Goal: Use online tool/utility: Utilize a website feature to perform a specific function

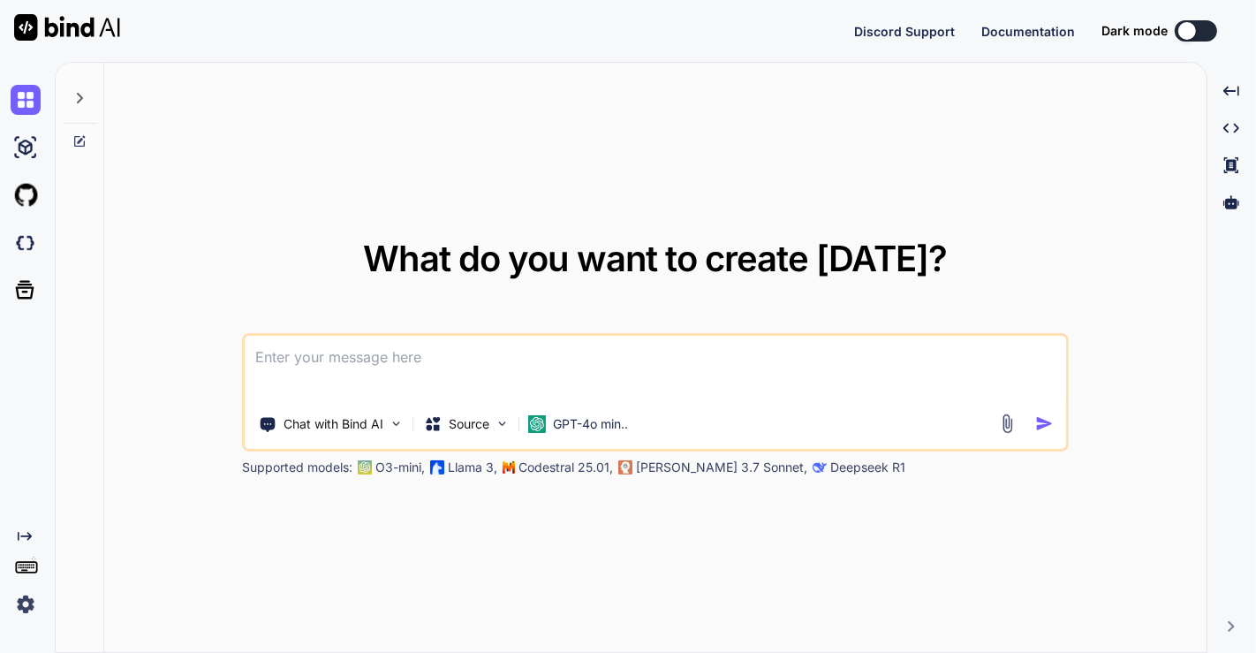
click at [21, 611] on img at bounding box center [26, 604] width 30 height 30
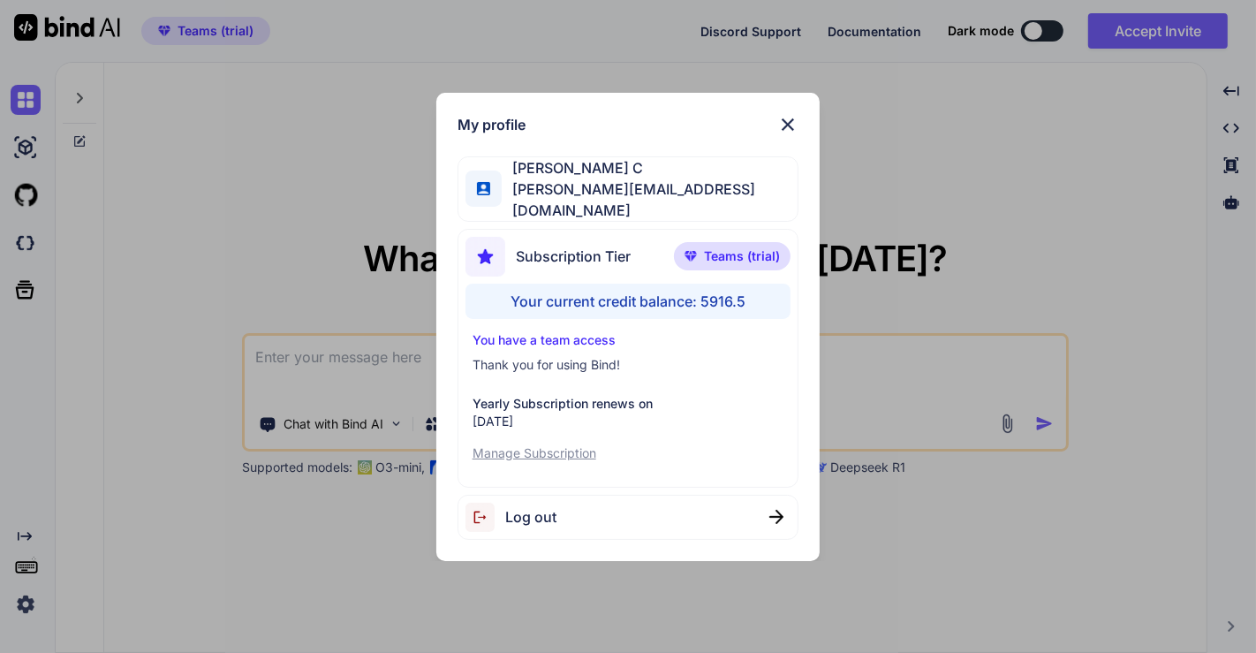
click at [223, 308] on div "My profile Saravanan C [EMAIL_ADDRESS][DOMAIN_NAME] Subscription Tier Teams (tr…" at bounding box center [628, 326] width 1256 height 653
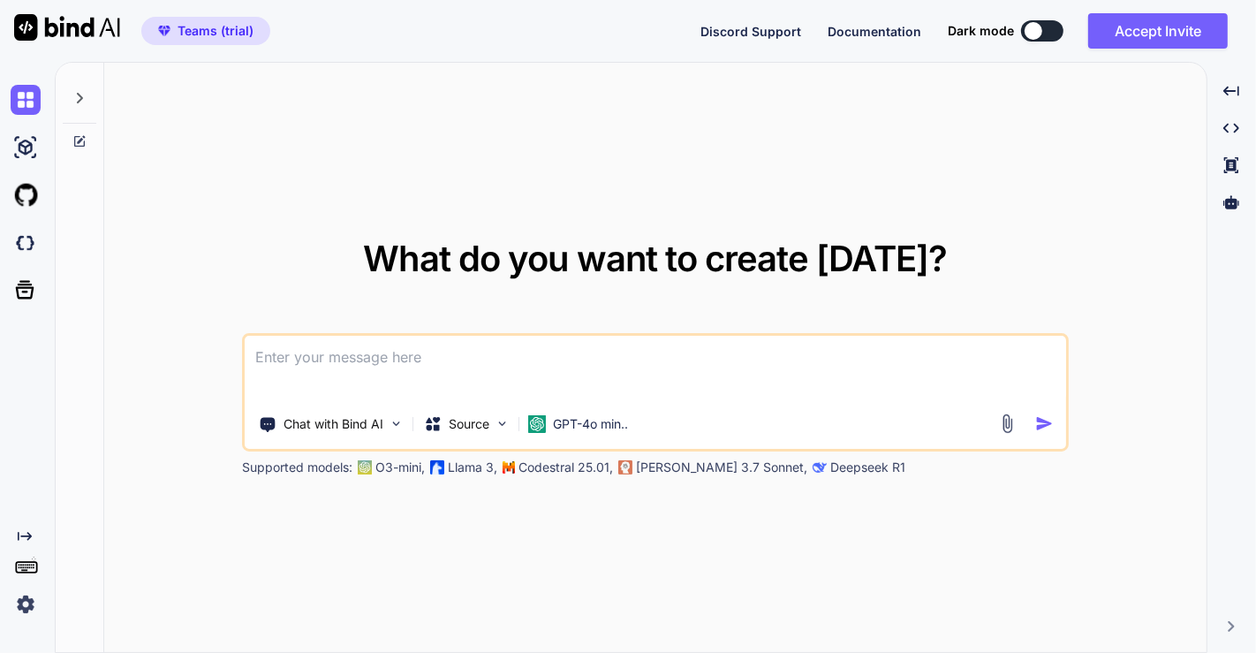
type textarea "x"
click at [23, 237] on img at bounding box center [26, 243] width 30 height 30
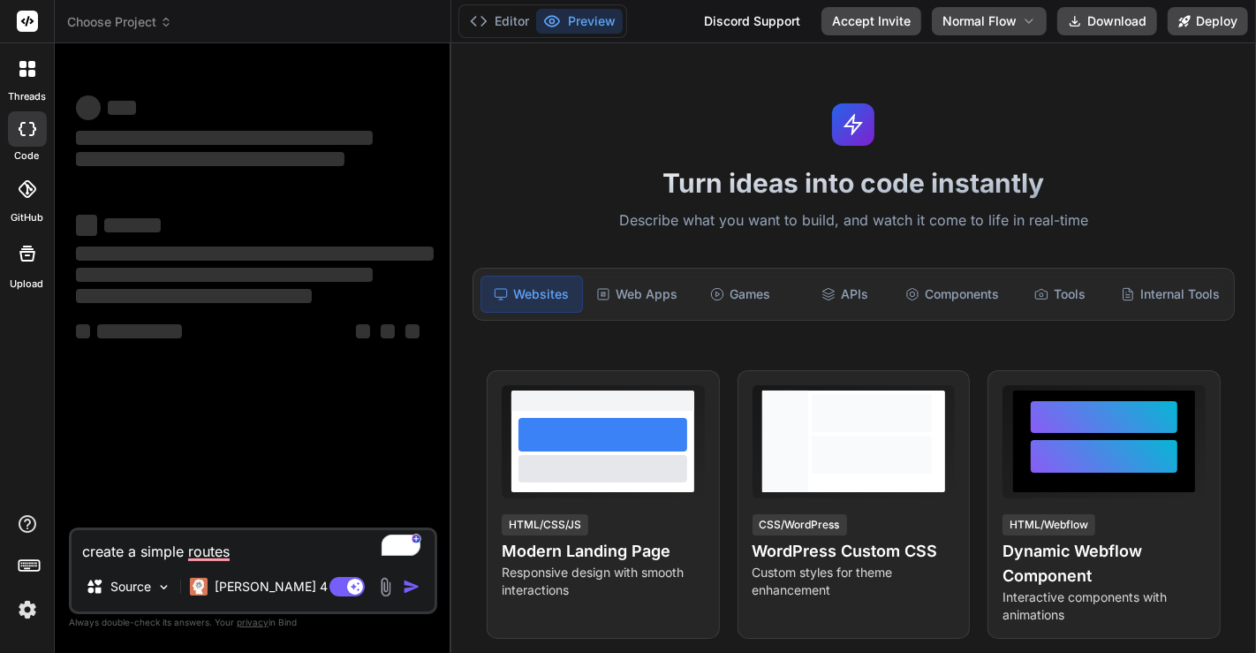
type textarea "x"
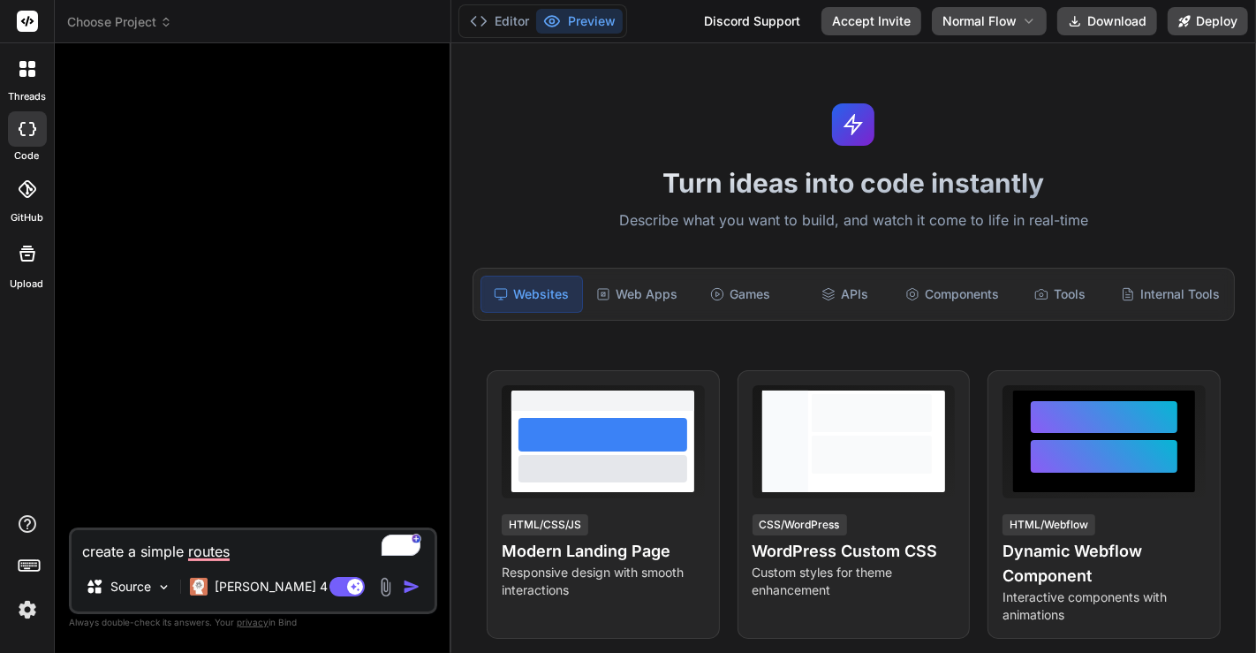
type textarea "create a simple route"
type textarea "x"
type textarea "create a simple rout"
type textarea "x"
type textarea "create a simple rou"
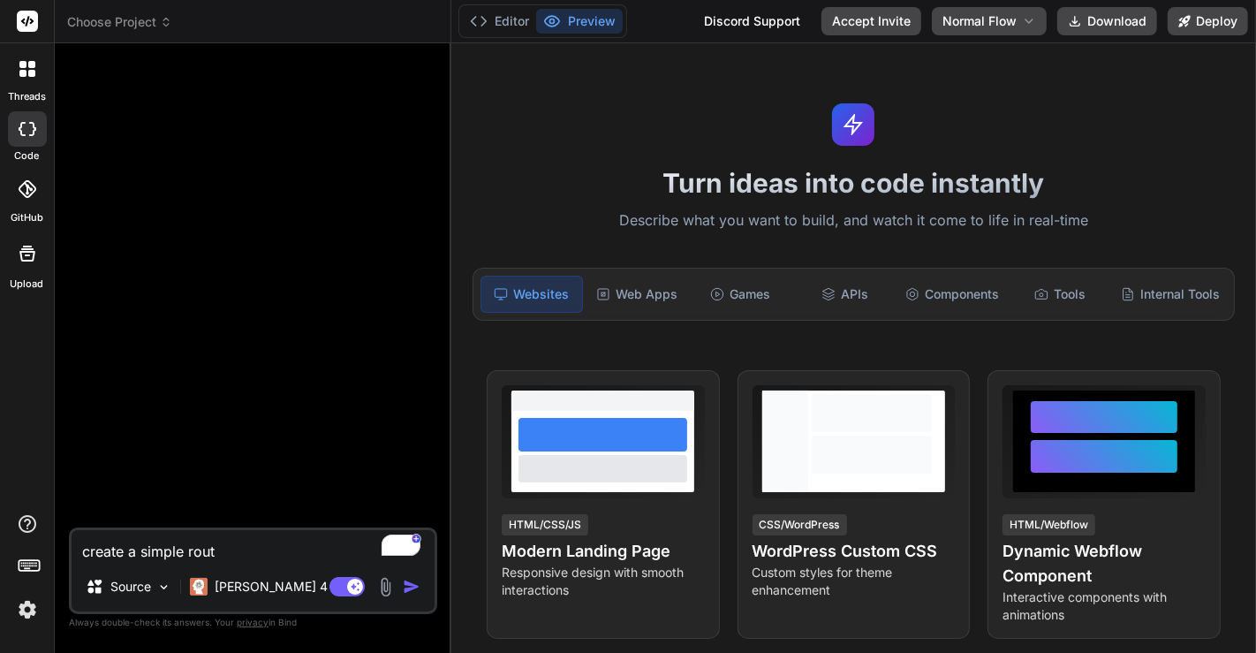
type textarea "x"
type textarea "create a simple ro"
type textarea "x"
type textarea "create a simple r"
type textarea "x"
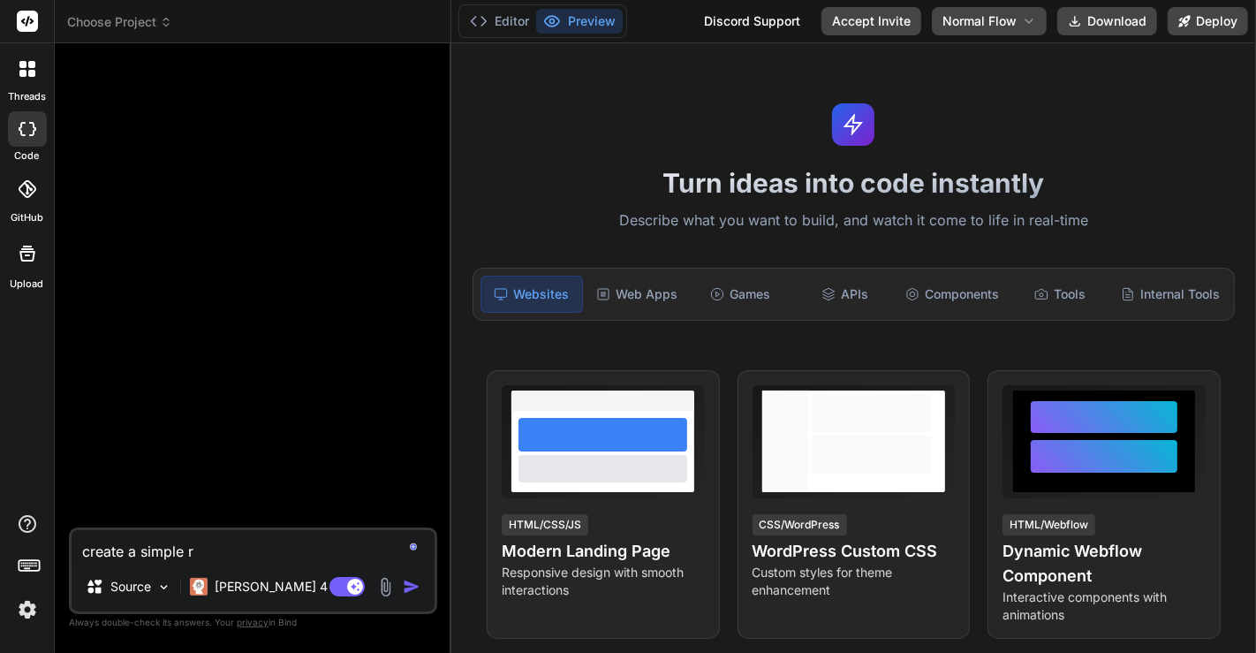
type textarea "create a simple"
type textarea "x"
type textarea "create a simple"
type textarea "x"
type textarea "create a simpl"
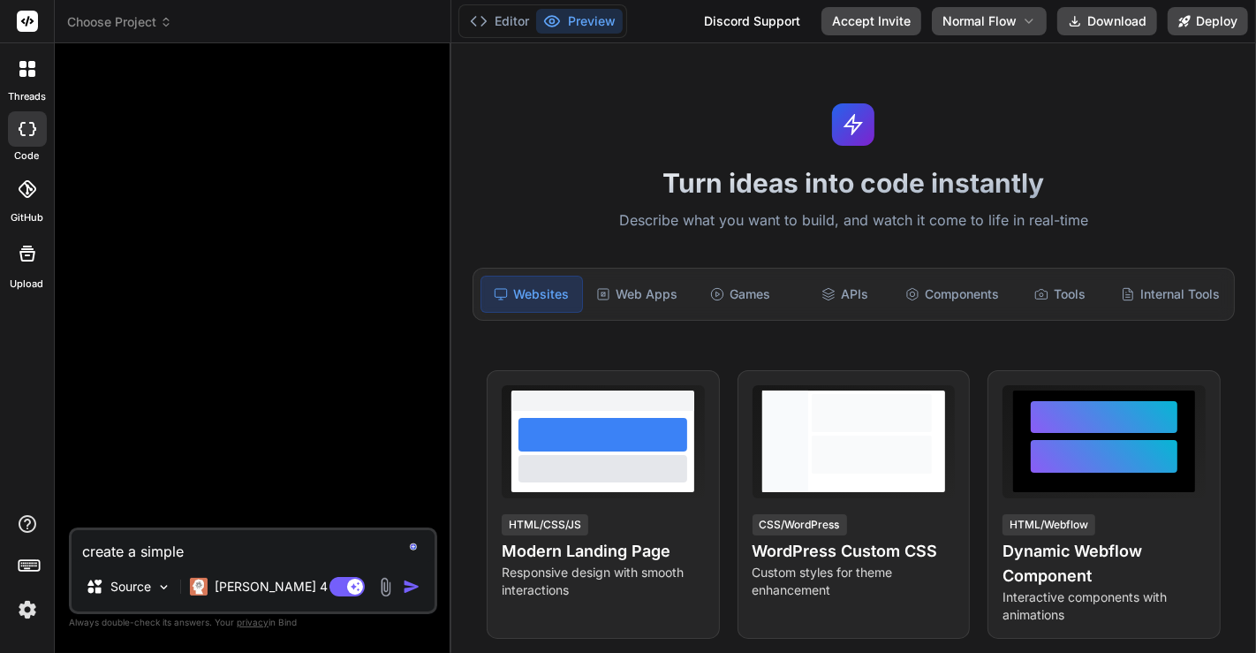
type textarea "x"
type textarea "create a simple"
type textarea "x"
type textarea "create a simple"
type textarea "x"
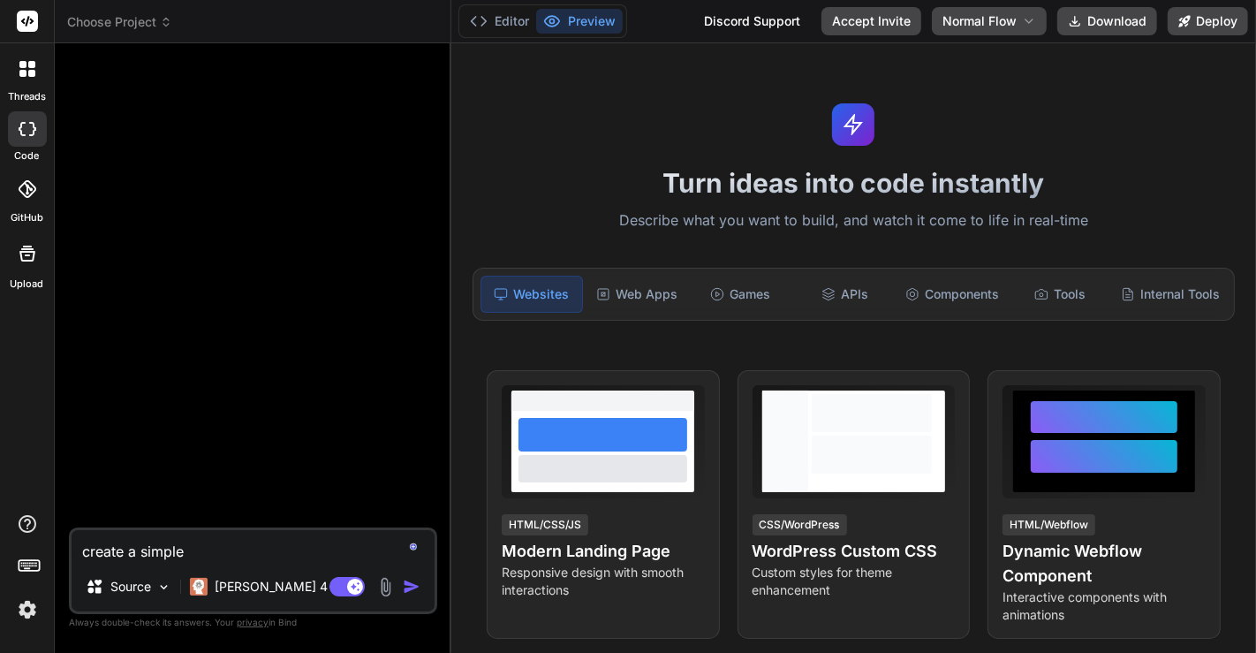
type textarea "create a simple n"
type textarea "x"
type textarea "create a simple ne"
type textarea "x"
type textarea "create a simple nex"
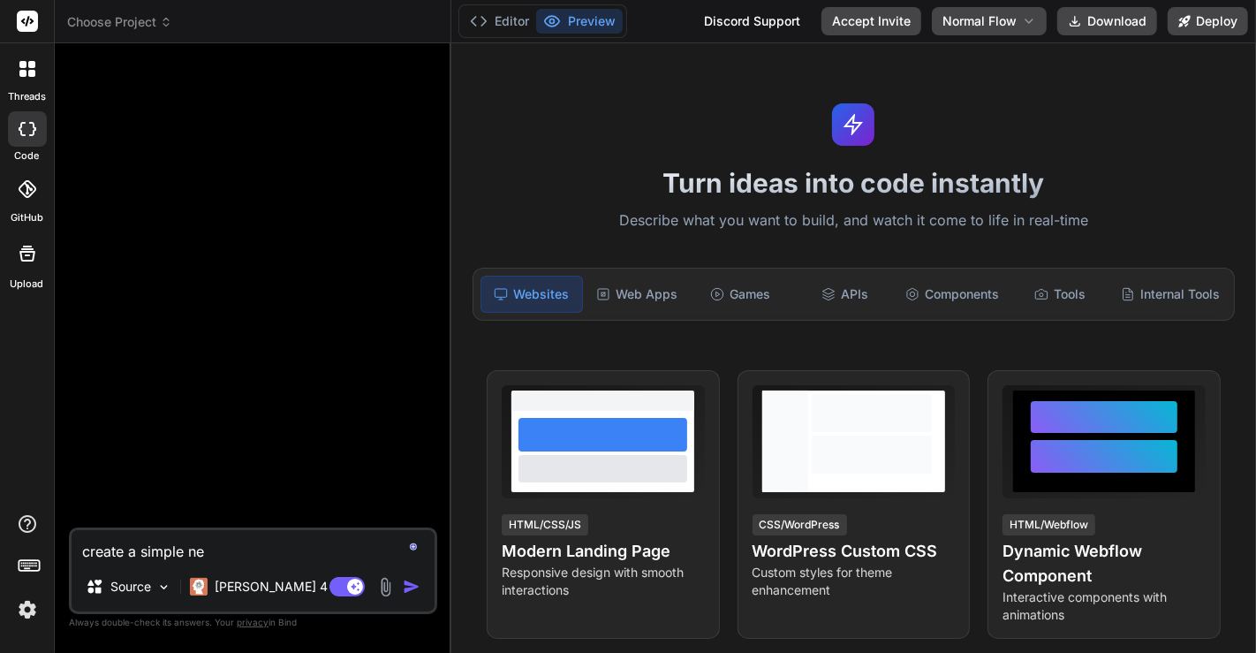
type textarea "x"
type textarea "create a simple next"
type textarea "x"
type textarea "create a simple next"
type textarea "x"
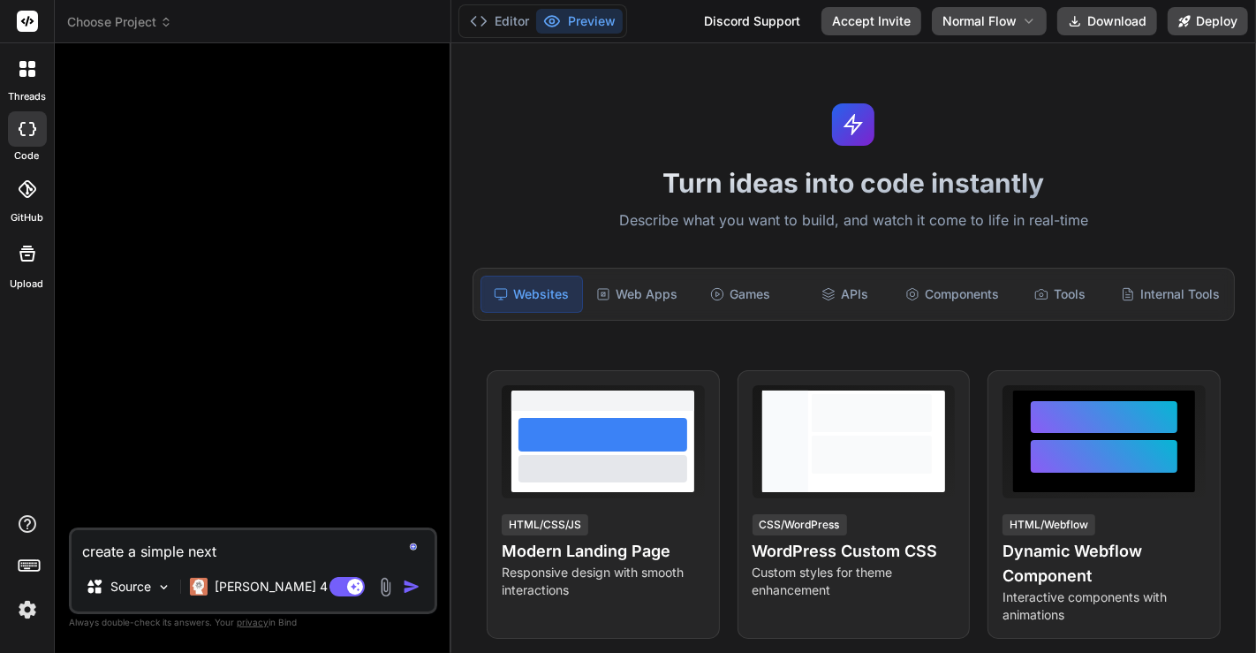
type textarea "create a simple next j"
type textarea "x"
type textarea "create a simple next js"
type textarea "x"
type textarea "create a simple next js"
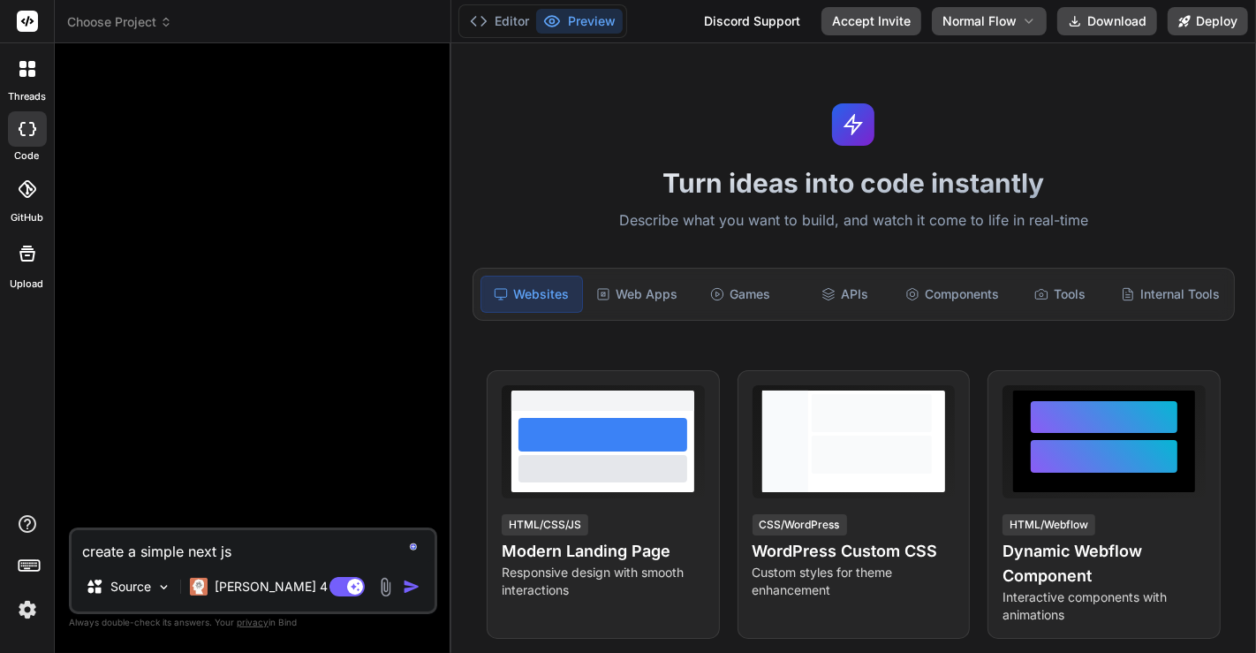
type textarea "x"
type textarea "create a simple next js a"
type textarea "x"
type textarea "create a simple next js ap"
type textarea "x"
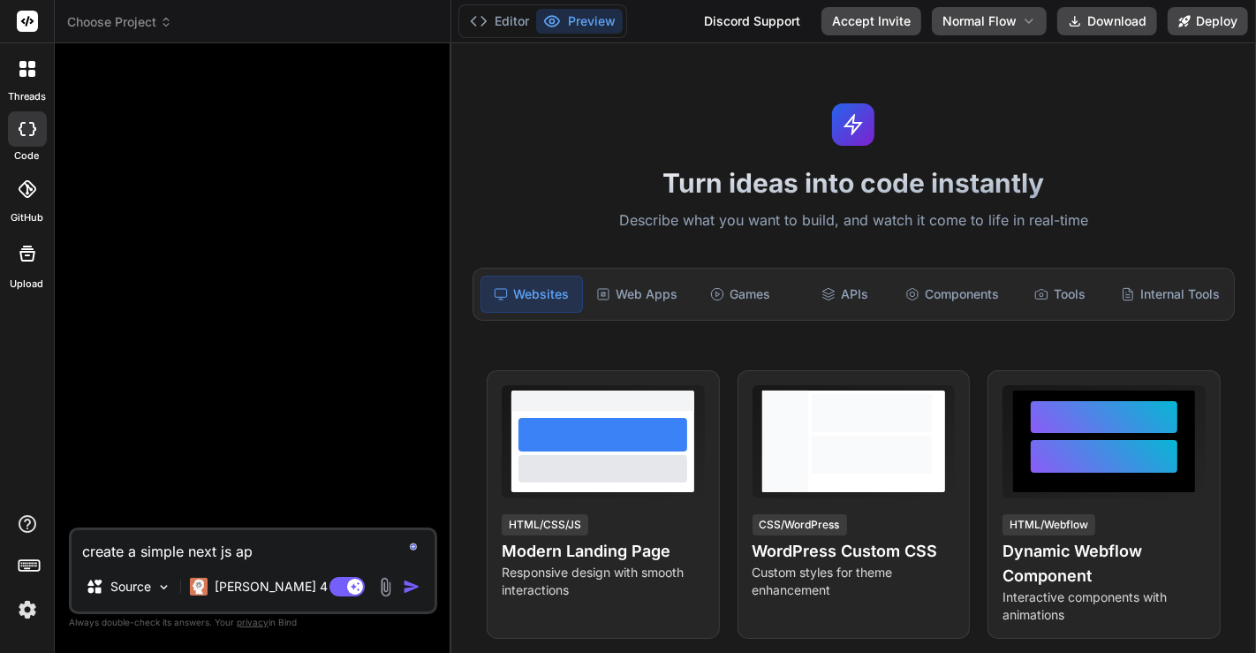
type textarea "create a simple next js app"
type textarea "x"
type textarea "create a simple next js appl"
type textarea "x"
type textarea "create a simple next js appli"
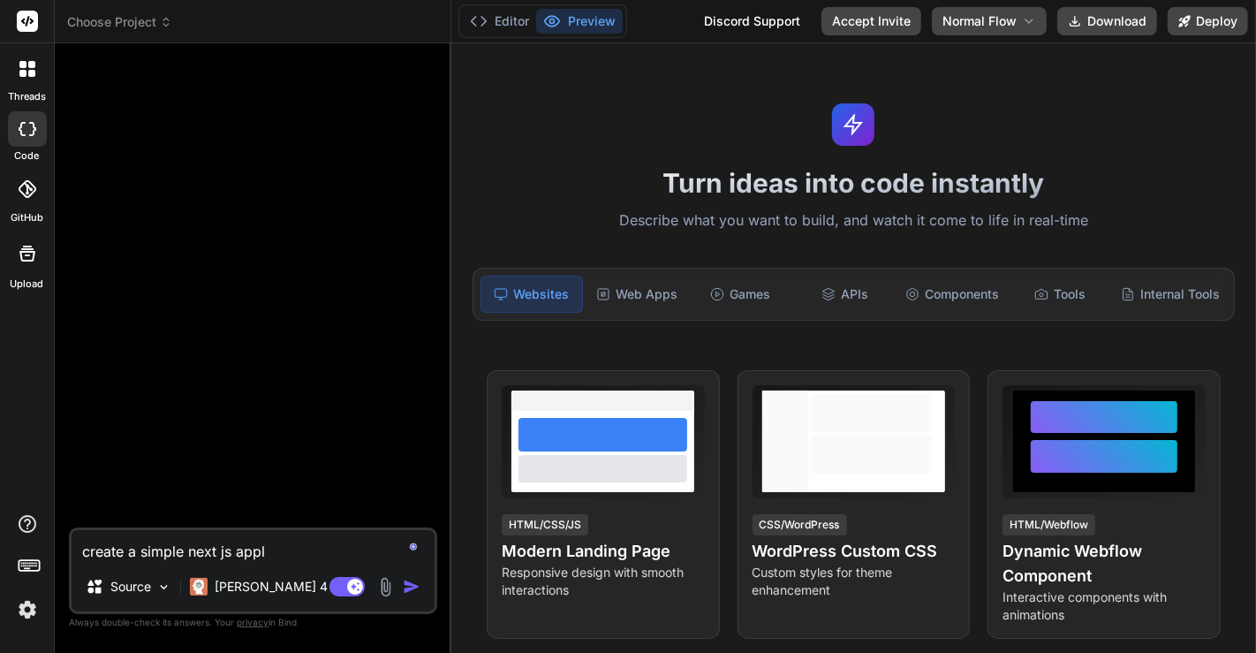
type textarea "x"
type textarea "create a simple next js applic"
type textarea "x"
type textarea "create a simple next js applica"
type textarea "x"
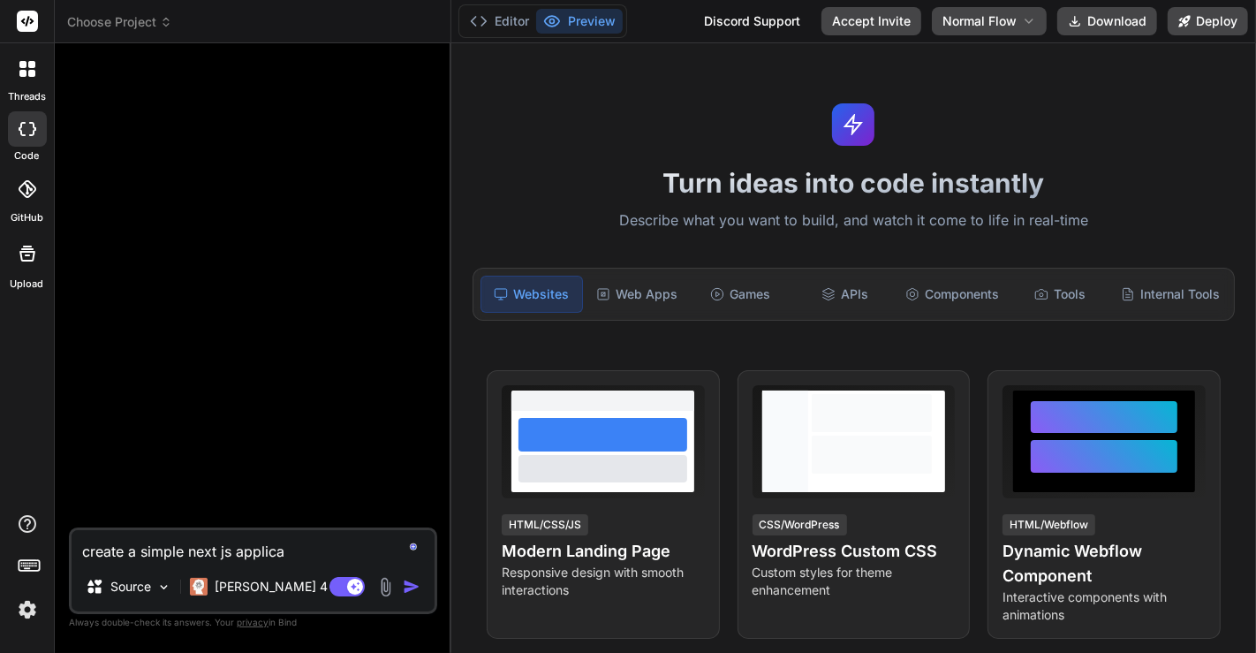
type textarea "create a simple next js applicat"
type textarea "x"
type textarea "create a simple next js applicati"
type textarea "x"
type textarea "create a simple next js applicatio"
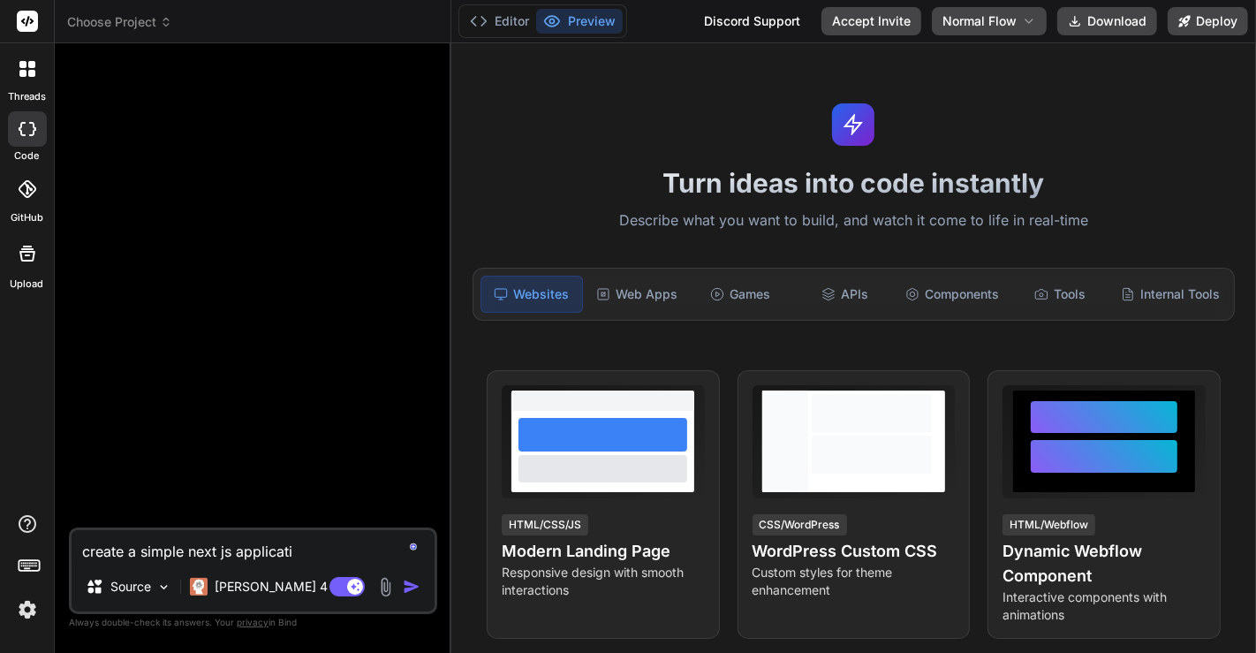
type textarea "x"
type textarea "create a simple next js application"
type textarea "x"
type textarea "create a simple next js application"
type textarea "x"
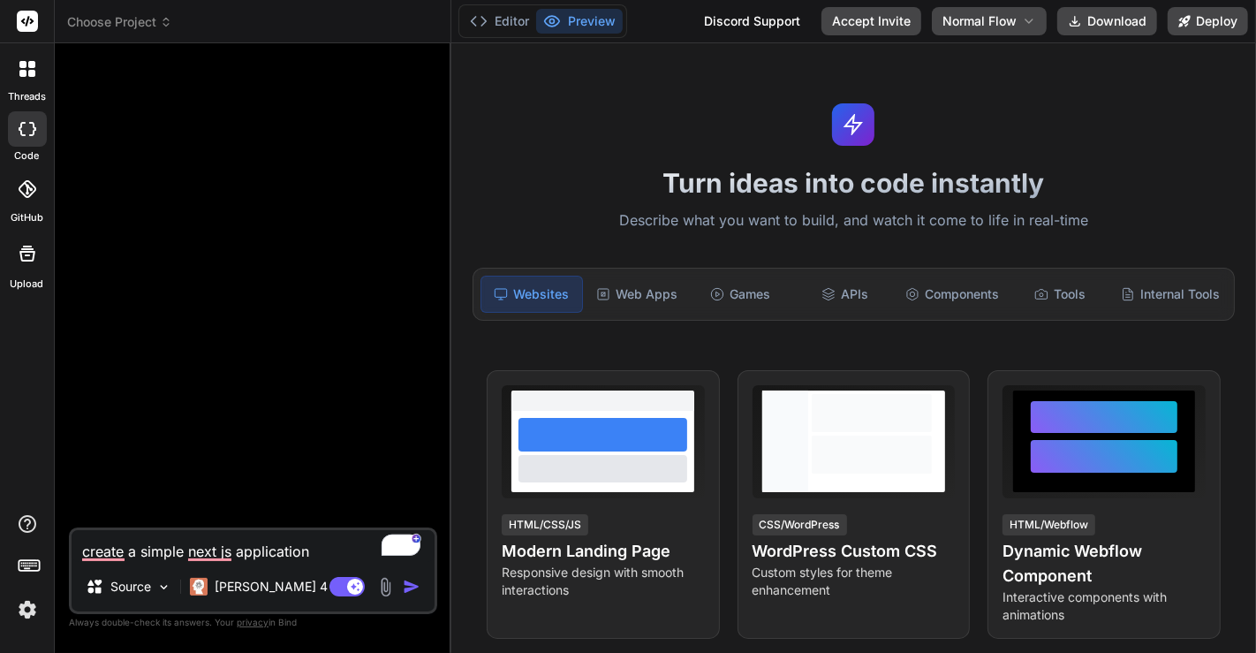
type textarea "create a simple next js application w"
type textarea "x"
type textarea "create a simple next js application wi"
type textarea "x"
type textarea "create a simple next js application wit"
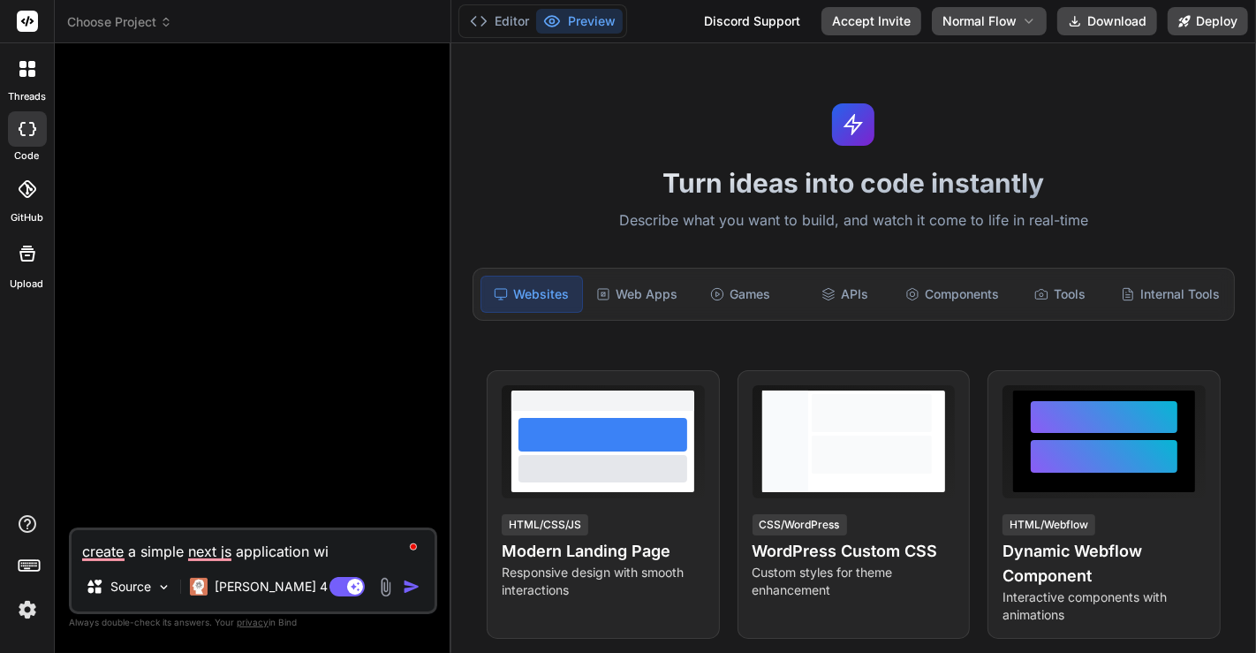
type textarea "x"
type textarea "create a simple next js application with"
type textarea "x"
type textarea "create a simple next js application with"
type textarea "x"
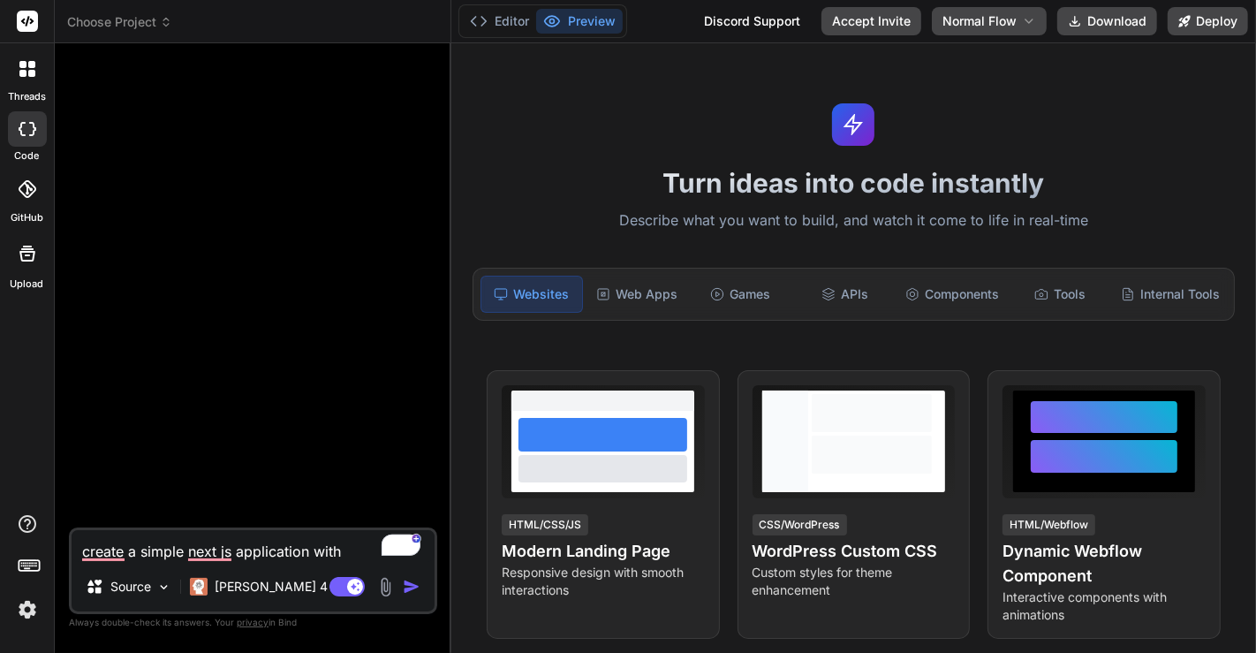
type textarea "create a simple next js application with l"
type textarea "x"
type textarea "create a simple next js application with la"
type textarea "x"
type textarea "create a simple next js application with lan"
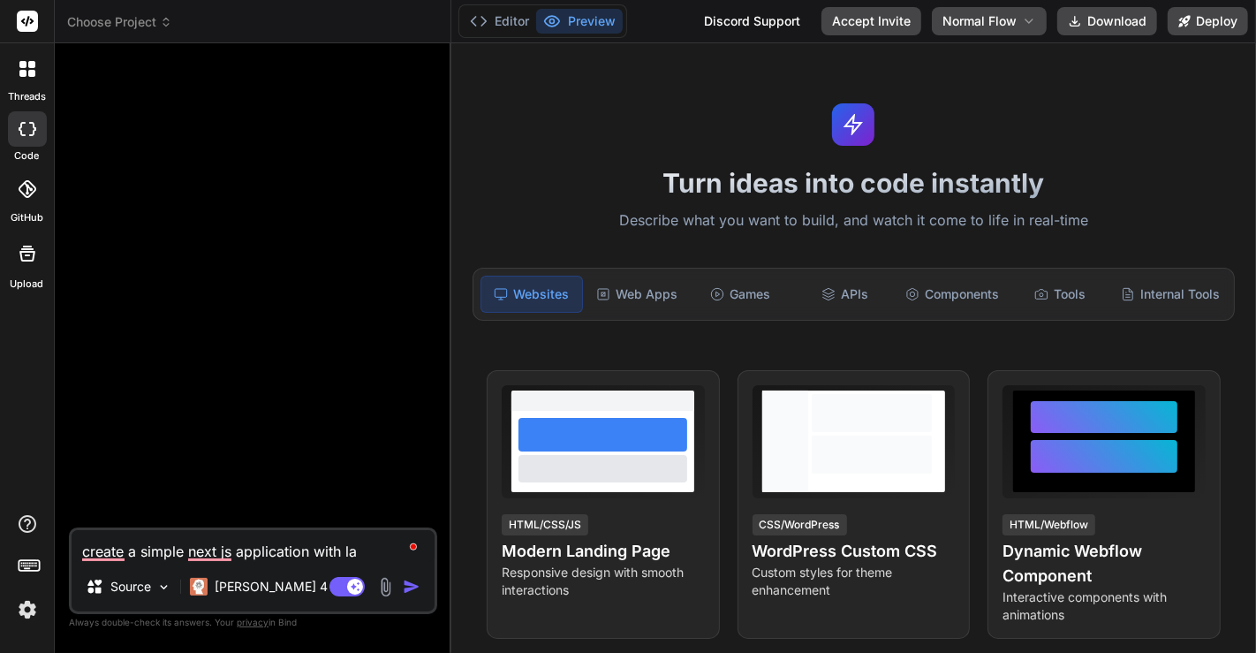
type textarea "x"
type textarea "create a simple next js application with lang"
type textarea "x"
type textarea "create a simple next js application with langu"
type textarea "x"
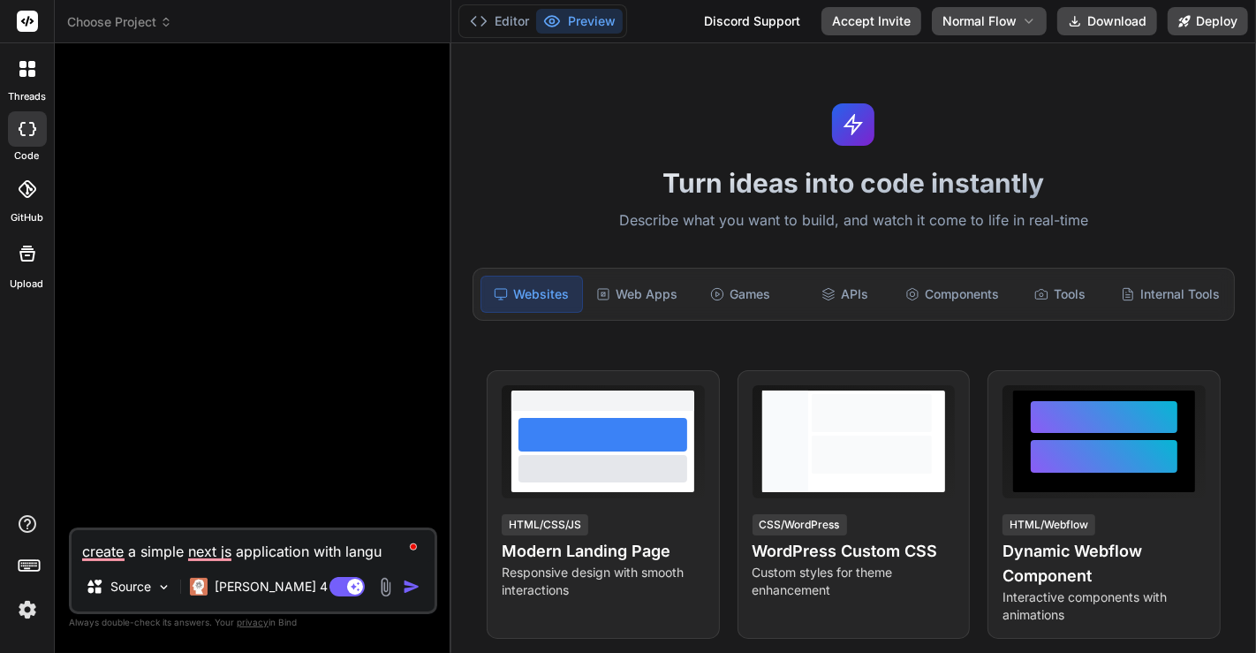
type textarea "create a simple next js application with langua"
type textarea "x"
type textarea "create a simple next js application with languag"
type textarea "x"
type textarea "create a simple next js application with language"
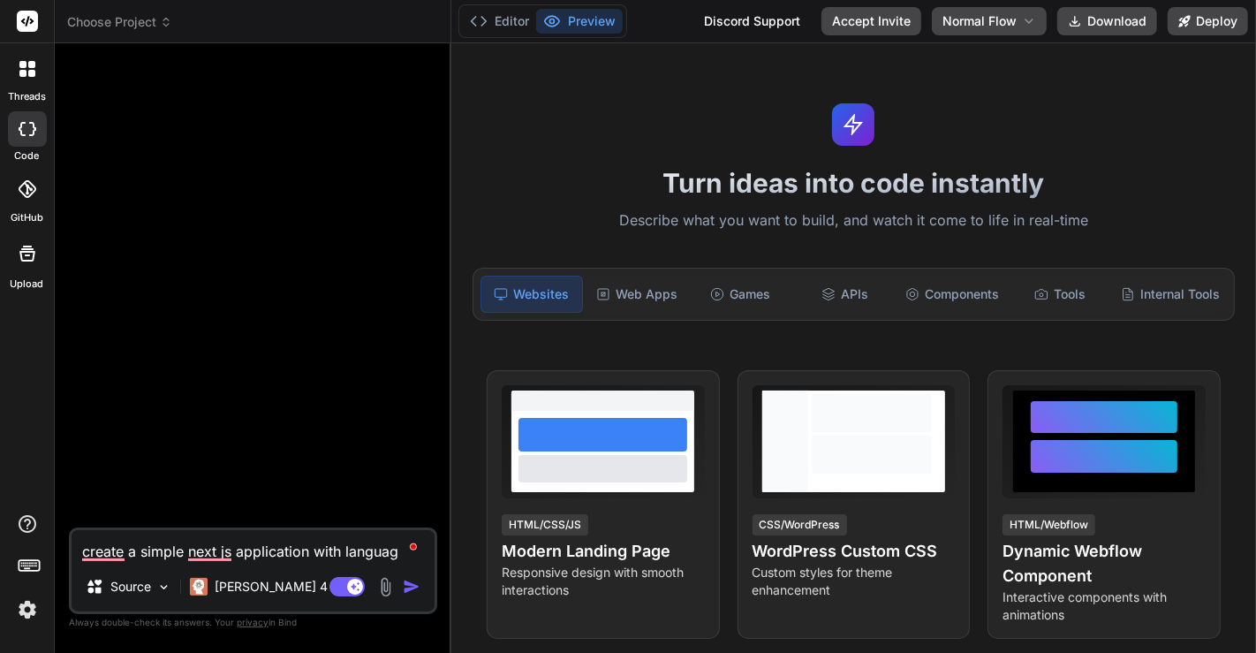
type textarea "x"
type textarea "create a simple next js application with language"
type textarea "x"
type textarea "create a simple next js application with language t"
type textarea "x"
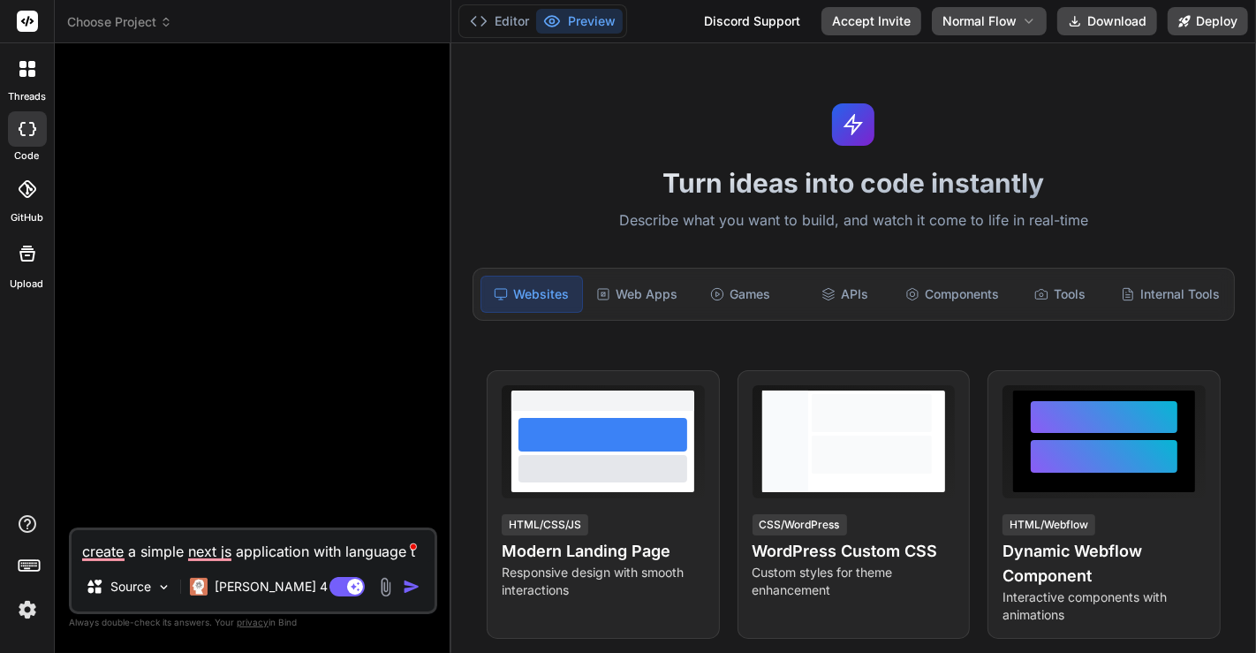
type textarea "create a simple next js application with language tr"
type textarea "x"
type textarea "create a simple next js application with language tra"
type textarea "x"
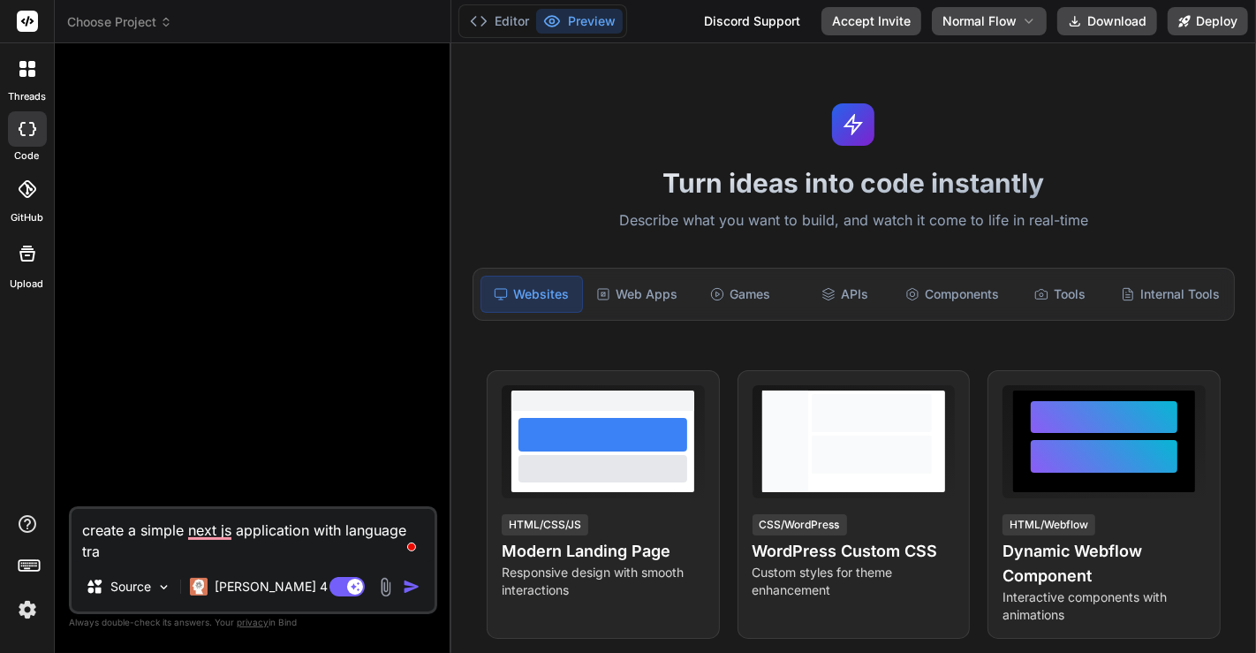
type textarea "create a simple next js application with language [PERSON_NAME]"
type textarea "x"
type textarea "create a simple next js application with language trans"
type textarea "x"
type textarea "create a simple next js application with language transa"
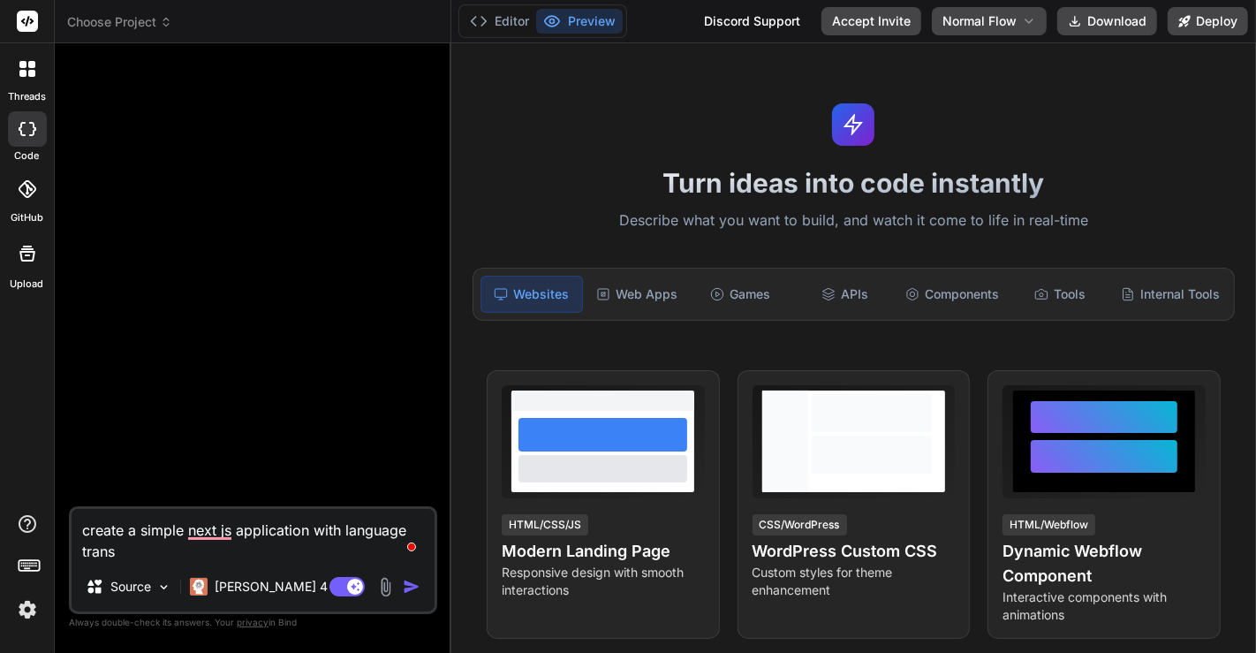
type textarea "x"
type textarea "create a simple next js application with language transal"
type textarea "x"
type textarea "create a simple next js application with language transala"
type textarea "x"
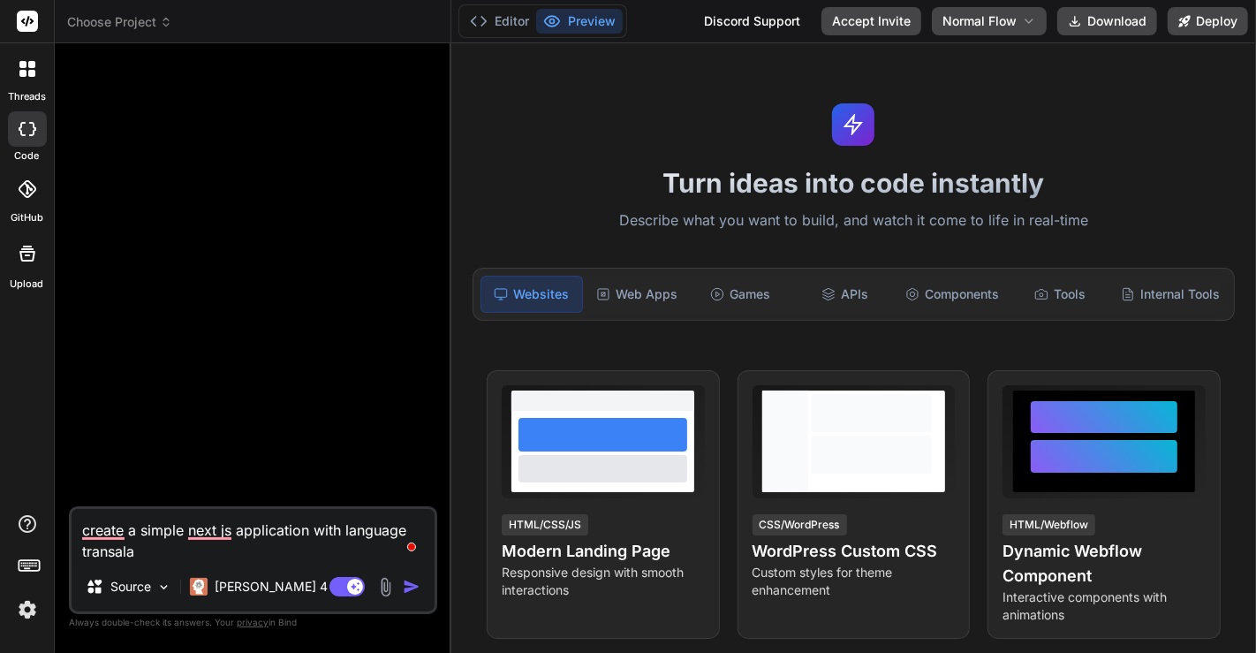
type textarea "create a simple next js application with language transalat"
type textarea "x"
type textarea "create a simple next js application with language transalato"
type textarea "x"
type textarea "create a simple next js application with language transalator"
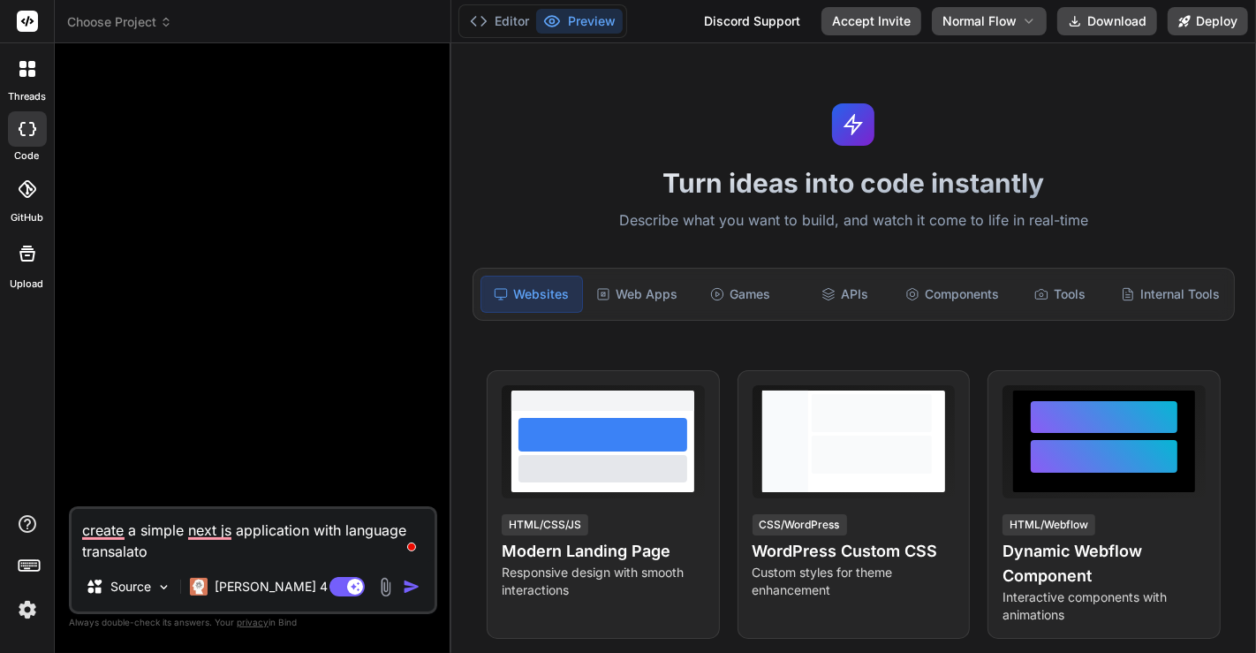
type textarea "x"
type textarea "create a simple next js application with language transalator"
type textarea "x"
type textarea "create a simple next js application with language transalator i"
type textarea "x"
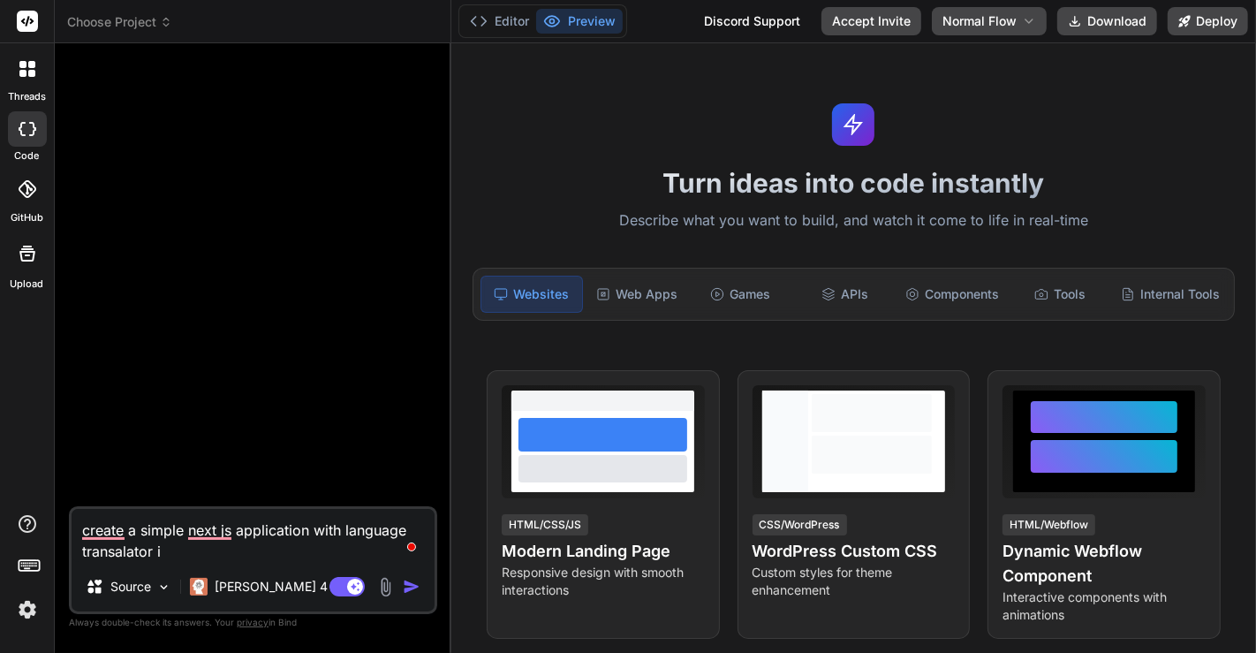
type textarea "create a simple next js application with language transalator in"
type textarea "x"
type textarea "create a simple next js application with language transalator in"
type textarea "x"
type textarea "create a simple next js application with language transalator in e"
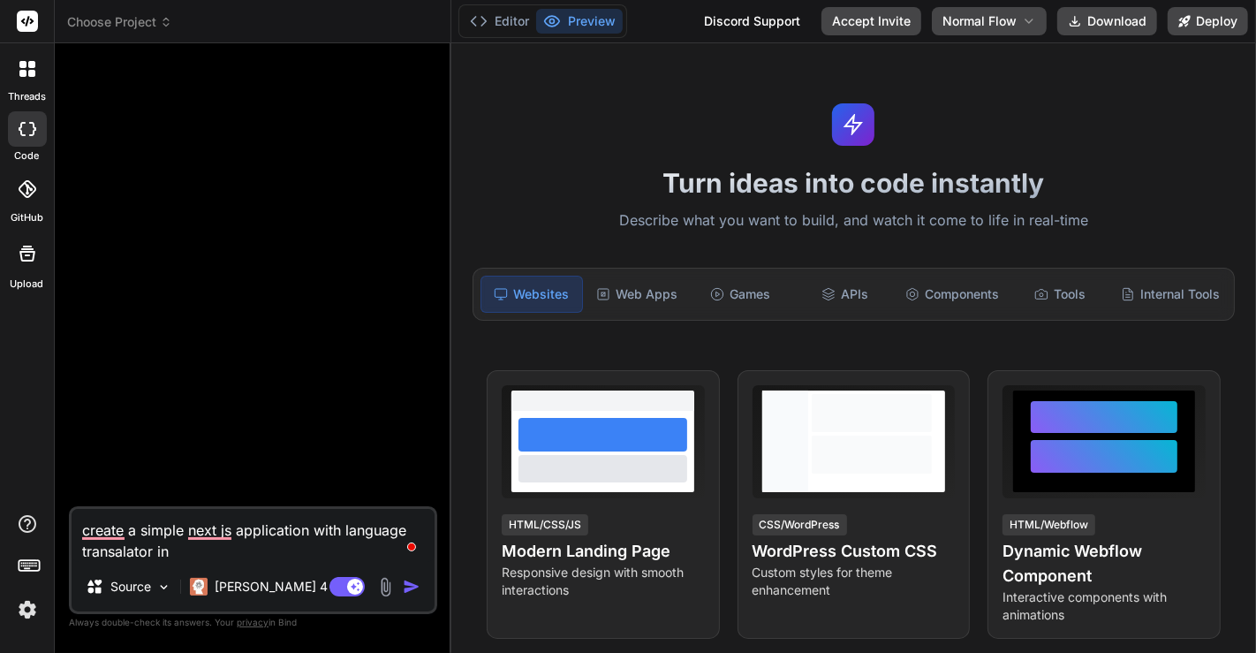
type textarea "x"
type textarea "create a simple next js application with language transalator in en"
type textarea "x"
type textarea "create a simple next js application with language transalator in eng"
type textarea "x"
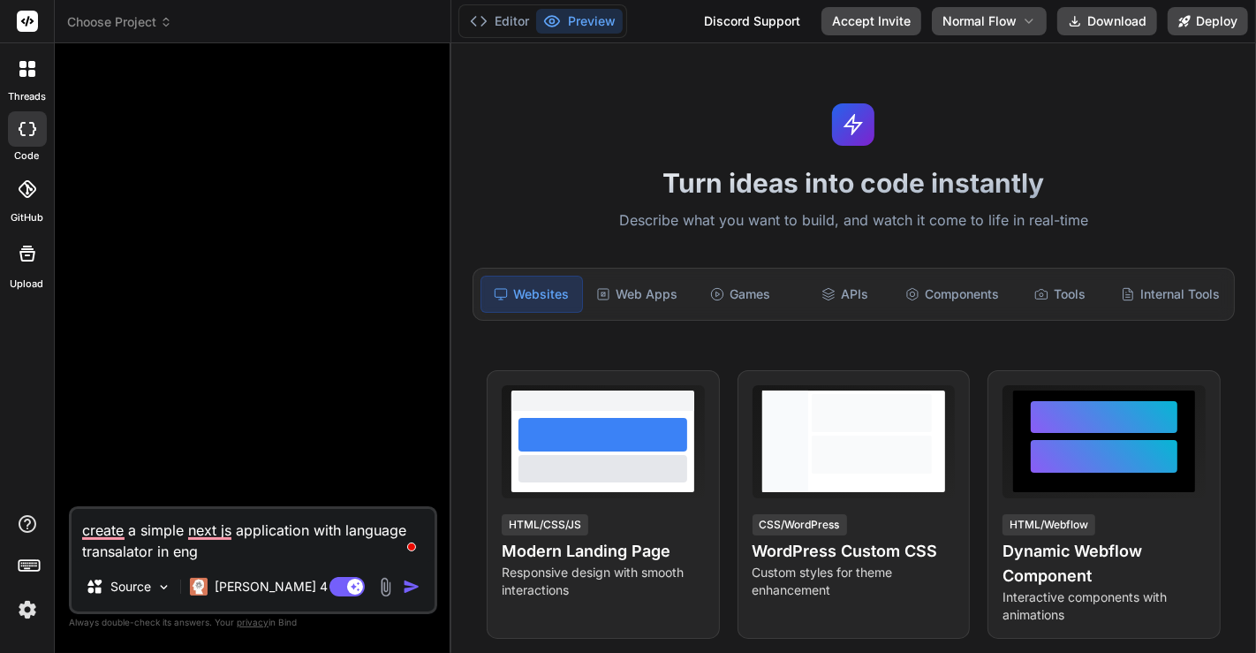
type textarea "create a simple next js application with language transalator in engl"
type textarea "x"
type textarea "create a simple next js application with language transalator in engli"
type textarea "x"
type textarea "create a simple next js application with language transalator in [GEOGRAPHIC_DA…"
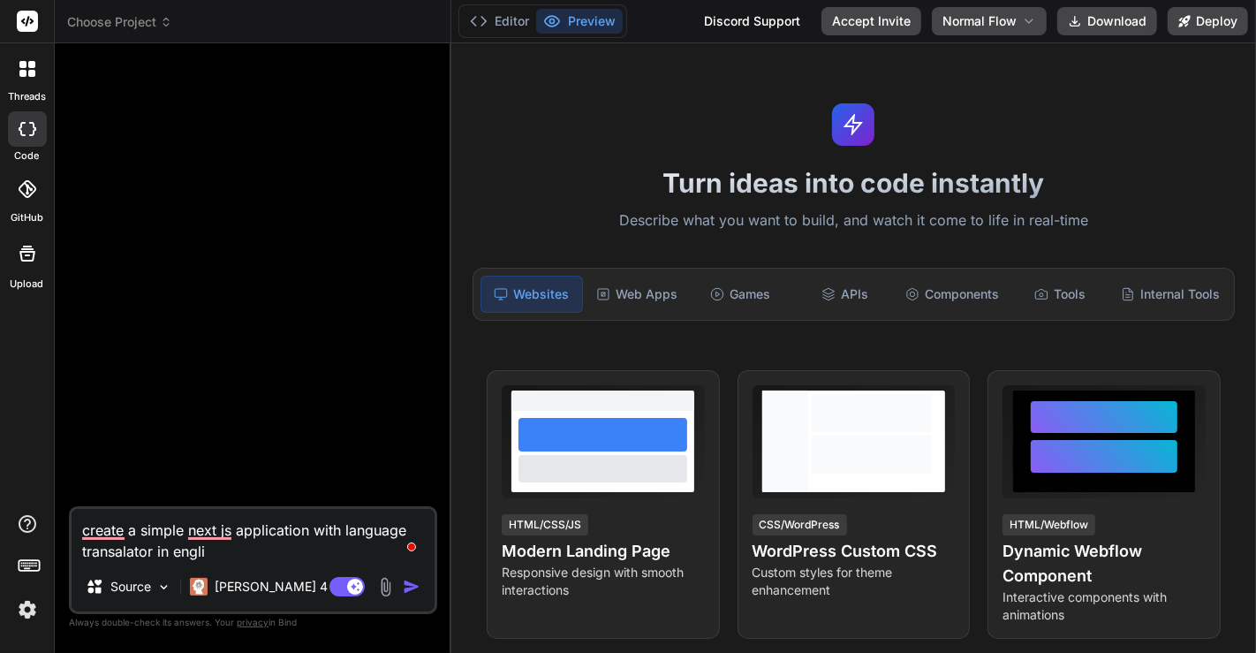
type textarea "x"
type textarea "create a simple next js application with language transalator in english"
type textarea "x"
type textarea "create a simple next js application with language transalator in english"
type textarea "x"
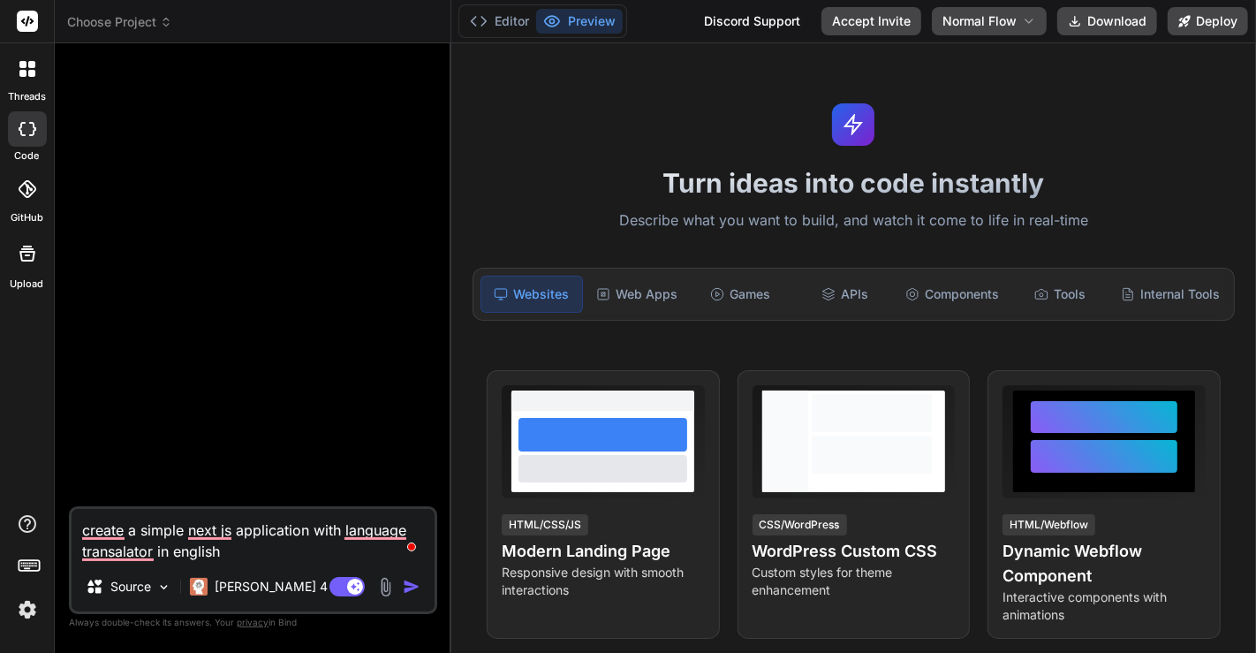
type textarea "create a simple next js application with language transalator in english a"
type textarea "x"
type textarea "create a simple next js application with language transalator in english an"
type textarea "x"
type textarea "create a simple next js application with language transalator in english and"
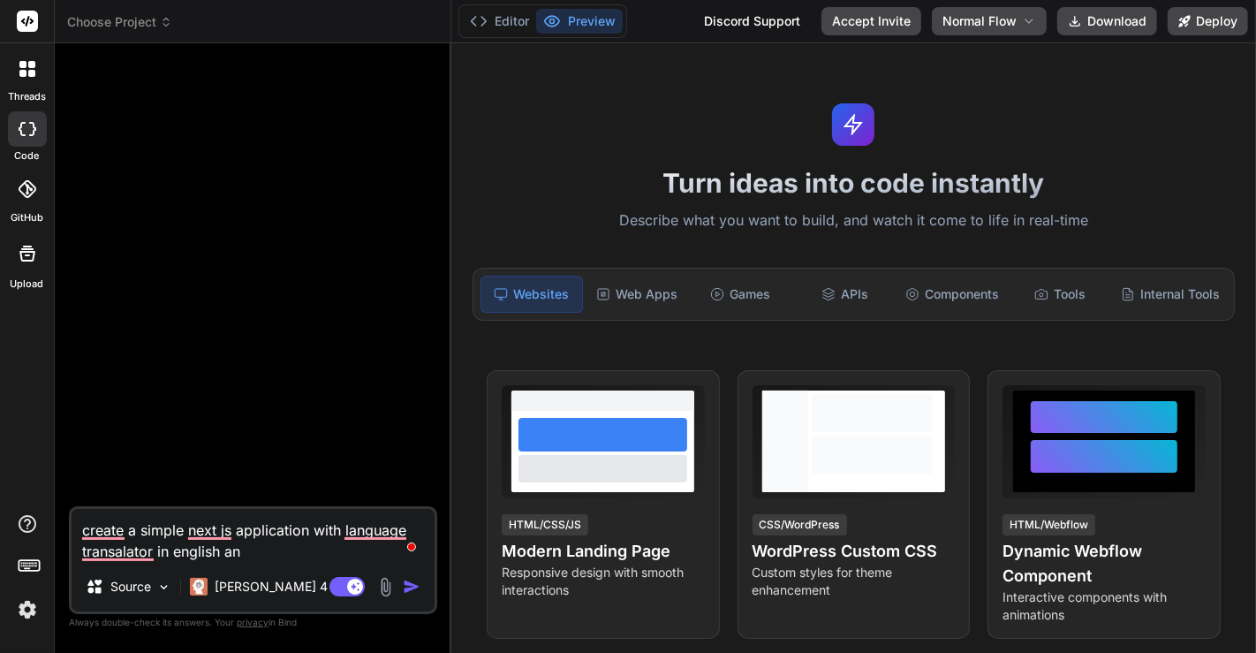
type textarea "x"
type textarea "create a simple next js application with language transalator in english and"
type textarea "x"
type textarea "create a simple next js application with language transalator in english and t"
type textarea "x"
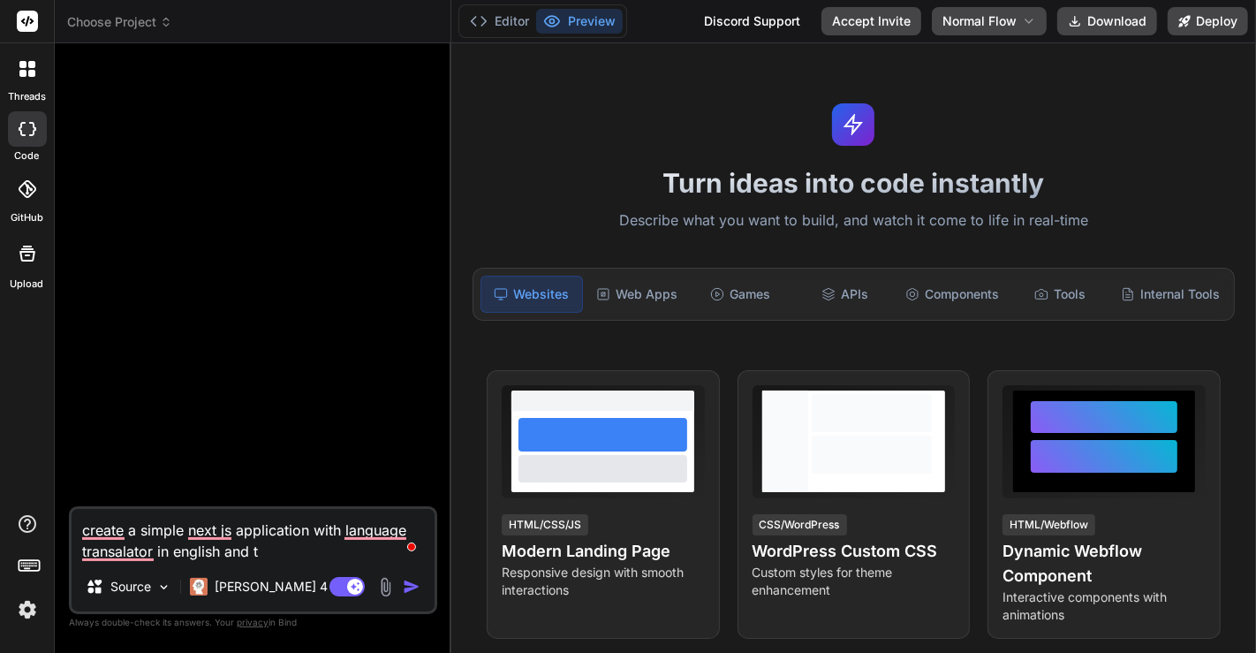
type textarea "create a simple next js application with language transalator in english and ta"
type textarea "x"
type textarea "create a simple next js application with language transalator in english and tam"
type textarea "x"
type textarea "create a simple next js application with language transalator in english and [P…"
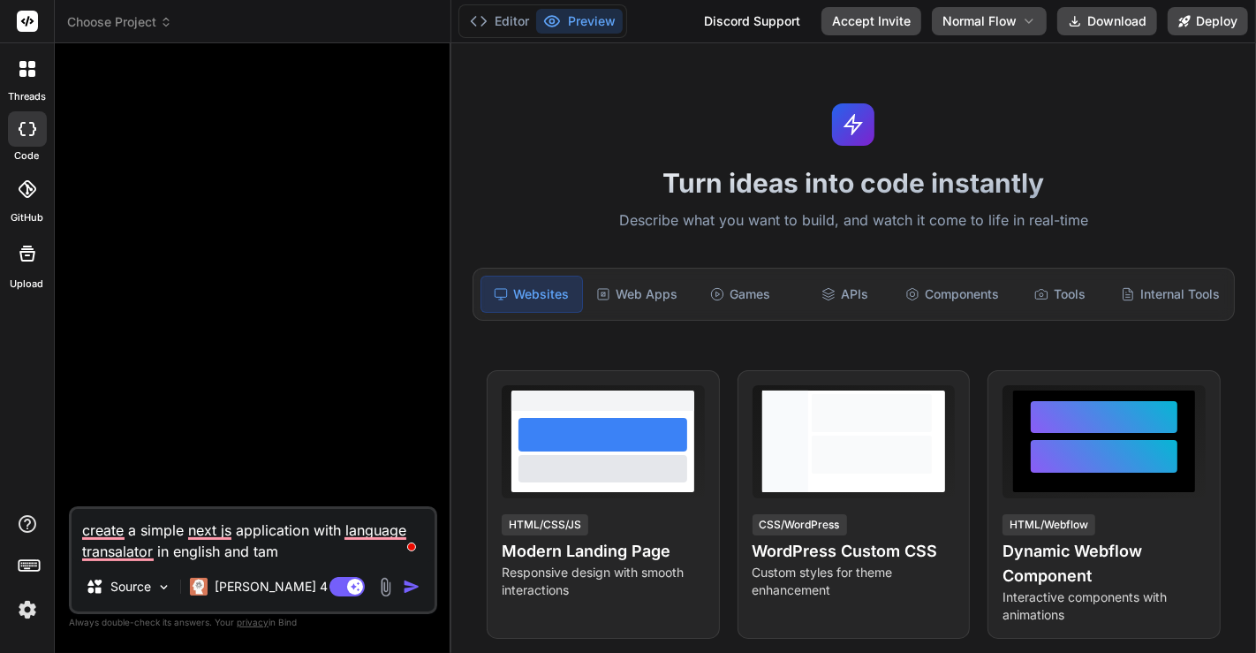
type textarea "x"
type textarea "create a simple next js application with language transalator in english and ta…"
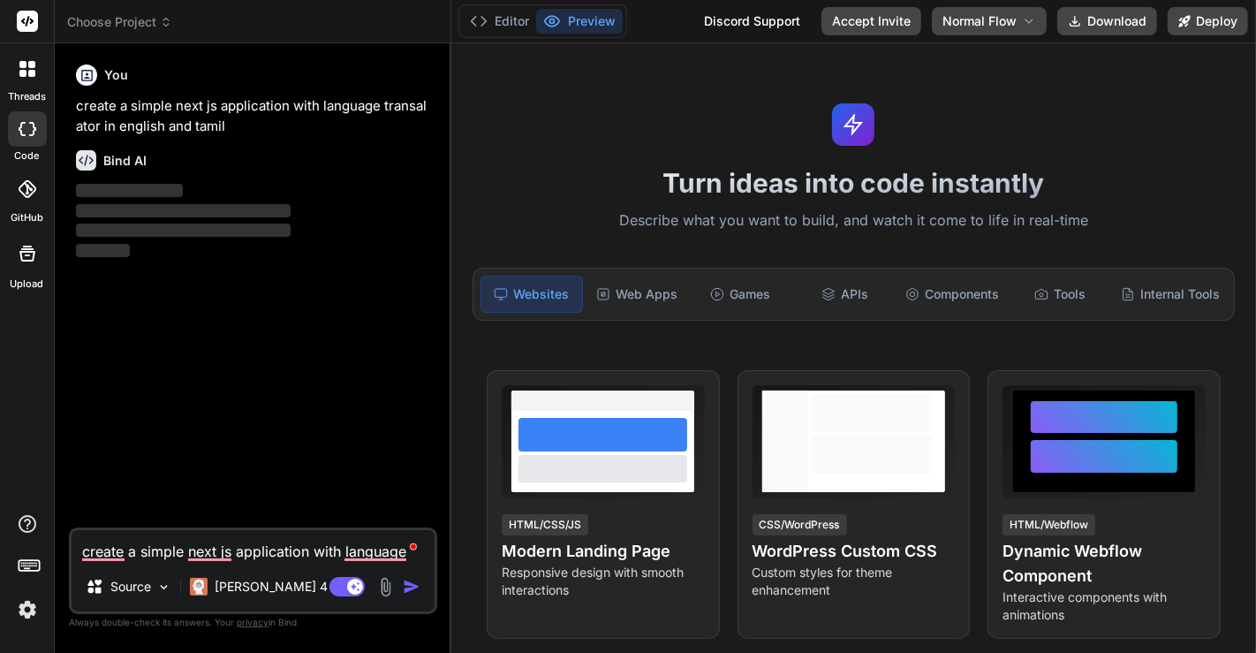
type textarea "x"
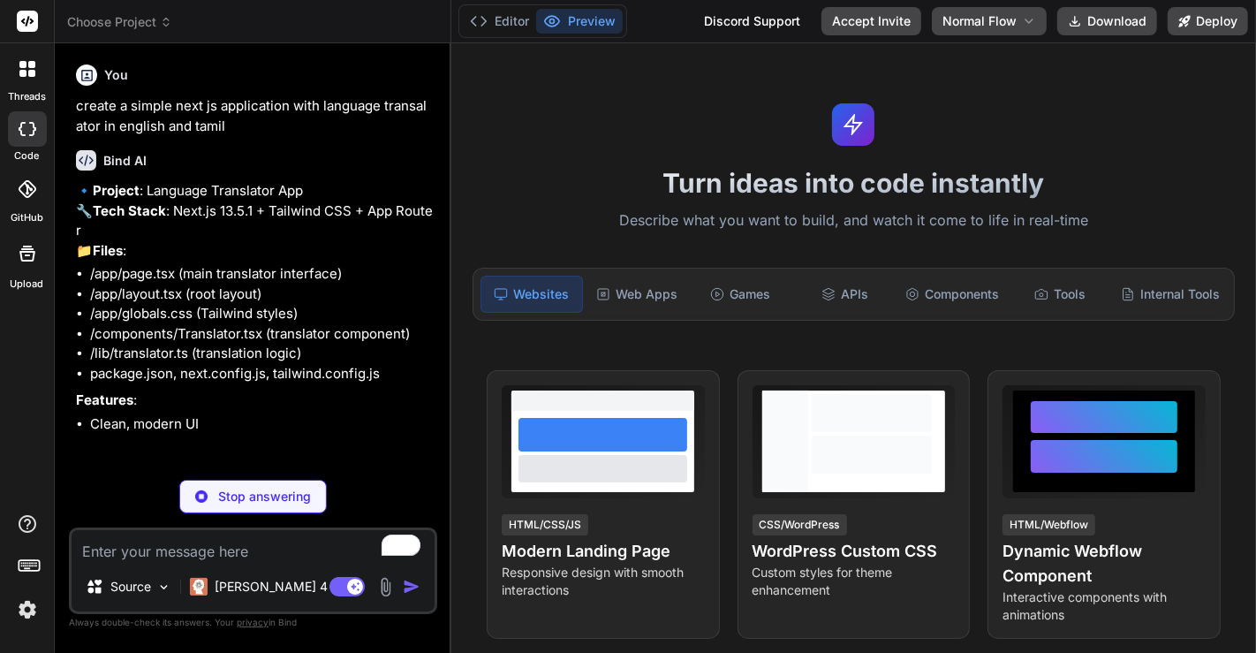
scroll to position [26, 0]
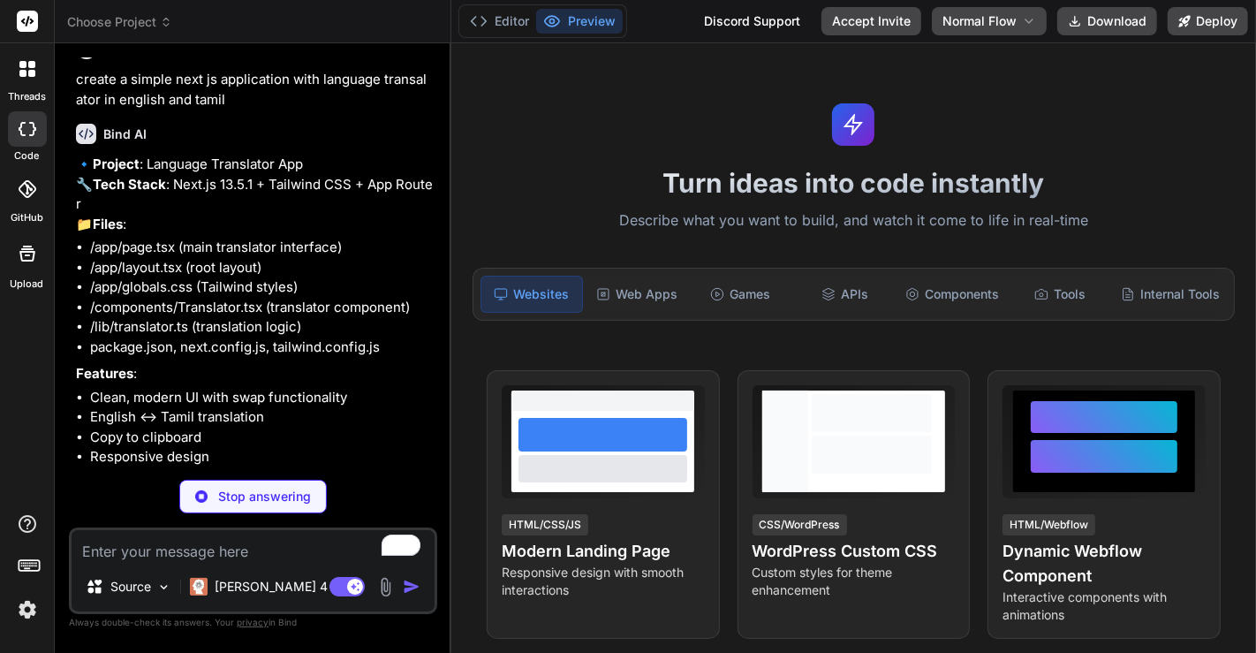
type textarea "x"
click at [170, 548] on textarea "To enrich screen reader interactions, please activate Accessibility in Grammarl…" at bounding box center [253, 546] width 363 height 32
type textarea "o"
type textarea "x"
type textarea "ok"
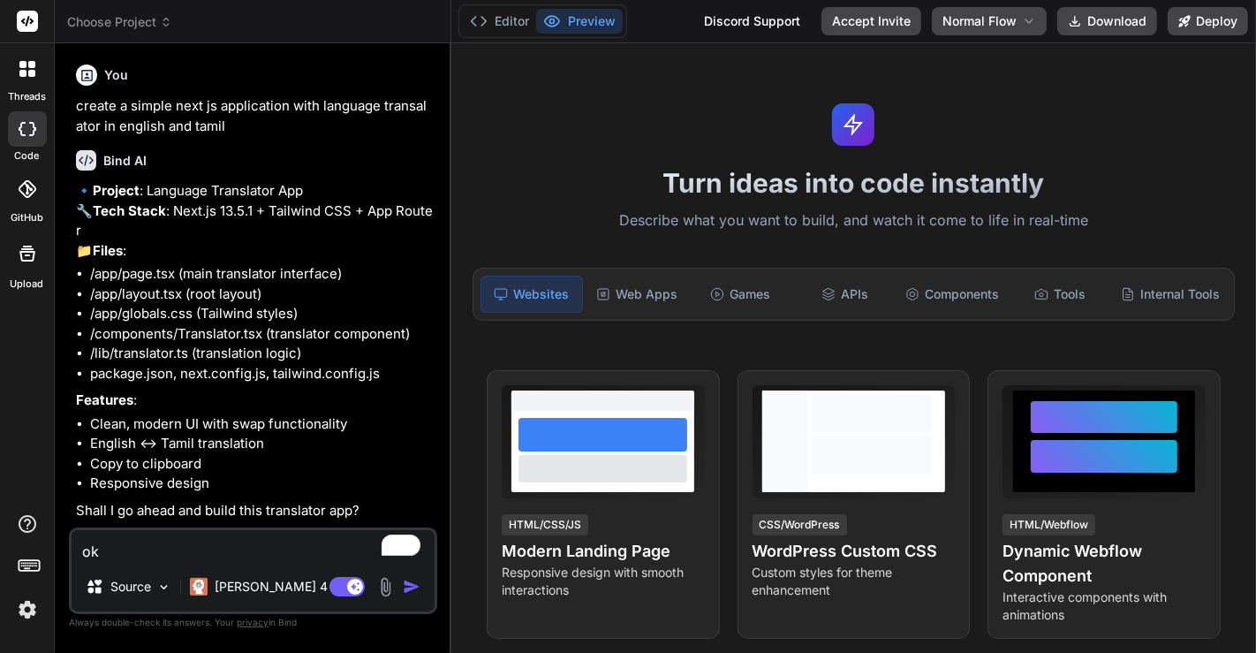
type textarea "x"
type textarea "ok"
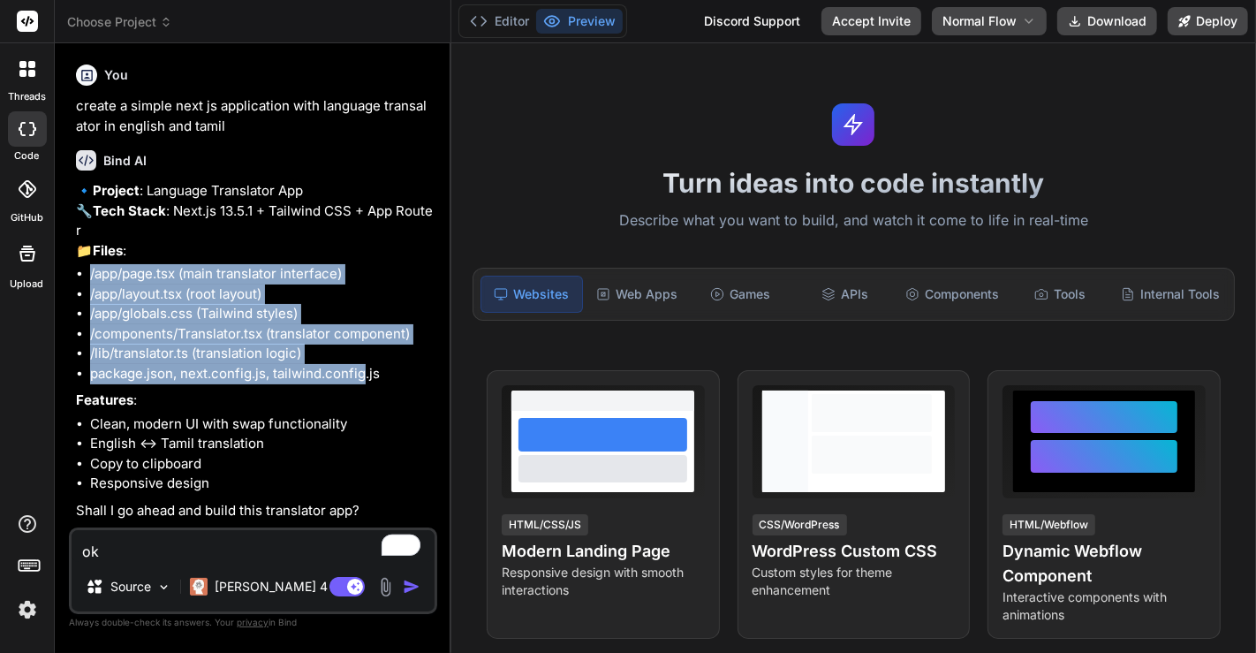
drag, startPoint x: 78, startPoint y: 281, endPoint x: 365, endPoint y: 384, distance: 305.1
click at [365, 383] on ul "/app/page.tsx (main translator interface) /app/layout.tsx (root layout) /app/gl…" at bounding box center [255, 323] width 358 height 119
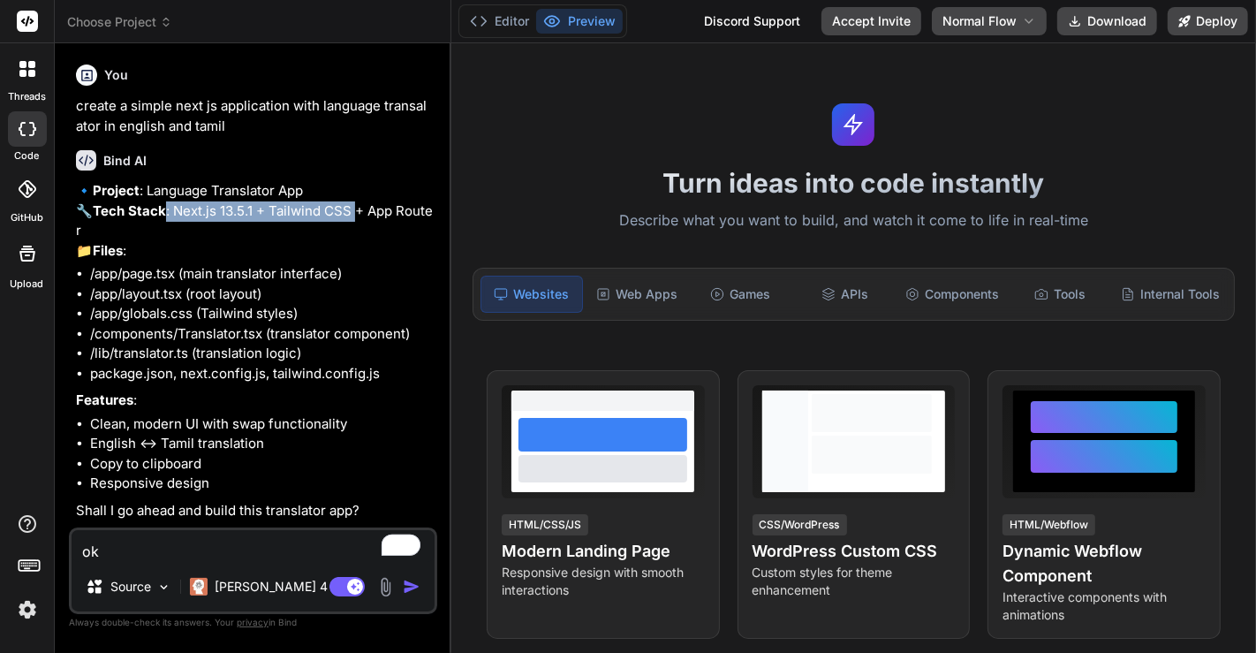
drag, startPoint x: 171, startPoint y: 205, endPoint x: 356, endPoint y: 212, distance: 184.7
click at [356, 212] on p "🔹 Project : Language Translator App 🔧 Tech Stack : Next.js 13.5.1 + Tailwind CS…" at bounding box center [255, 220] width 358 height 79
click at [140, 550] on textarea "ok" at bounding box center [253, 546] width 363 height 32
type textarea "x"
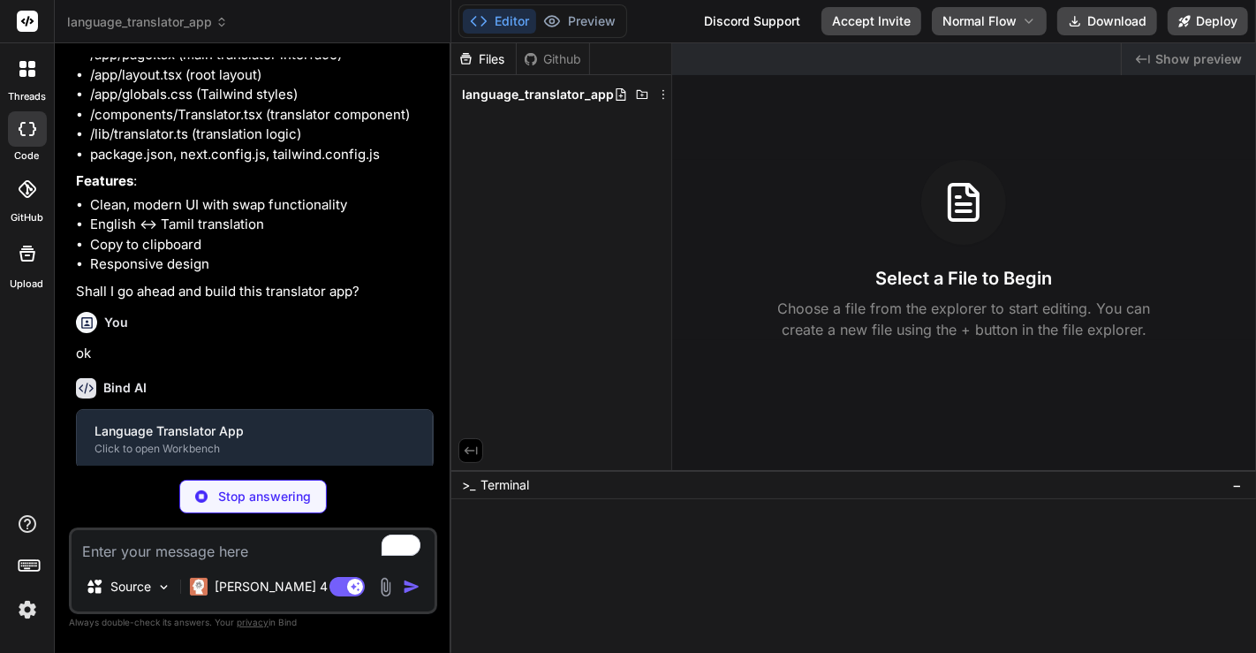
scroll to position [219, 0]
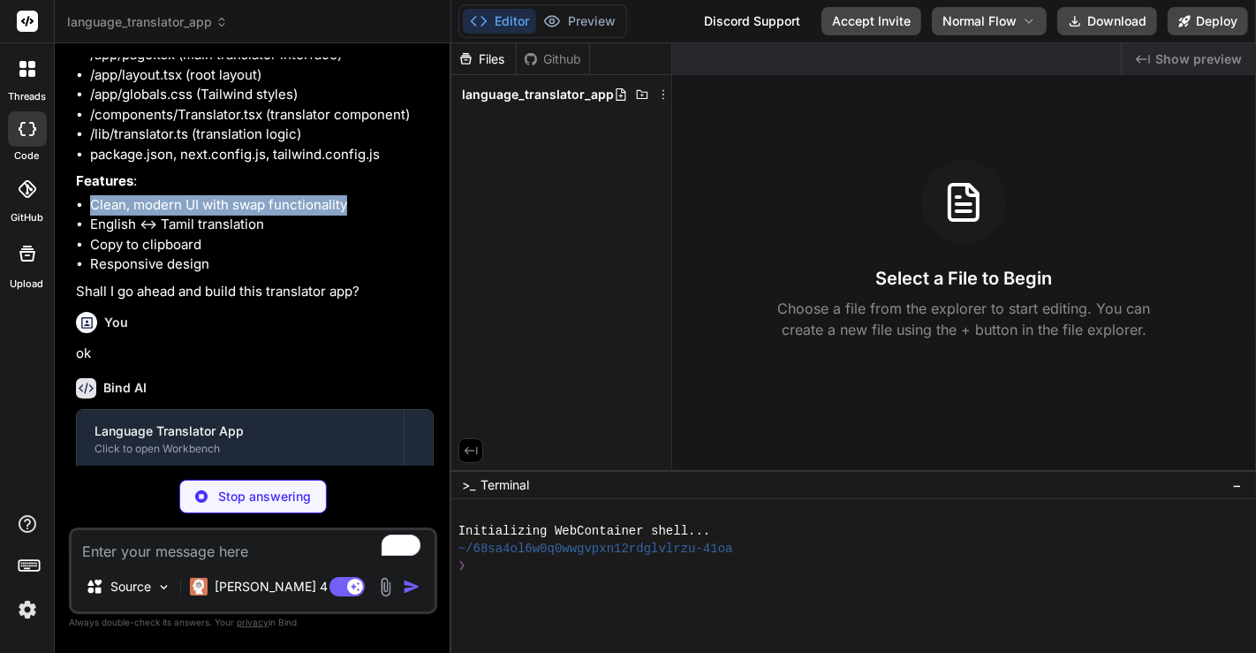
drag, startPoint x: 89, startPoint y: 243, endPoint x: 346, endPoint y: 242, distance: 257.0
click at [346, 215] on li "Clean, modern UI with swap functionality" at bounding box center [262, 205] width 344 height 20
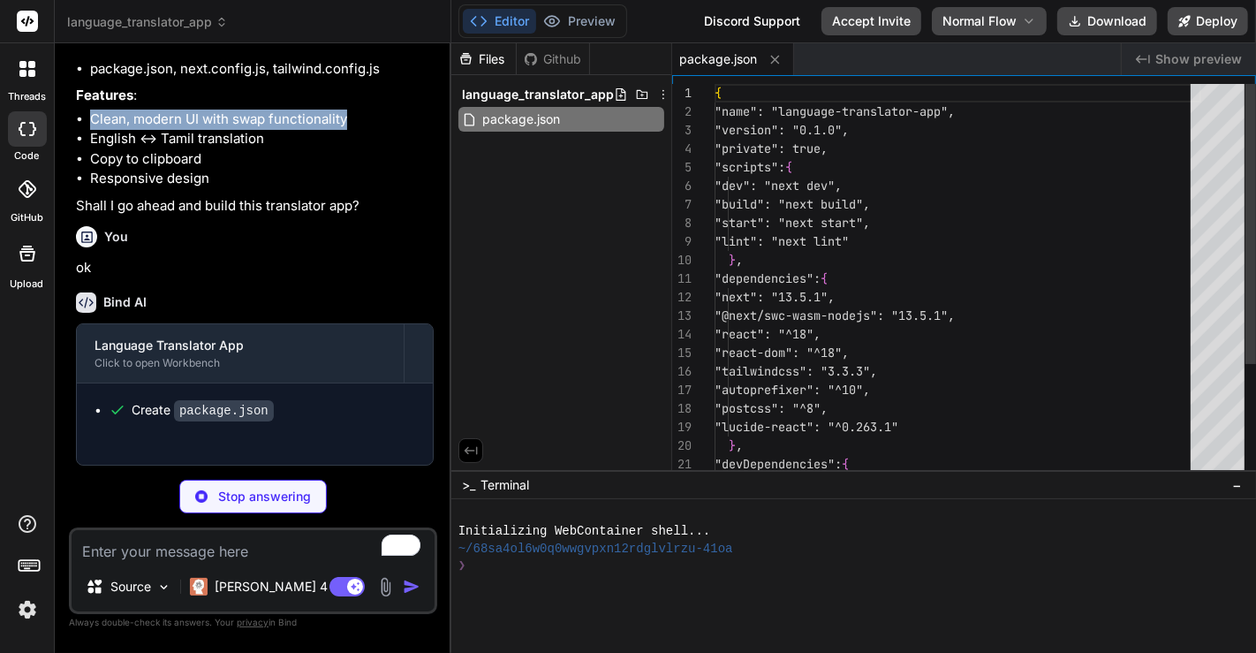
scroll to position [310, 0]
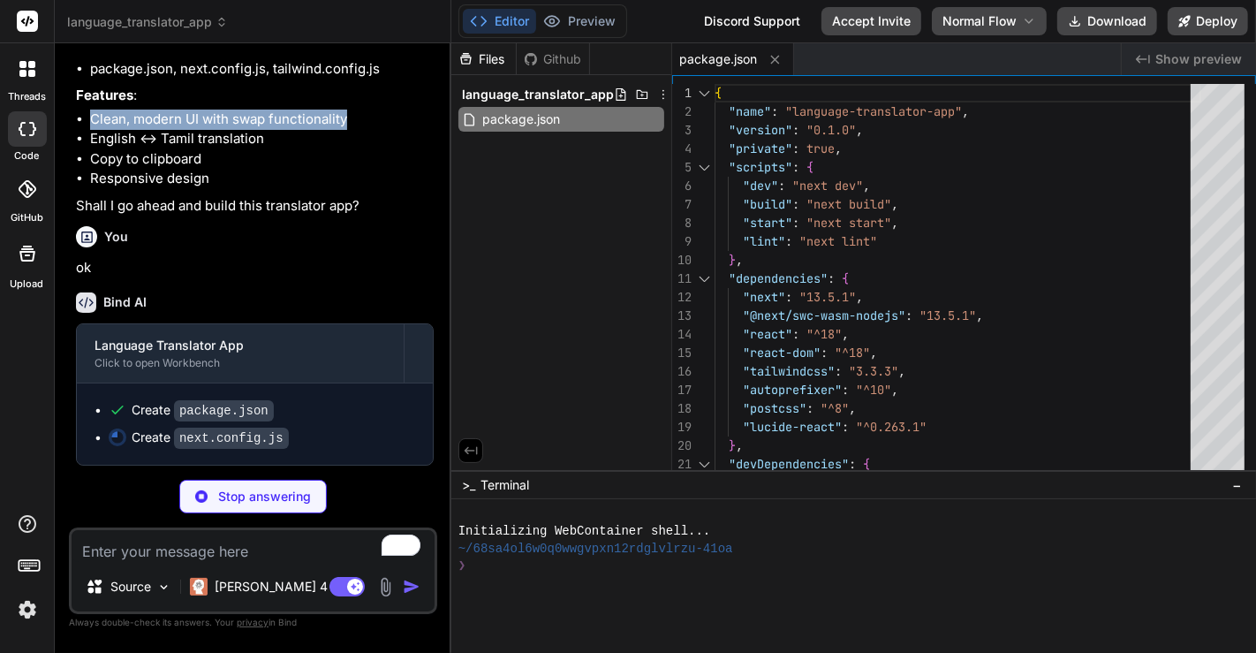
type textarea "x"
type textarea "/** @type {import('next').NextConfig} */ const nextConfig = { experimental: { a…"
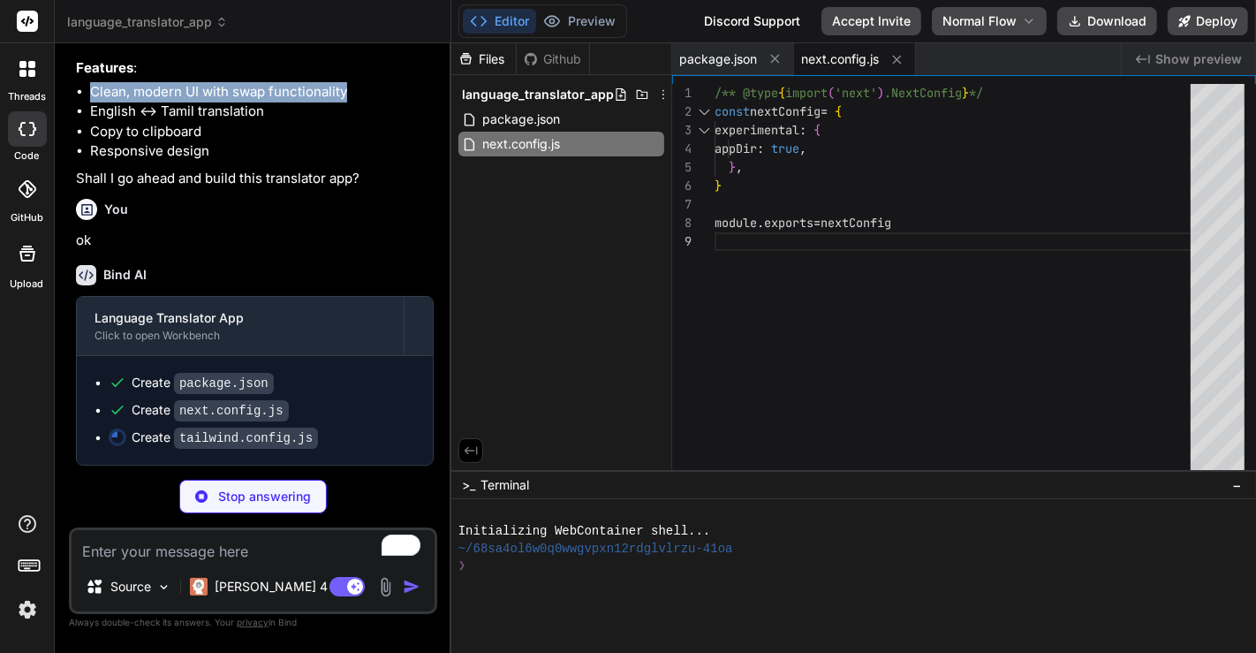
scroll to position [366, 0]
type textarea "x"
type textarea "plugins: [], }"
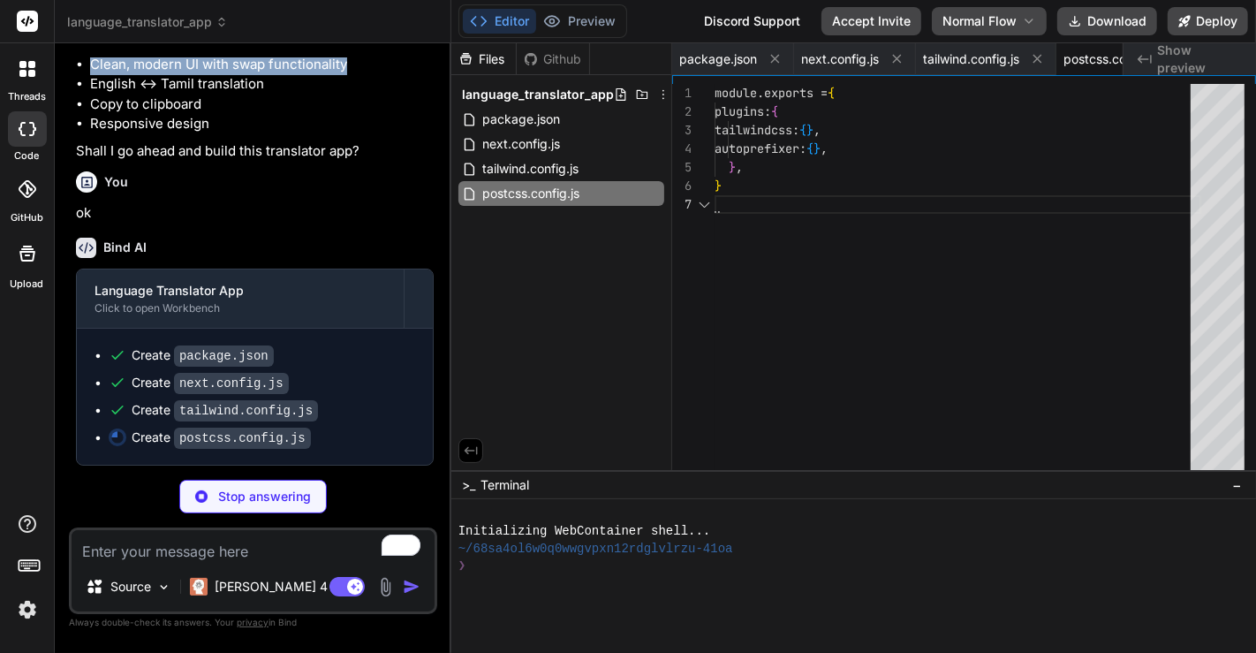
type textarea "x"
type textarea "module.exports = { plugins: { tailwindcss: {}, autoprefixer: {}, }, }"
type textarea "x"
type textarea "@tailwind base; @tailwind components; @tailwind utilities;"
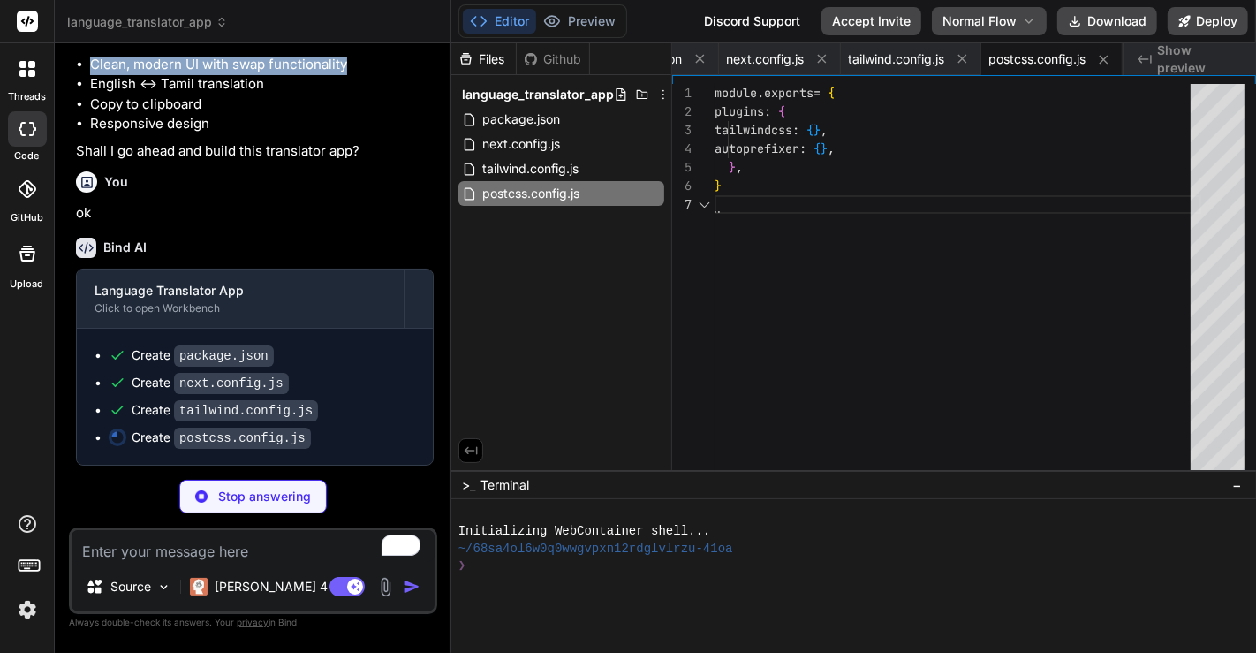
scroll to position [397, 0]
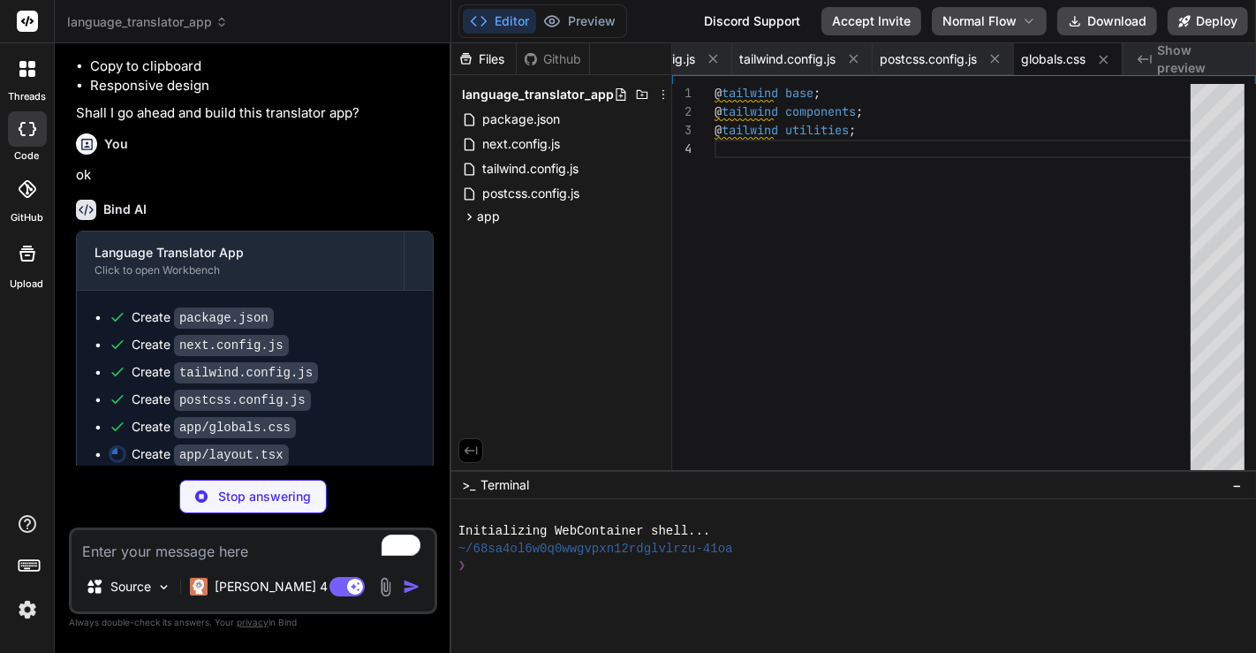
type textarea "x"
type textarea "}"
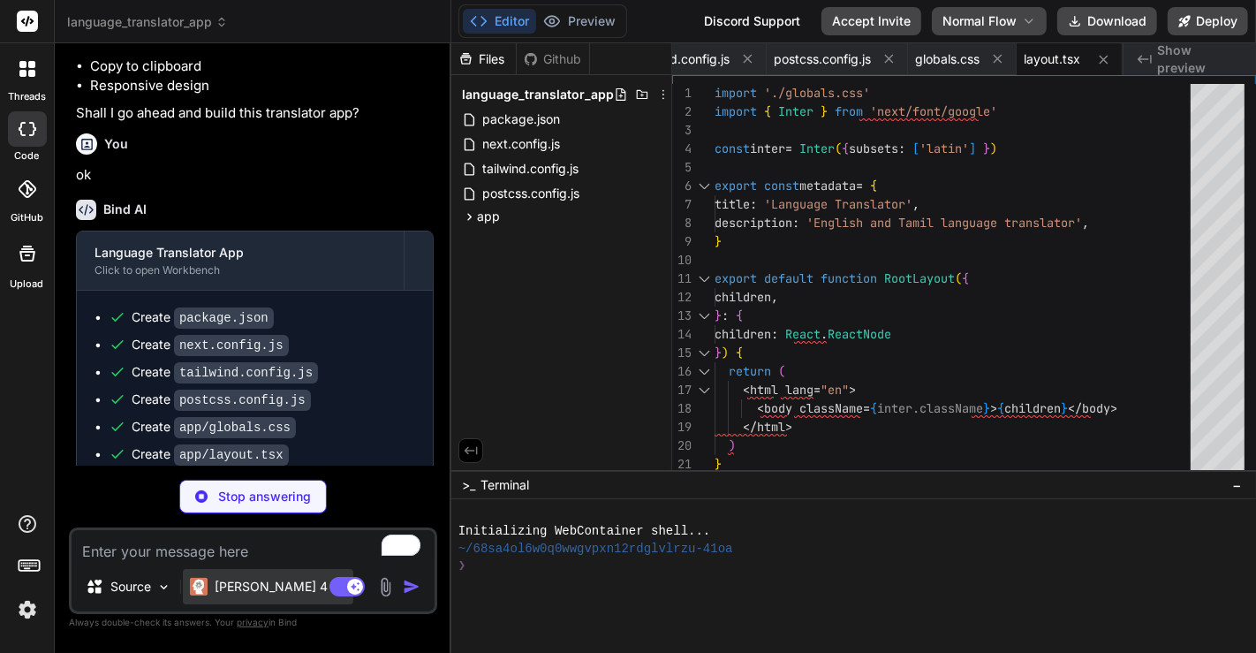
click at [238, 591] on p "[PERSON_NAME] 4 S.." at bounding box center [281, 587] width 132 height 18
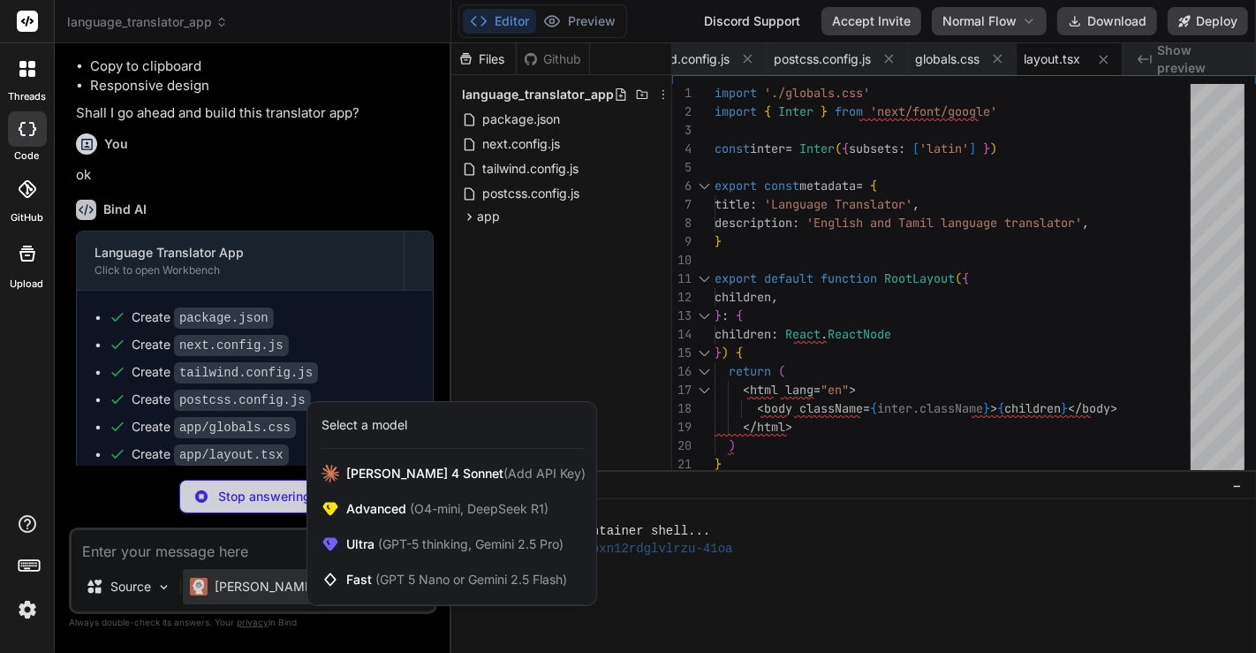
type textarea "x"
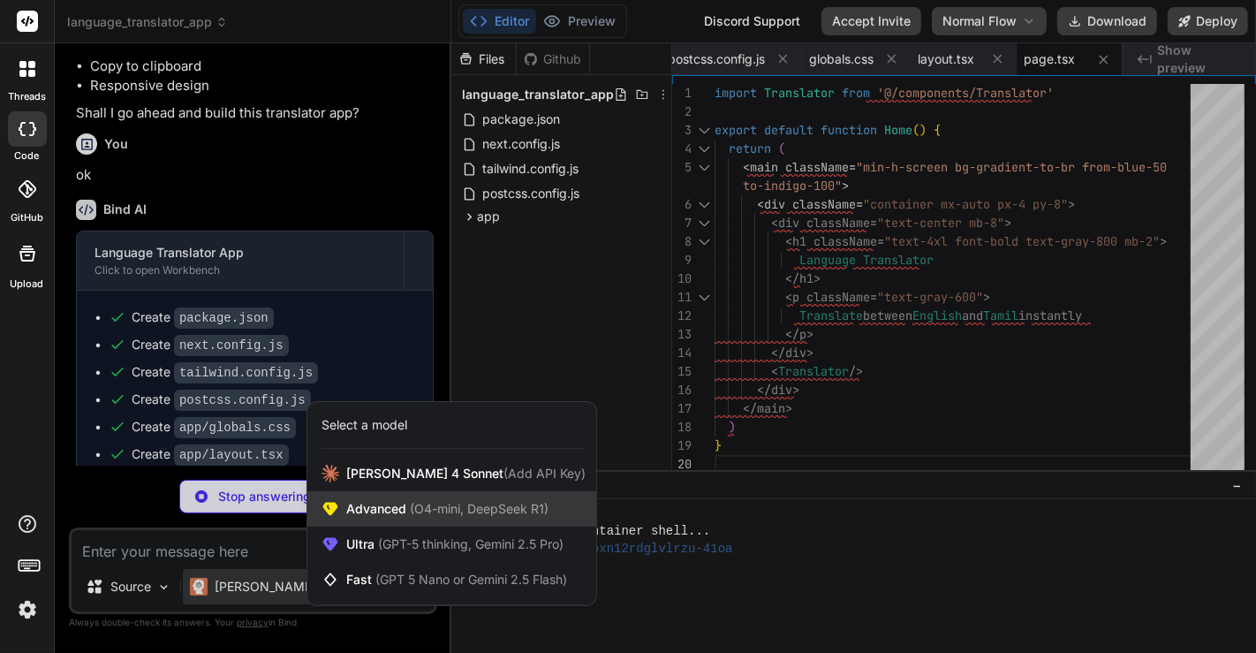
click at [403, 498] on div "Advanced (O4-mini, DeepSeek R1)" at bounding box center [451, 508] width 289 height 35
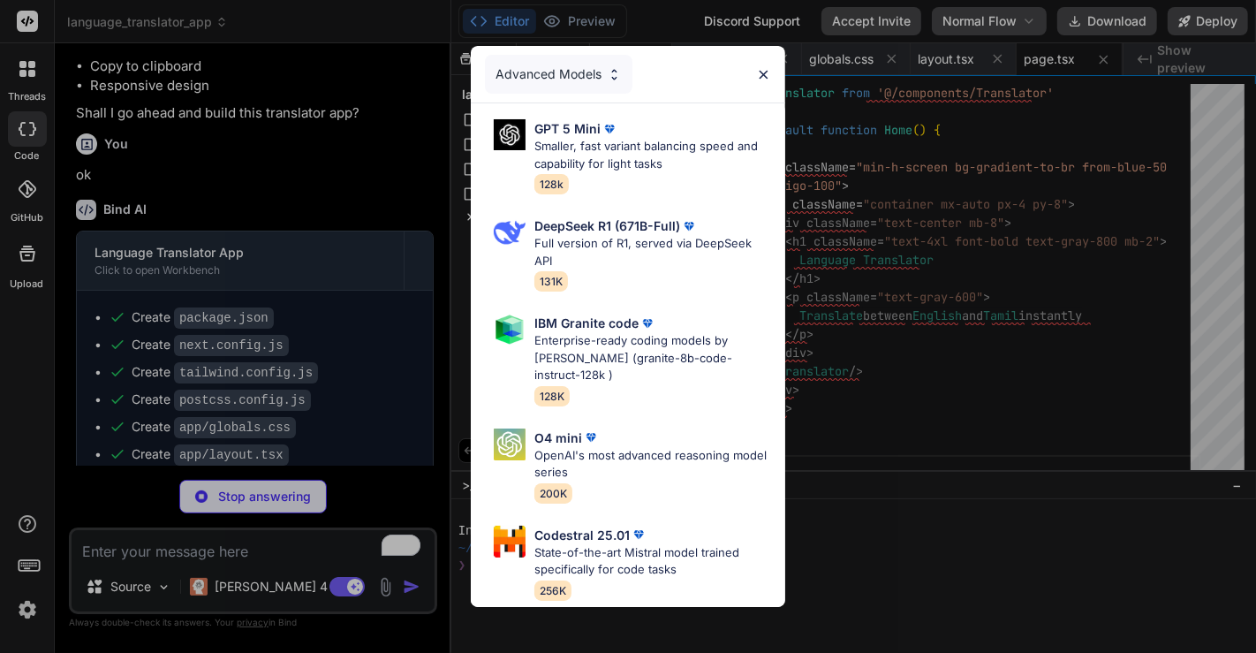
click at [761, 66] on div "Advanced Models" at bounding box center [628, 74] width 314 height 57
click at [763, 78] on img at bounding box center [763, 74] width 15 height 15
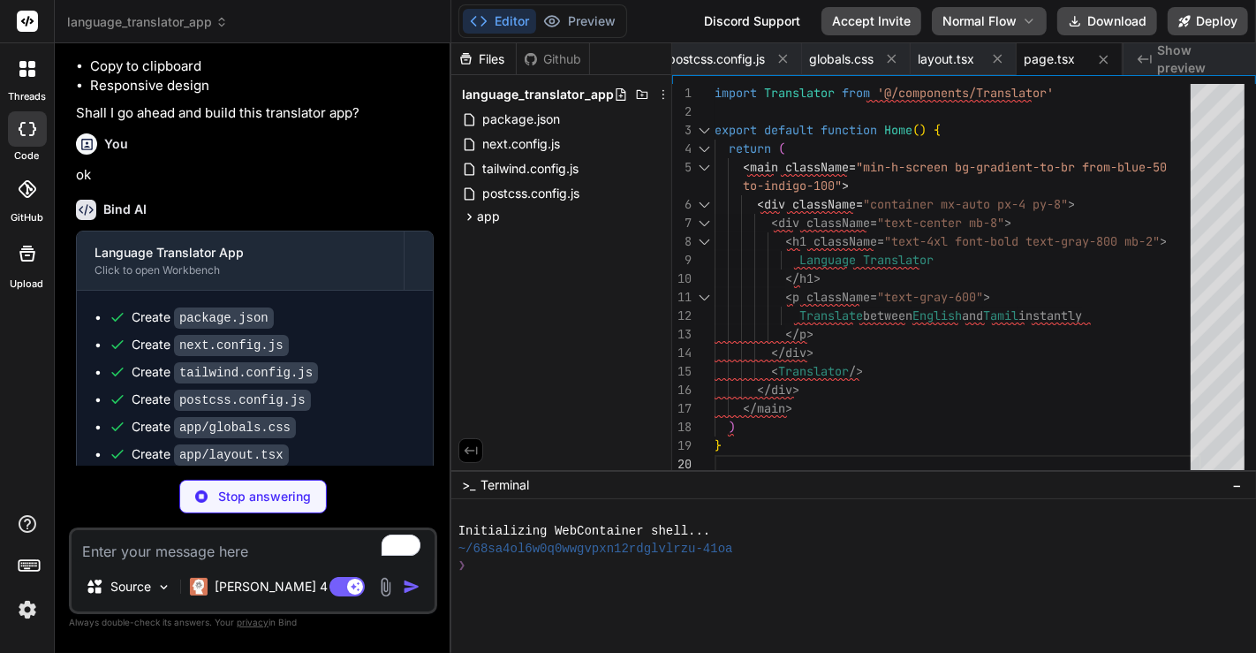
scroll to position [504, 0]
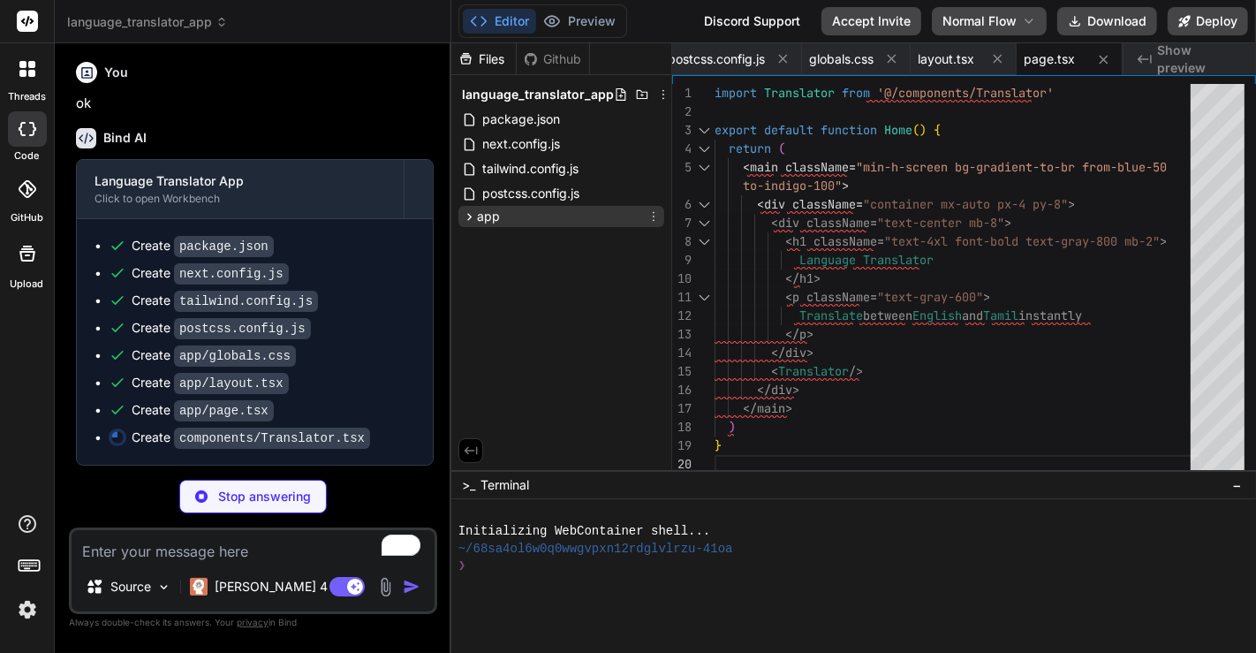
click at [481, 217] on span "app" at bounding box center [488, 217] width 23 height 18
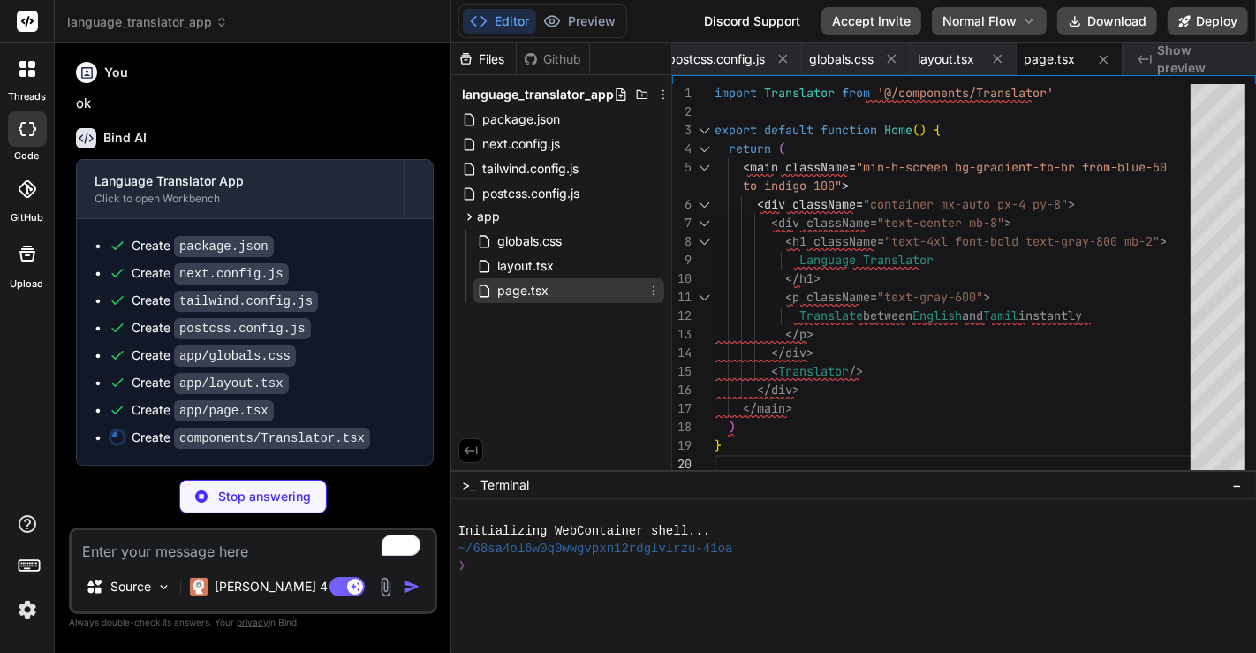
click at [531, 284] on span "page.tsx" at bounding box center [522, 290] width 55 height 21
type textarea "x"
type textarea "<p className="text-xs text-gray-500 mt-2"> Press Ctrl+Enter to translate quickl…"
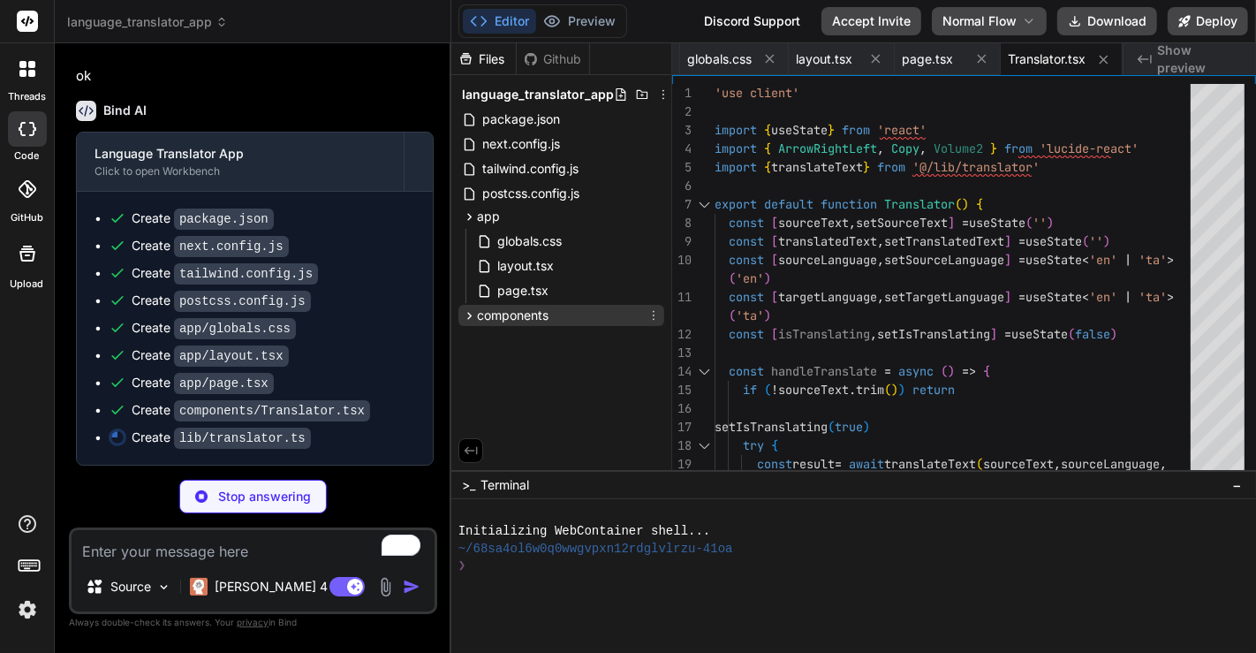
click at [508, 314] on span "components" at bounding box center [513, 315] width 72 height 18
click at [532, 347] on span "Translator.tsx" at bounding box center [535, 339] width 81 height 21
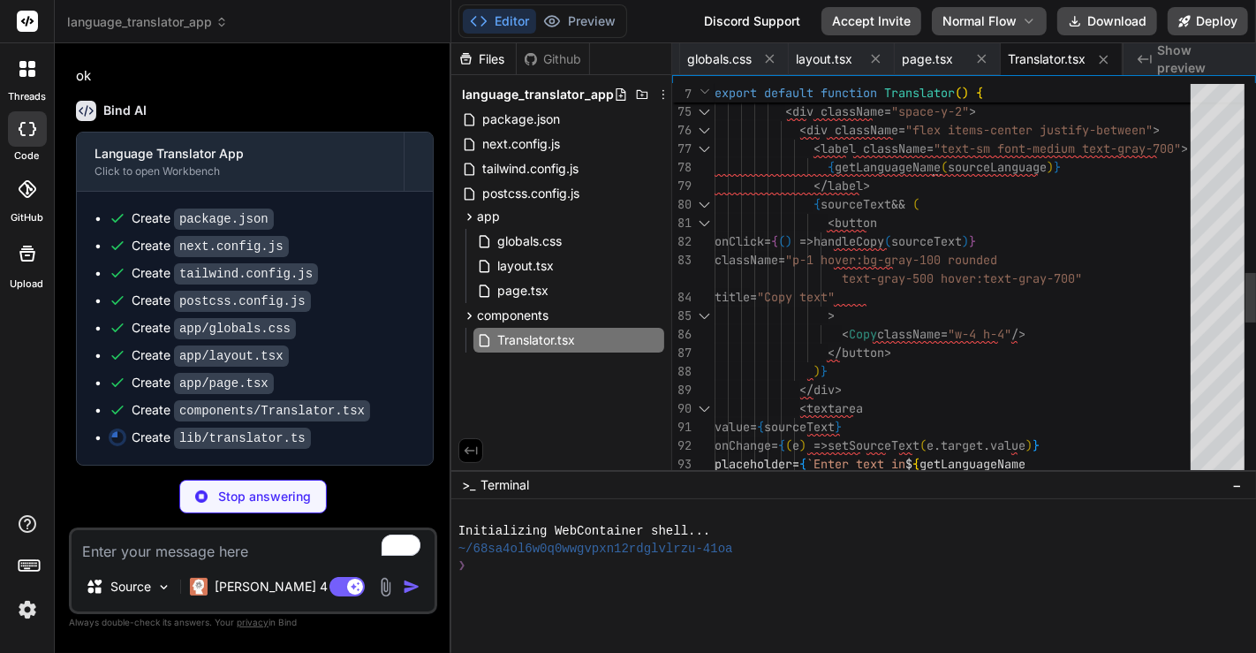
type textarea "x"
type textarea "// If no translation found, return a message return `Translation not available …"
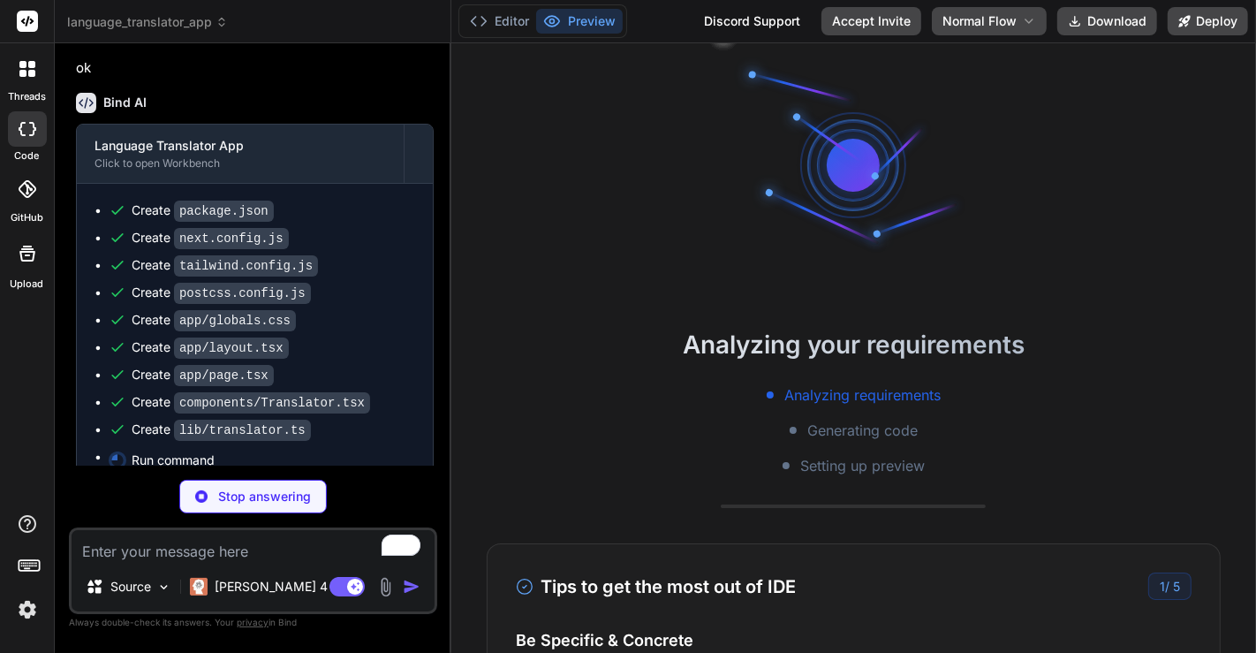
scroll to position [13, 0]
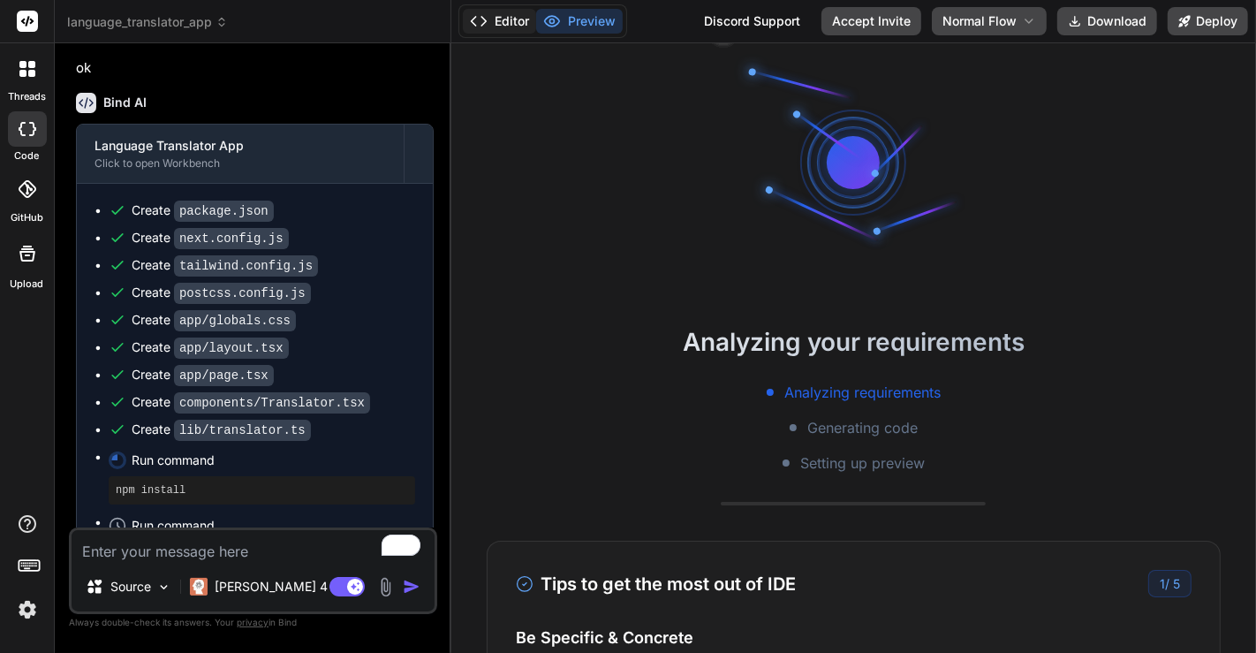
click at [498, 19] on button "Editor" at bounding box center [499, 21] width 73 height 25
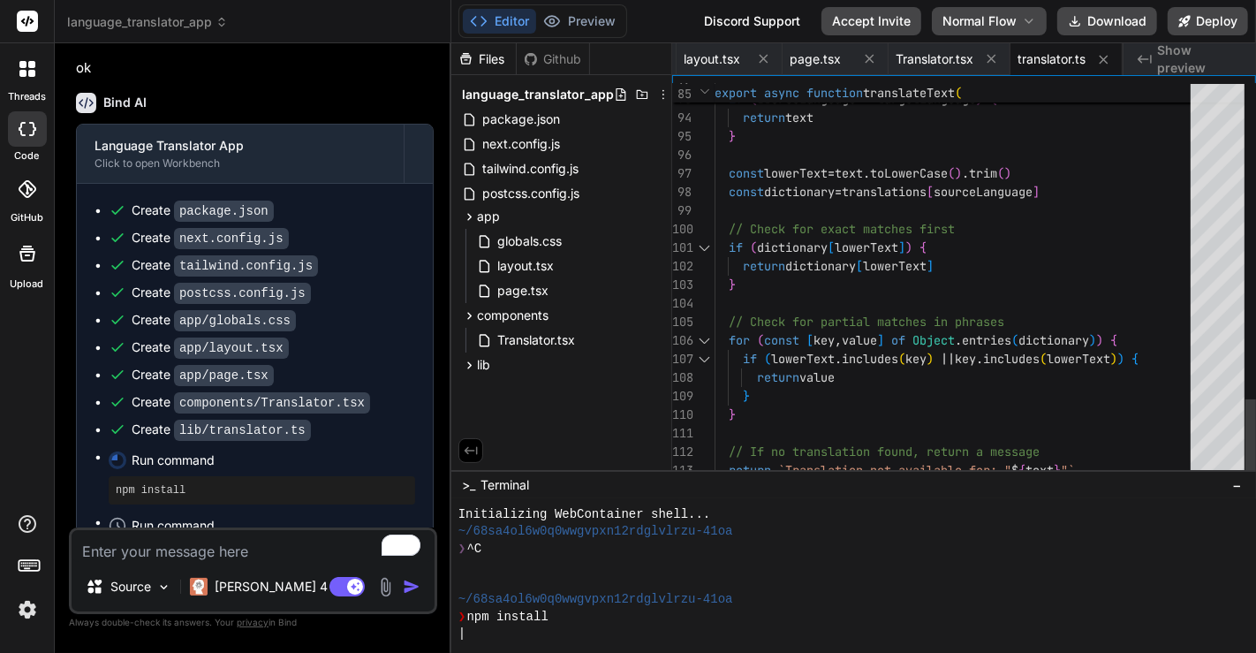
type textarea "x"
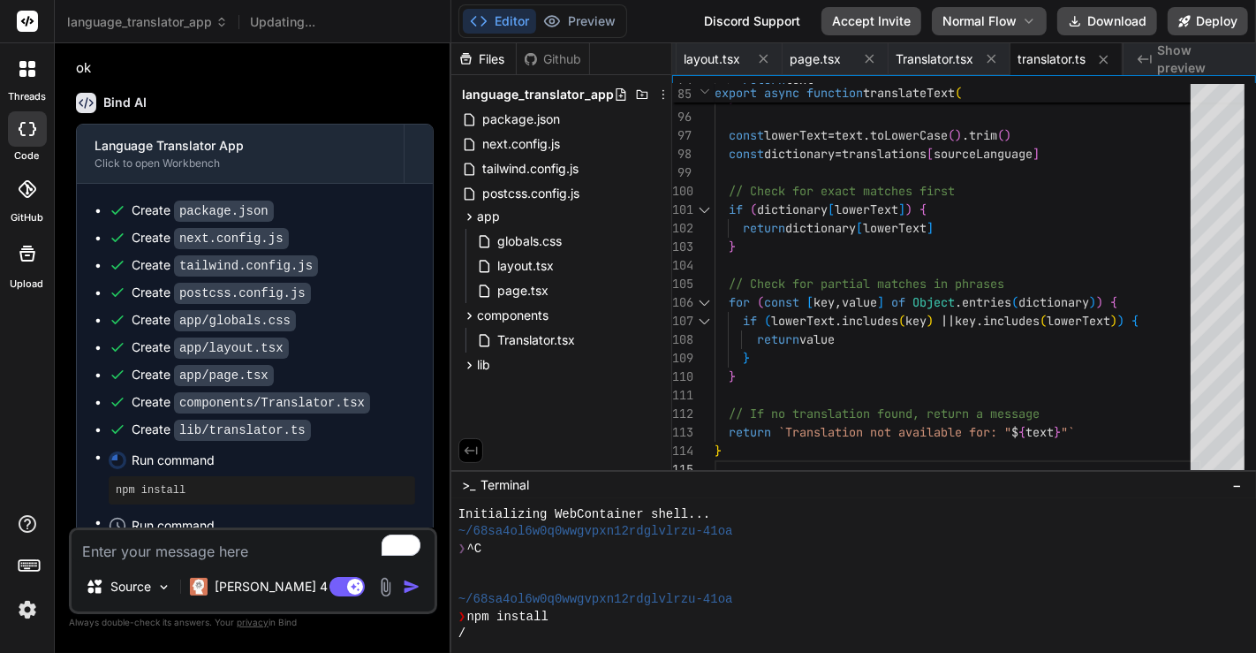
scroll to position [601, 0]
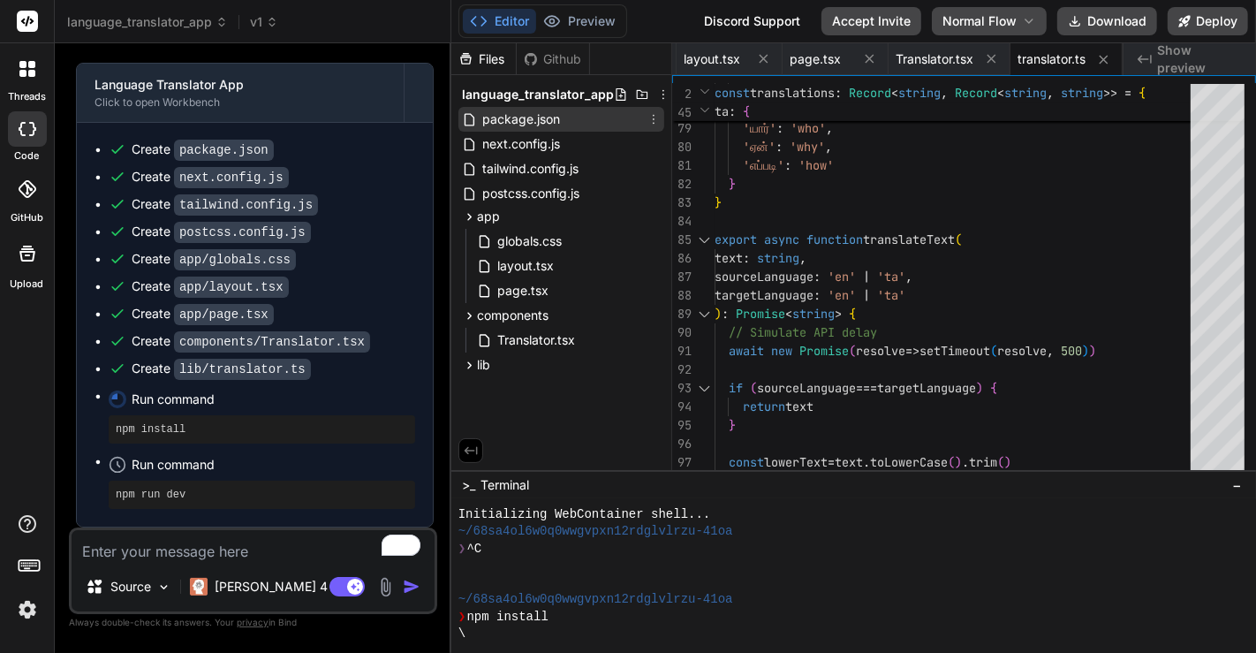
click at [510, 110] on span "package.json" at bounding box center [520, 119] width 81 height 21
type textarea ""devDependencies": { "typescript": "^5", "@types/node": "^20", "@types/react": …"
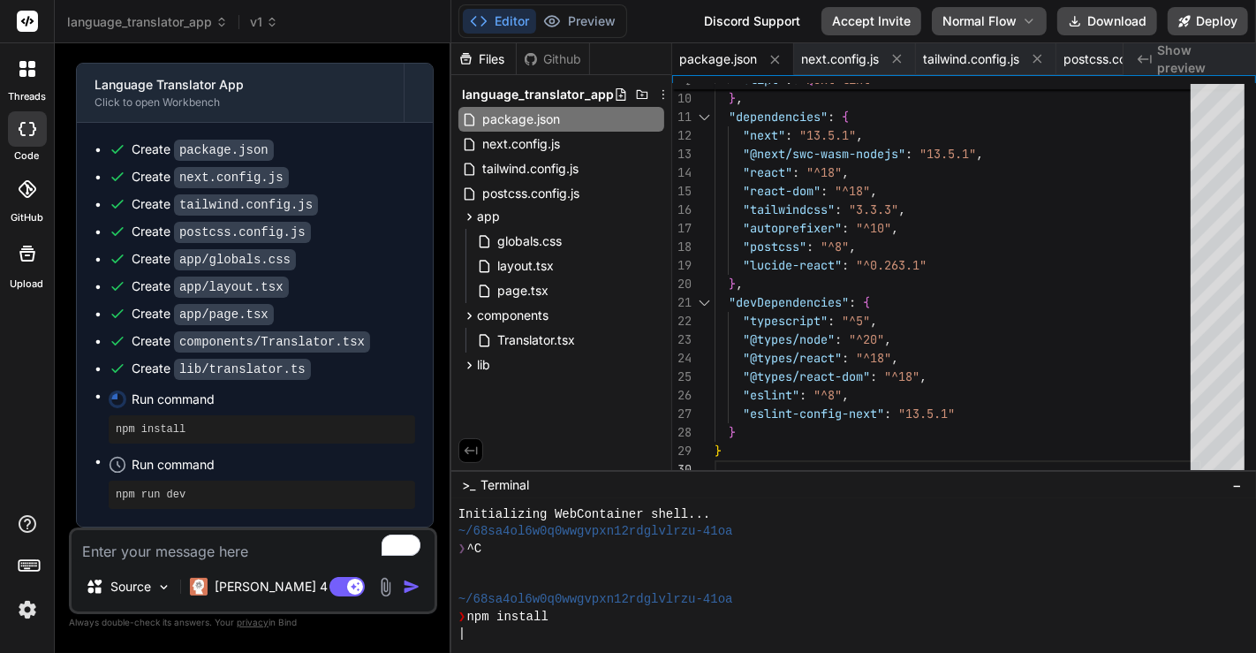
click at [589, 8] on div "Editor Preview" at bounding box center [542, 21] width 169 height 34
click at [581, 20] on button "Preview" at bounding box center [579, 21] width 87 height 25
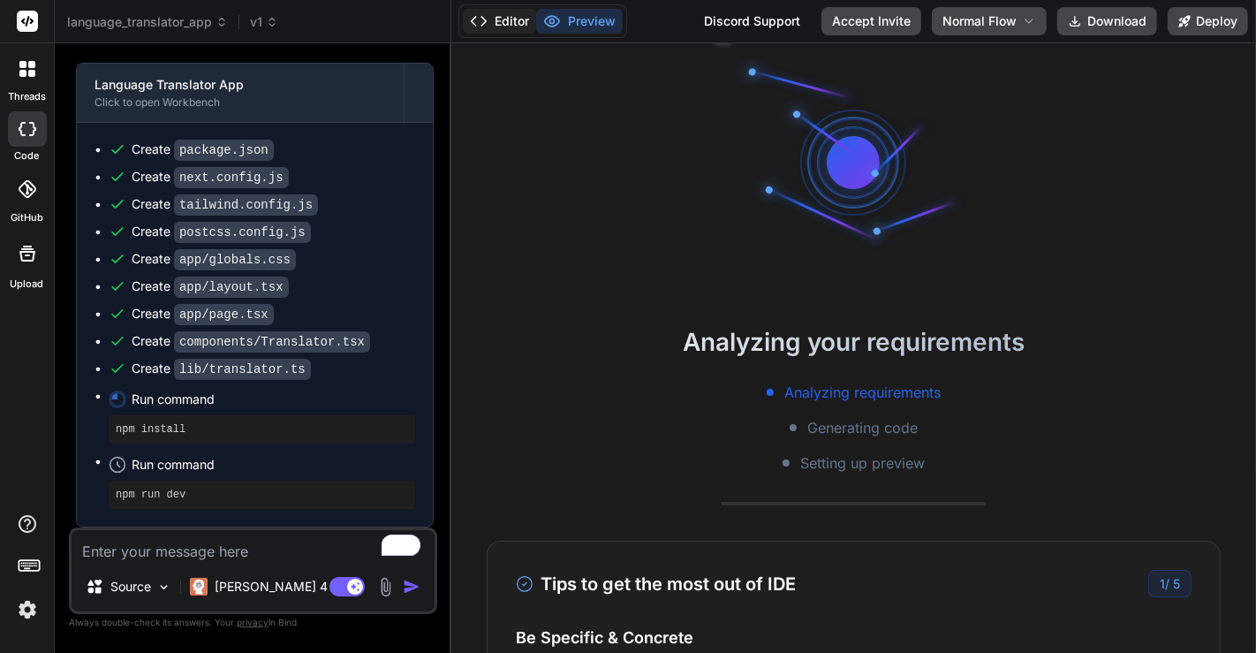
click at [487, 21] on icon at bounding box center [479, 21] width 18 height 18
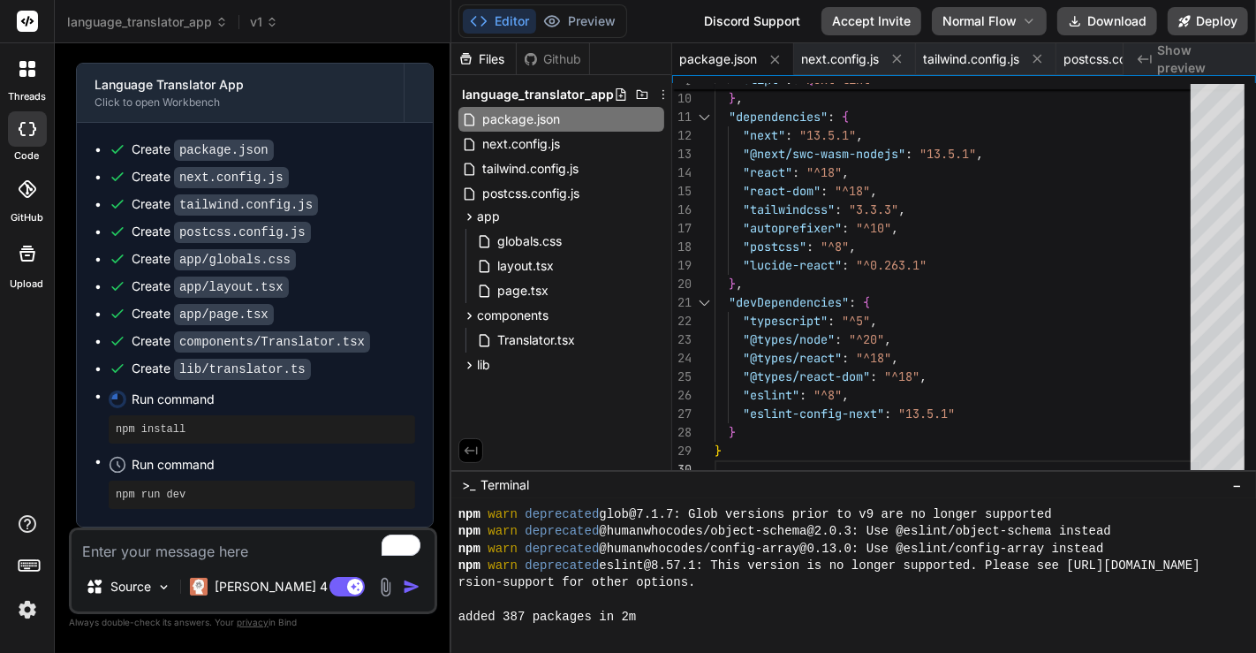
scroll to position [288, 0]
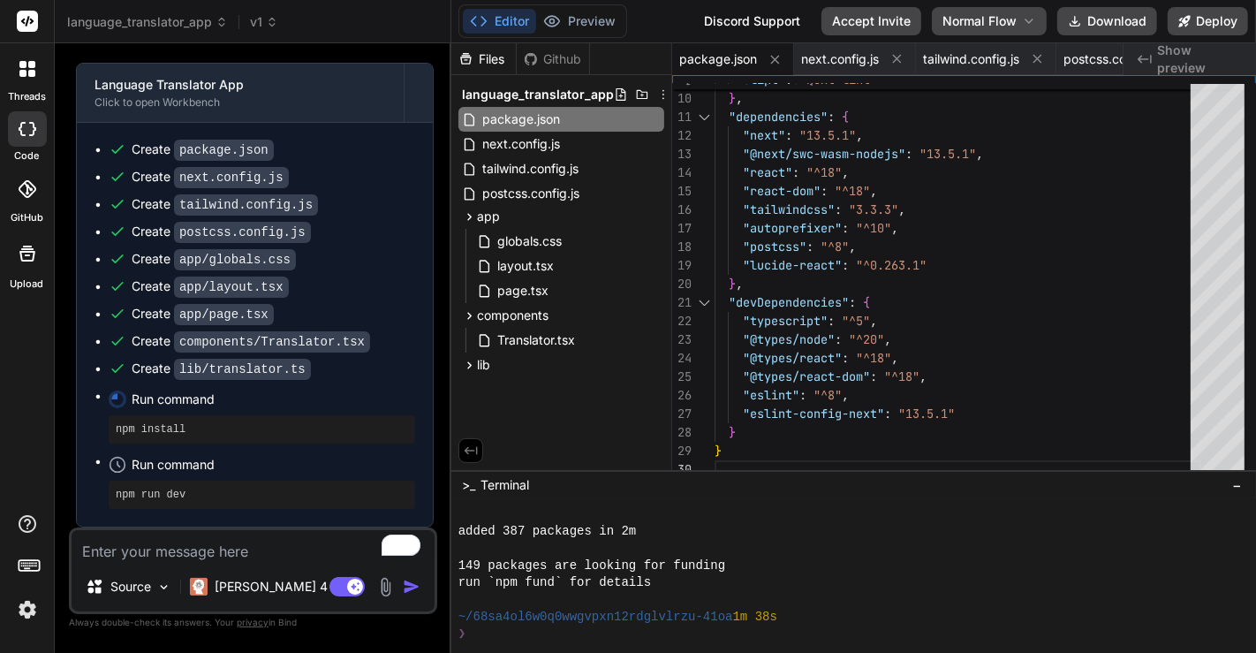
type textarea "x"
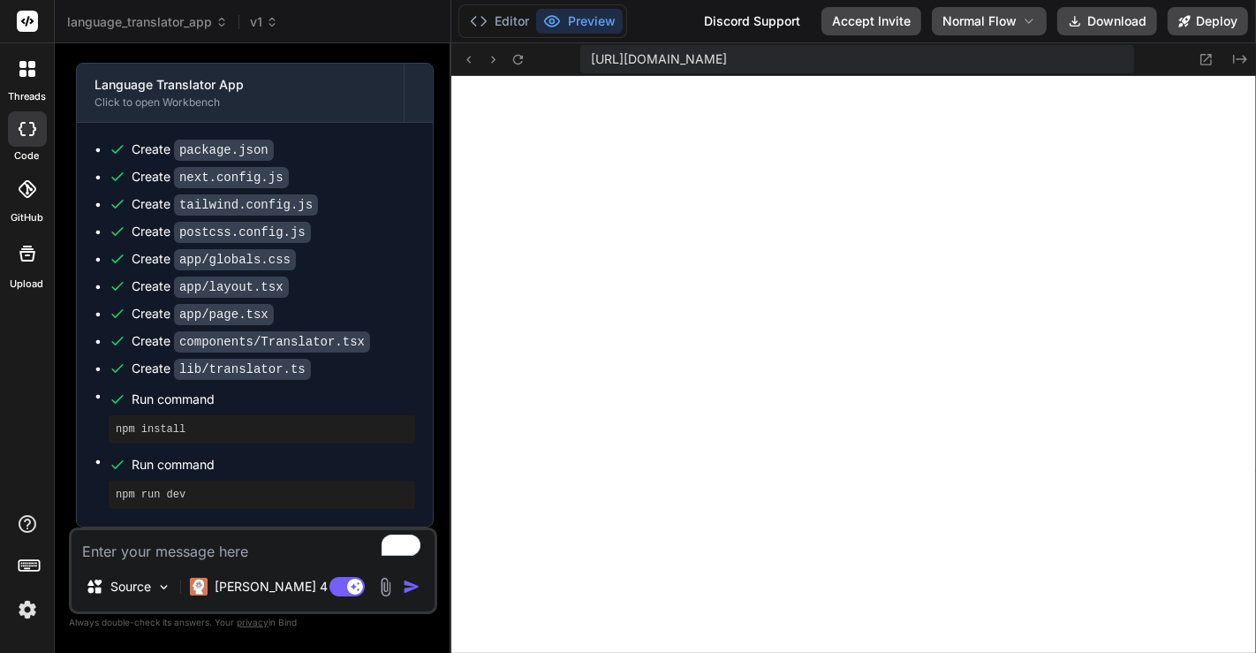
scroll to position [0, 0]
click at [1196, 21] on button "Deploy" at bounding box center [1208, 21] width 80 height 28
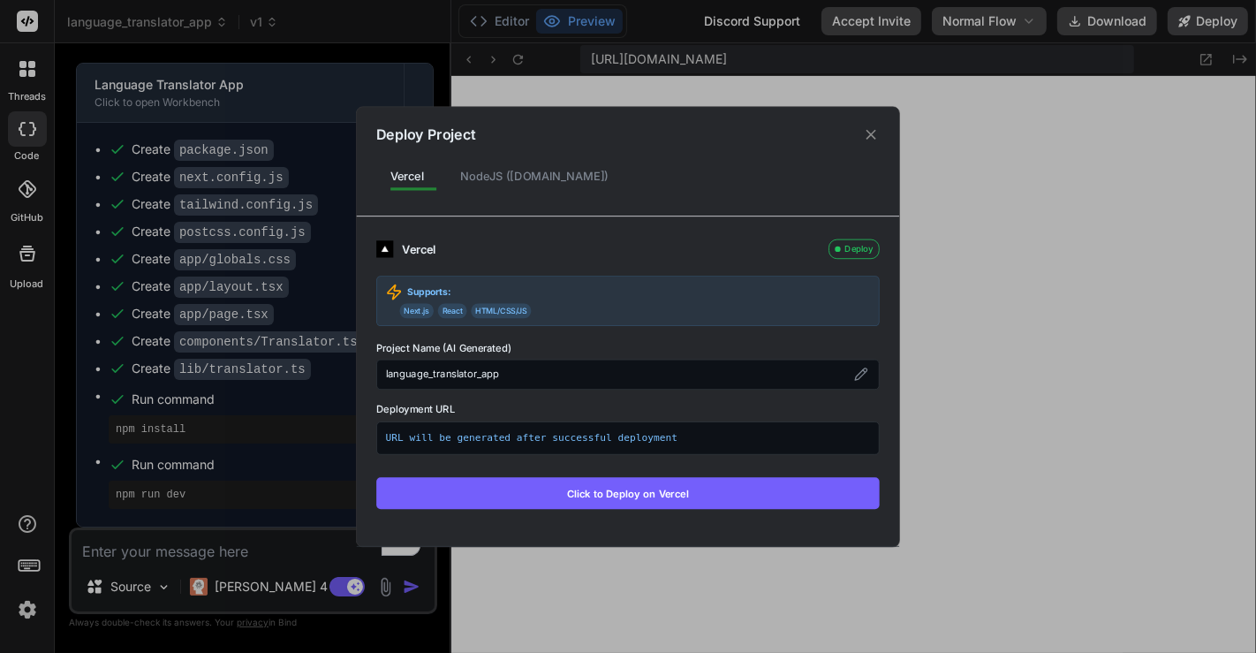
click at [872, 135] on icon at bounding box center [871, 134] width 10 height 10
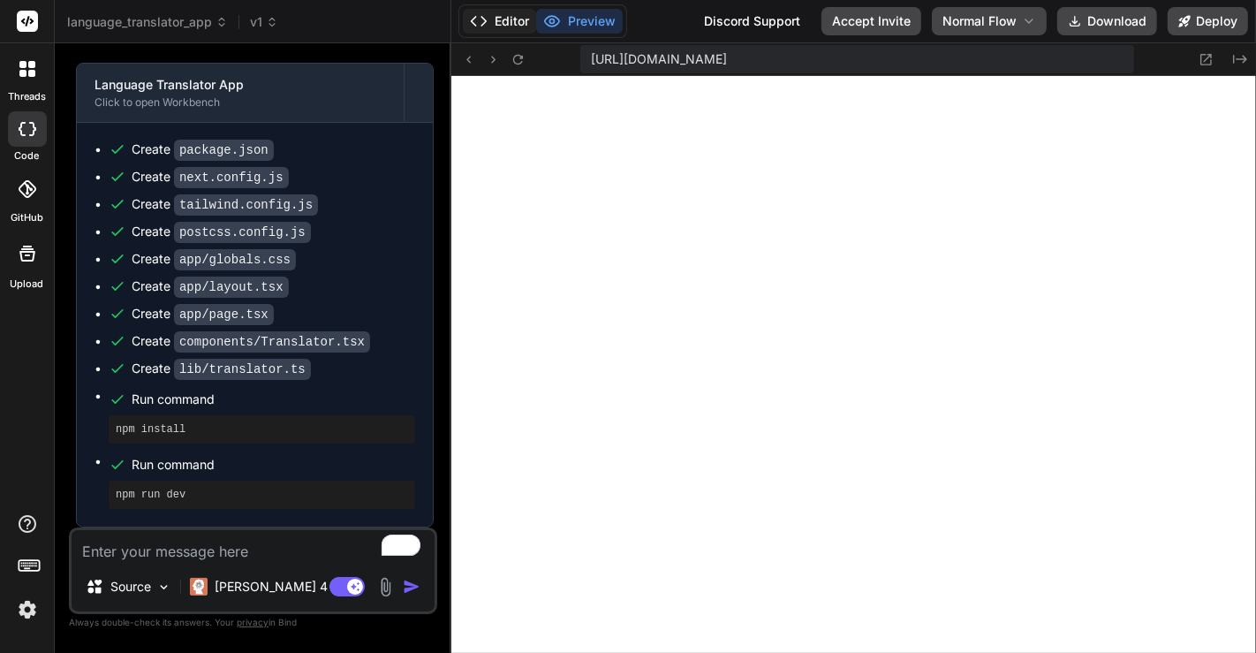
click at [497, 13] on button "Editor" at bounding box center [499, 21] width 73 height 25
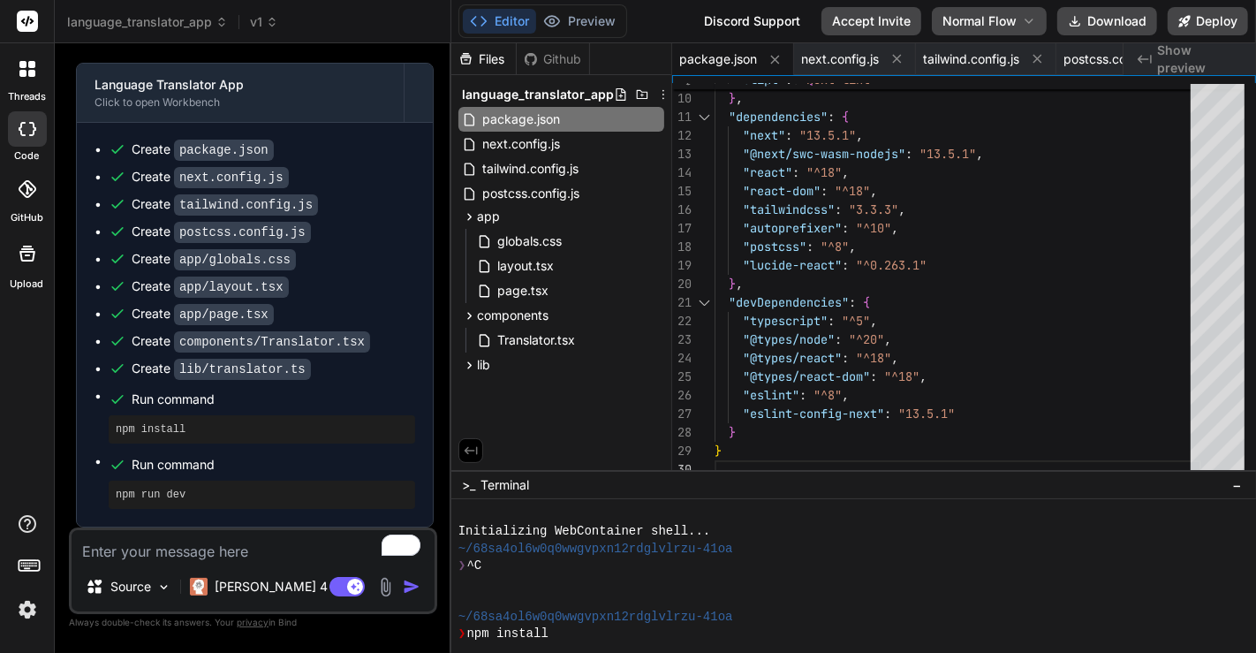
click at [776, 581] on div at bounding box center [844, 582] width 772 height 17
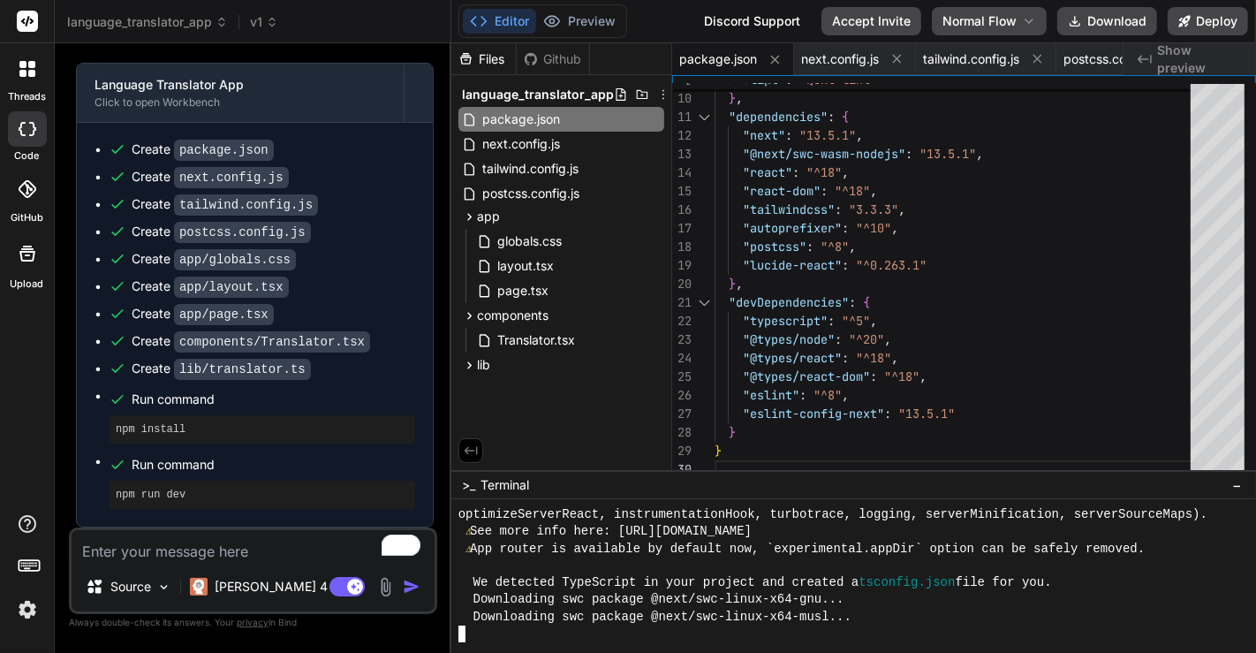
scroll to position [817, 0]
click at [593, 18] on button "Preview" at bounding box center [579, 21] width 87 height 25
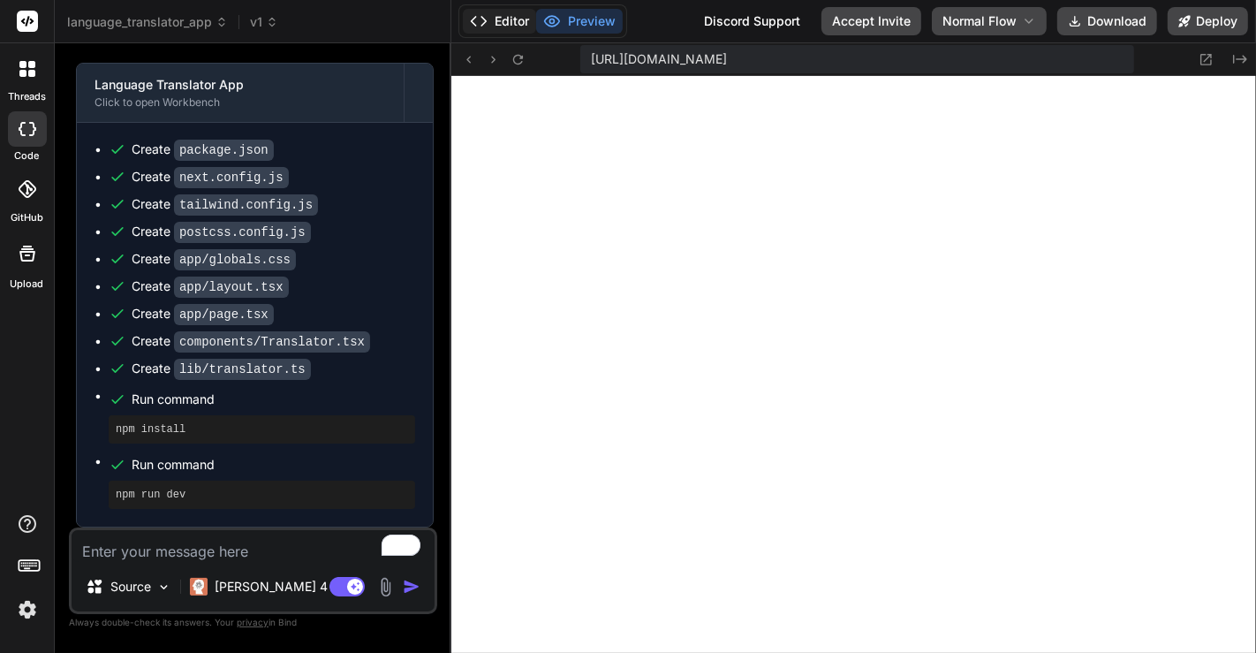
click at [511, 17] on button "Editor" at bounding box center [499, 21] width 73 height 25
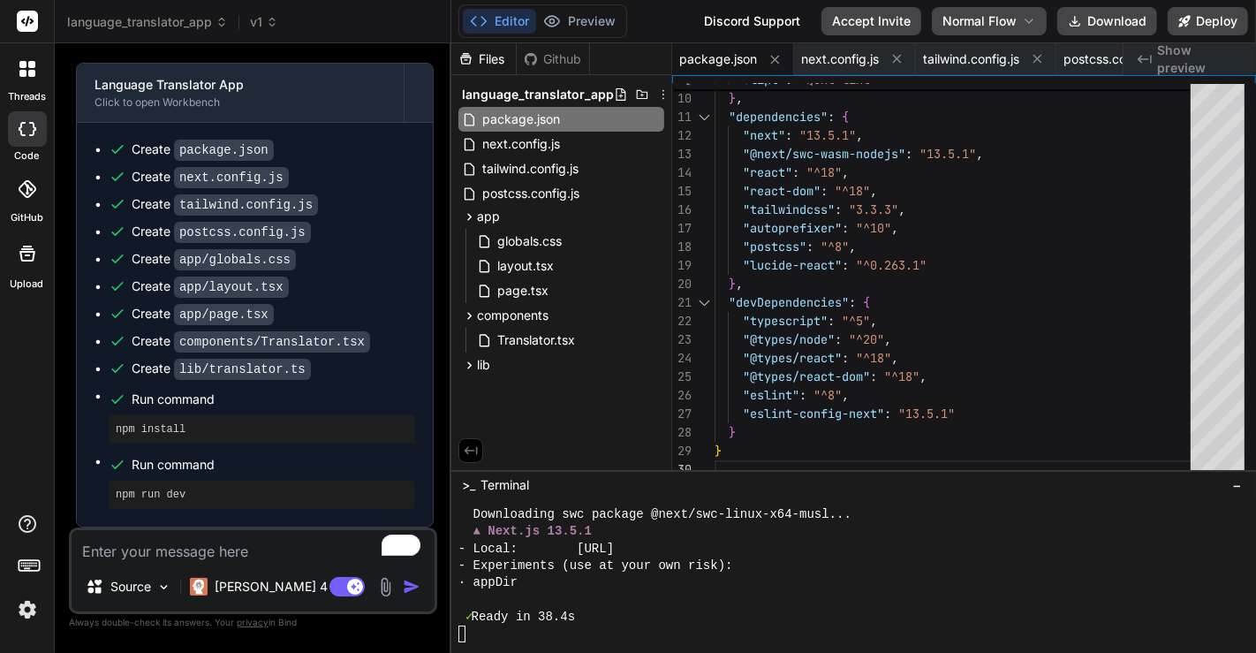
scroll to position [918, 0]
click at [575, 20] on button "Preview" at bounding box center [579, 21] width 87 height 25
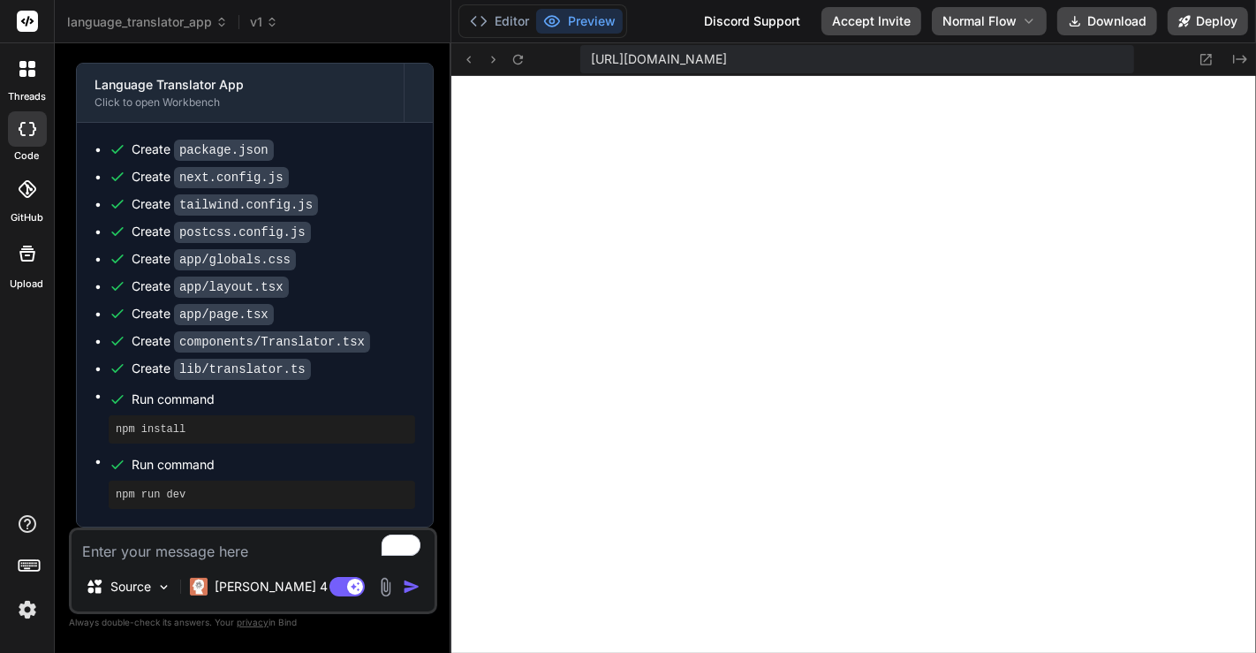
scroll to position [935, 0]
click at [497, 16] on button "Editor" at bounding box center [499, 21] width 73 height 25
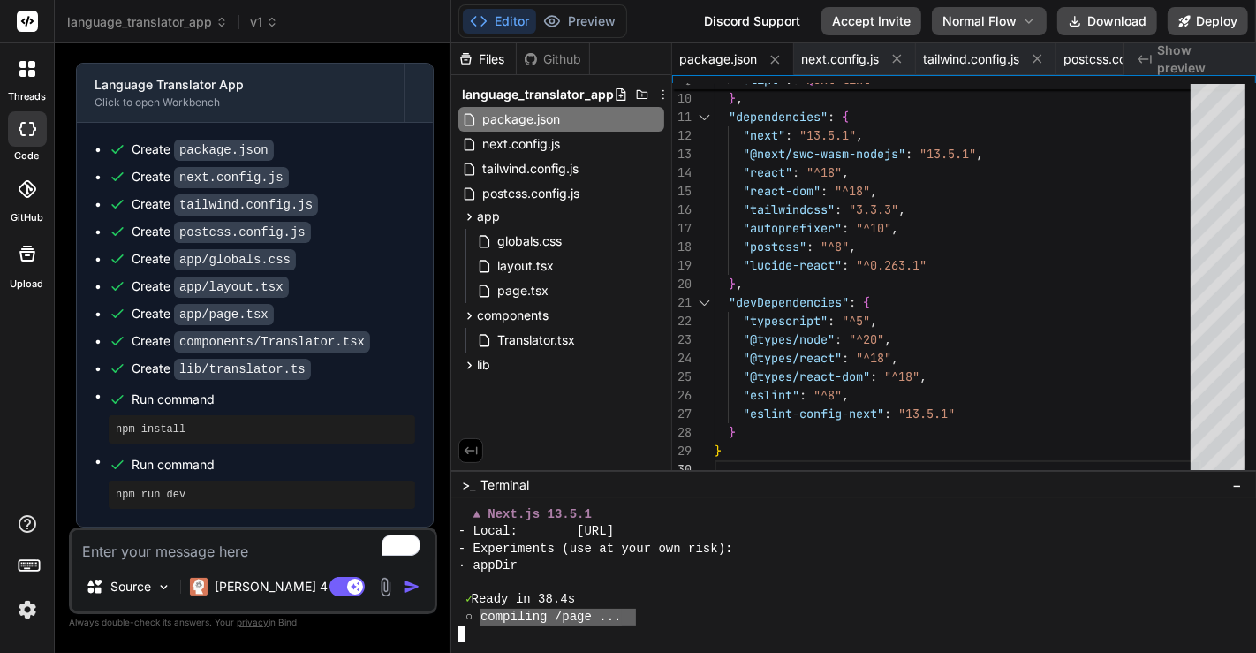
drag, startPoint x: 481, startPoint y: 621, endPoint x: 636, endPoint y: 612, distance: 154.8
click at [636, 612] on div "○ compiling /page ..." at bounding box center [844, 616] width 772 height 17
click at [578, 26] on button "Preview" at bounding box center [579, 21] width 87 height 25
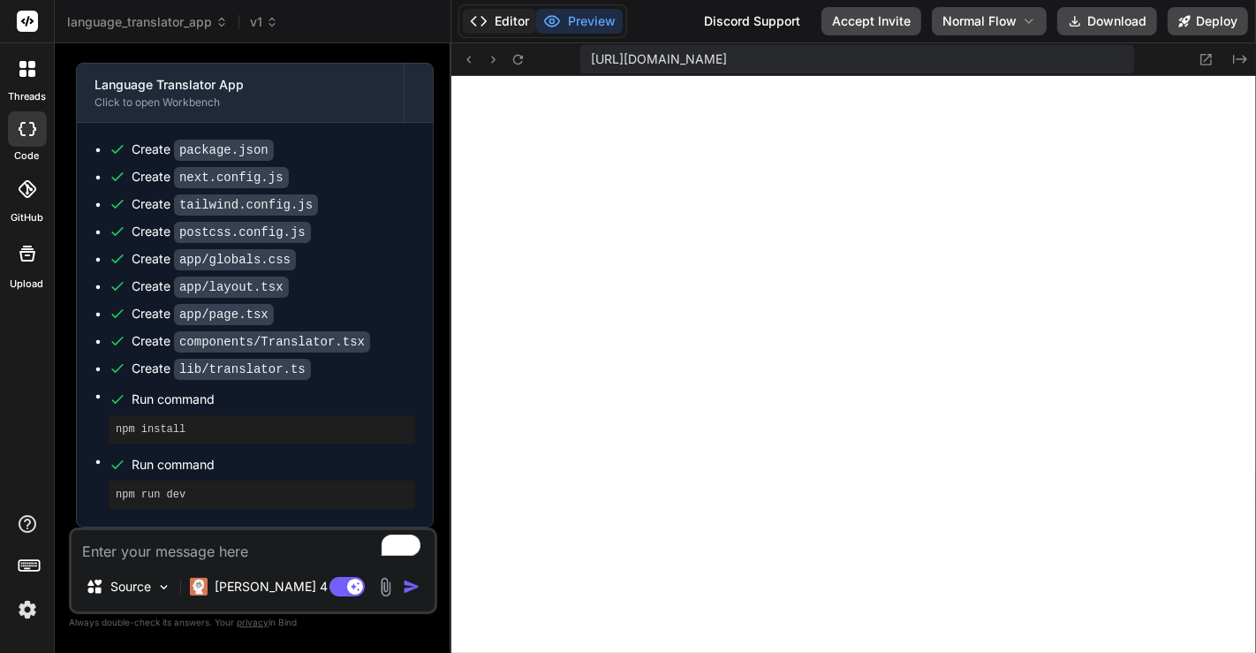
click at [506, 27] on button "Editor" at bounding box center [499, 21] width 73 height 25
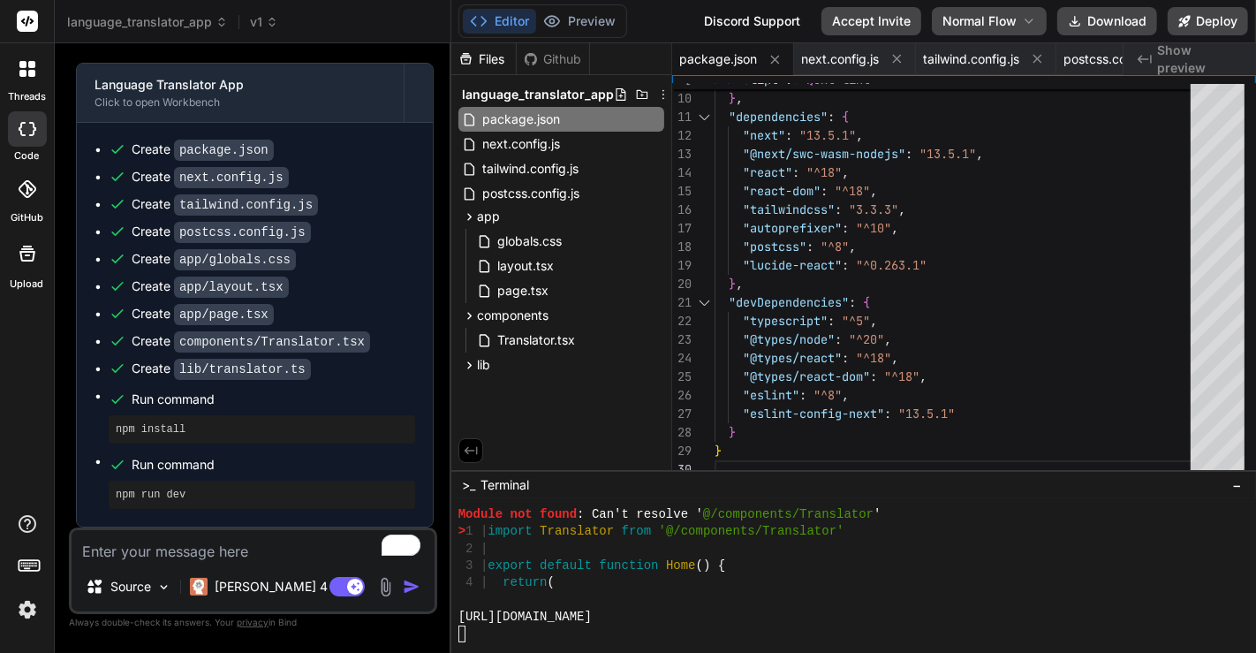
scroll to position [1070, 0]
click at [587, 19] on button "Preview" at bounding box center [579, 21] width 87 height 25
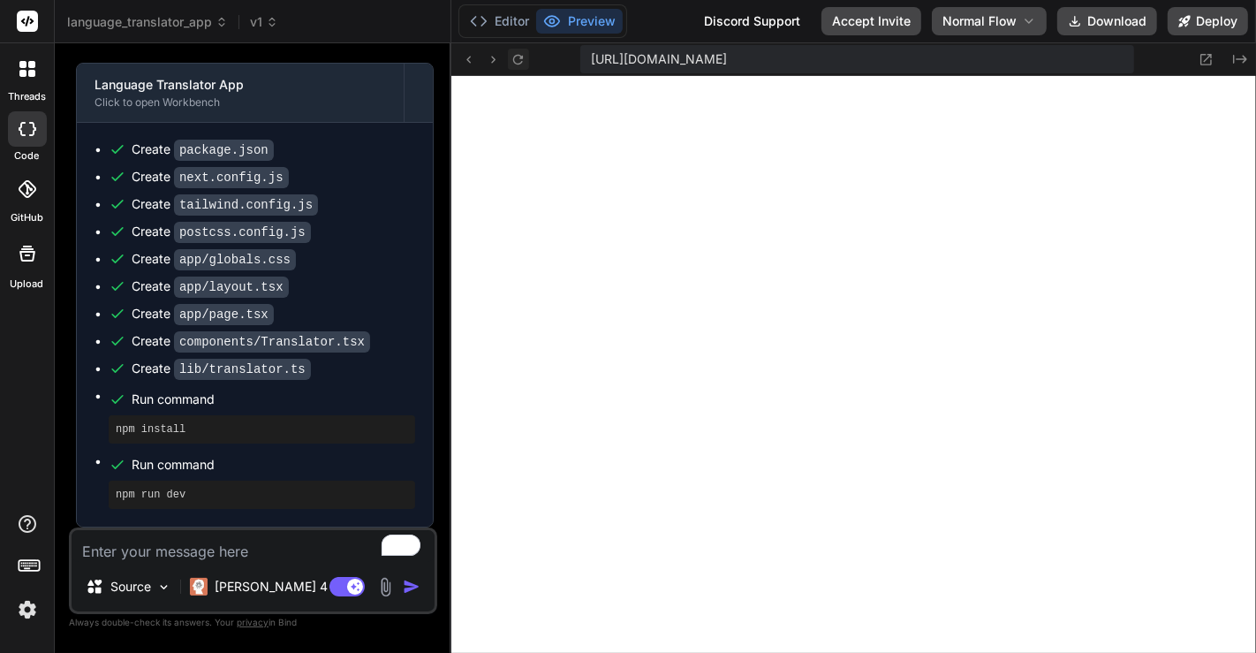
click at [518, 62] on icon at bounding box center [517, 59] width 15 height 15
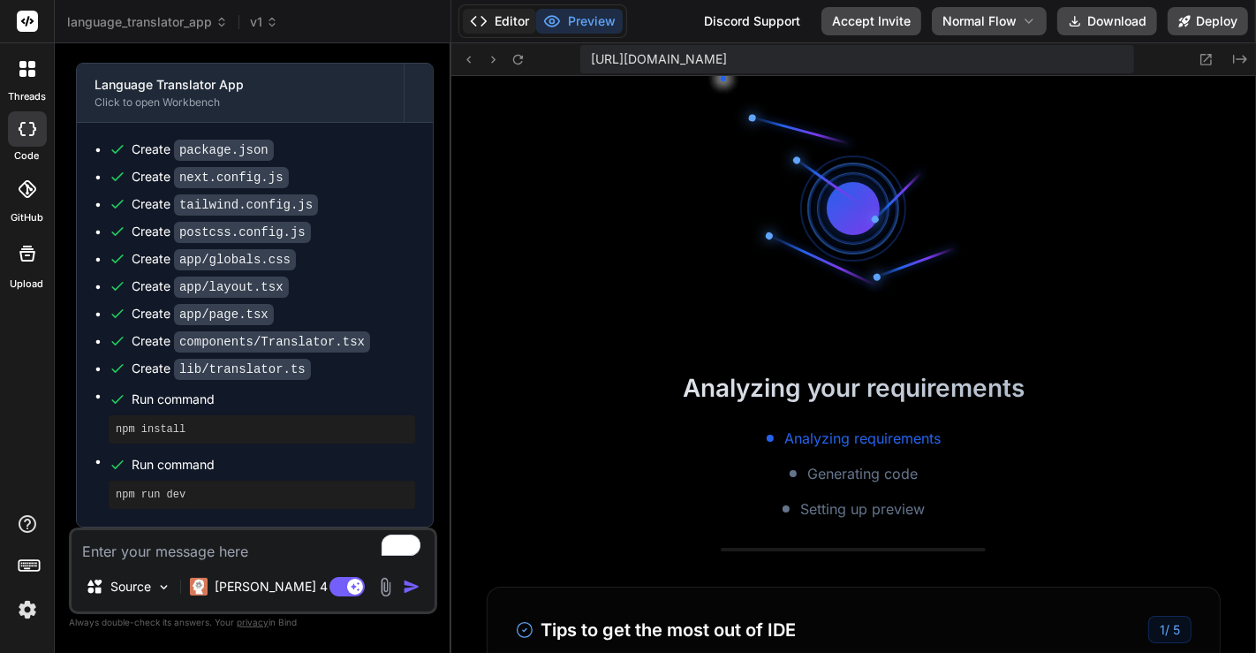
click at [504, 14] on button "Editor" at bounding box center [499, 21] width 73 height 25
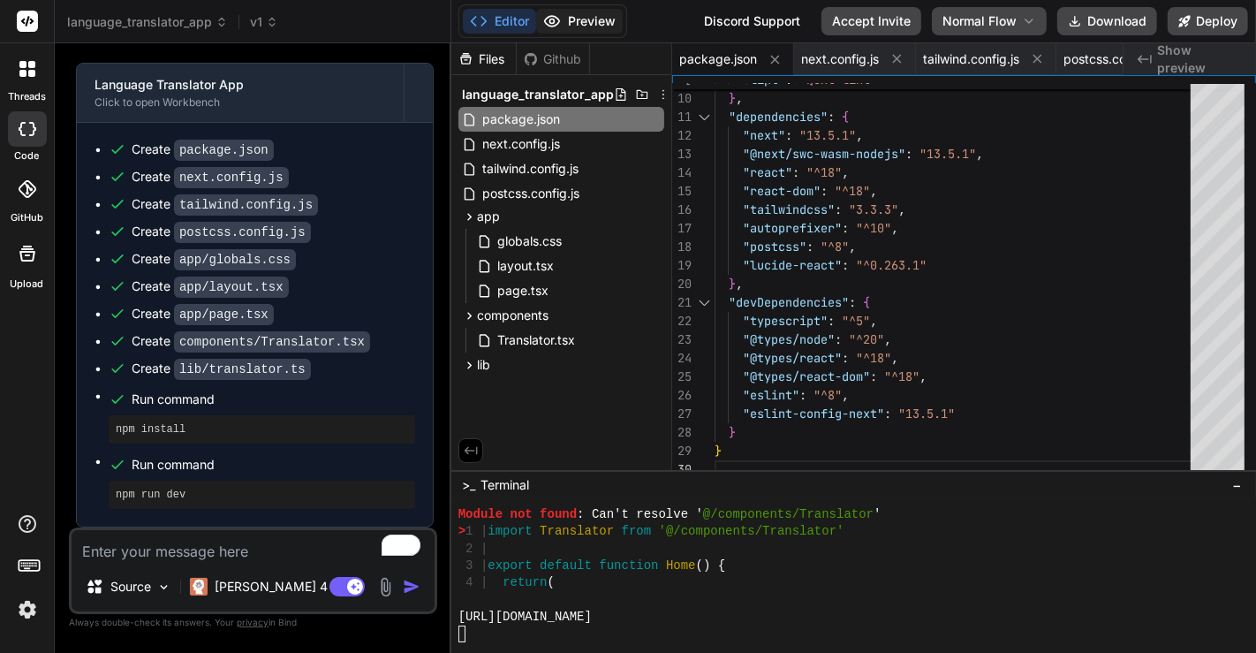
click at [568, 25] on button "Preview" at bounding box center [579, 21] width 87 height 25
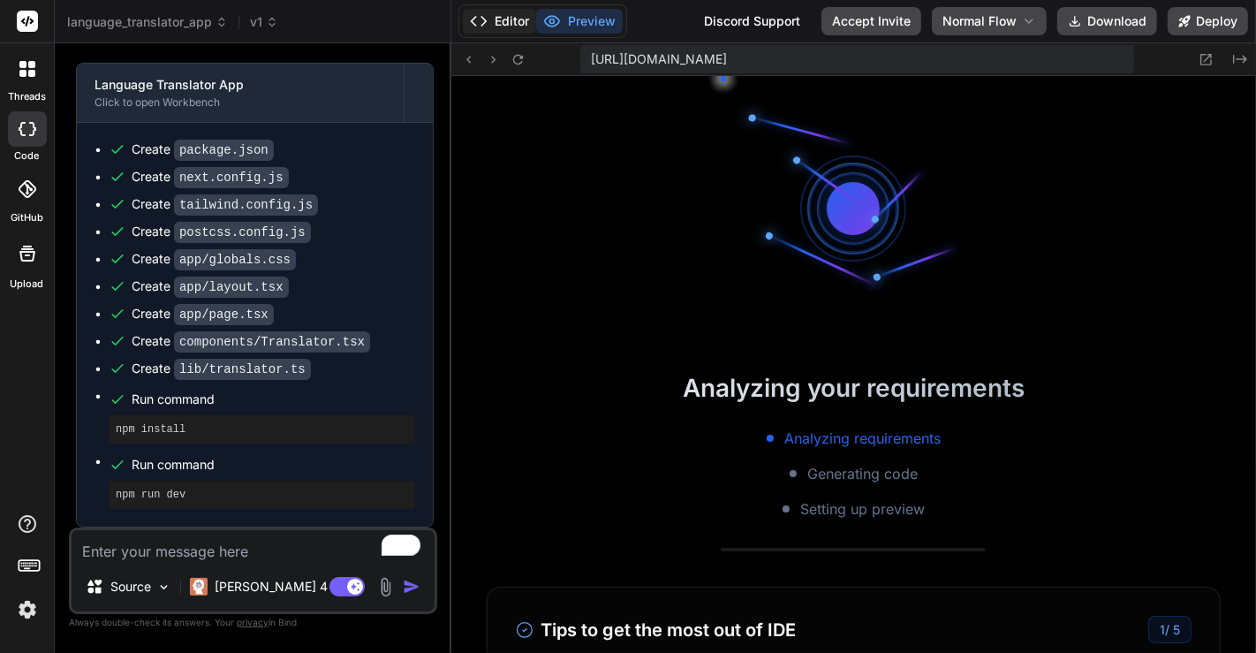
click at [507, 27] on button "Editor" at bounding box center [499, 21] width 73 height 25
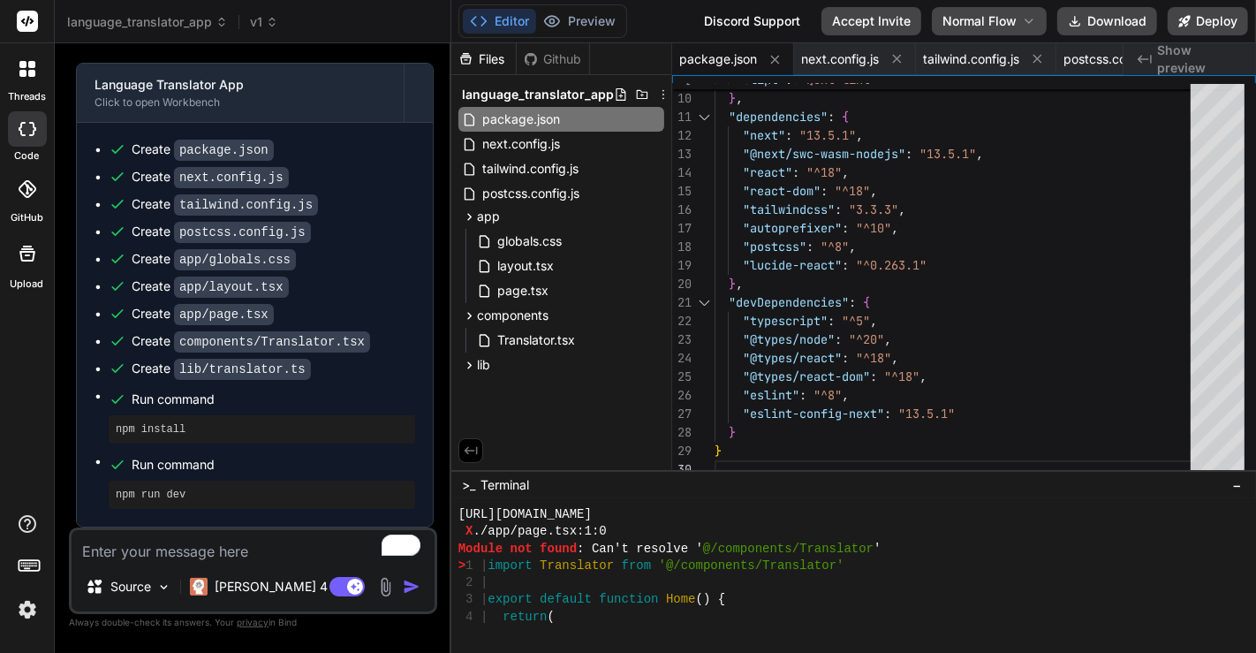
scroll to position [1206, 0]
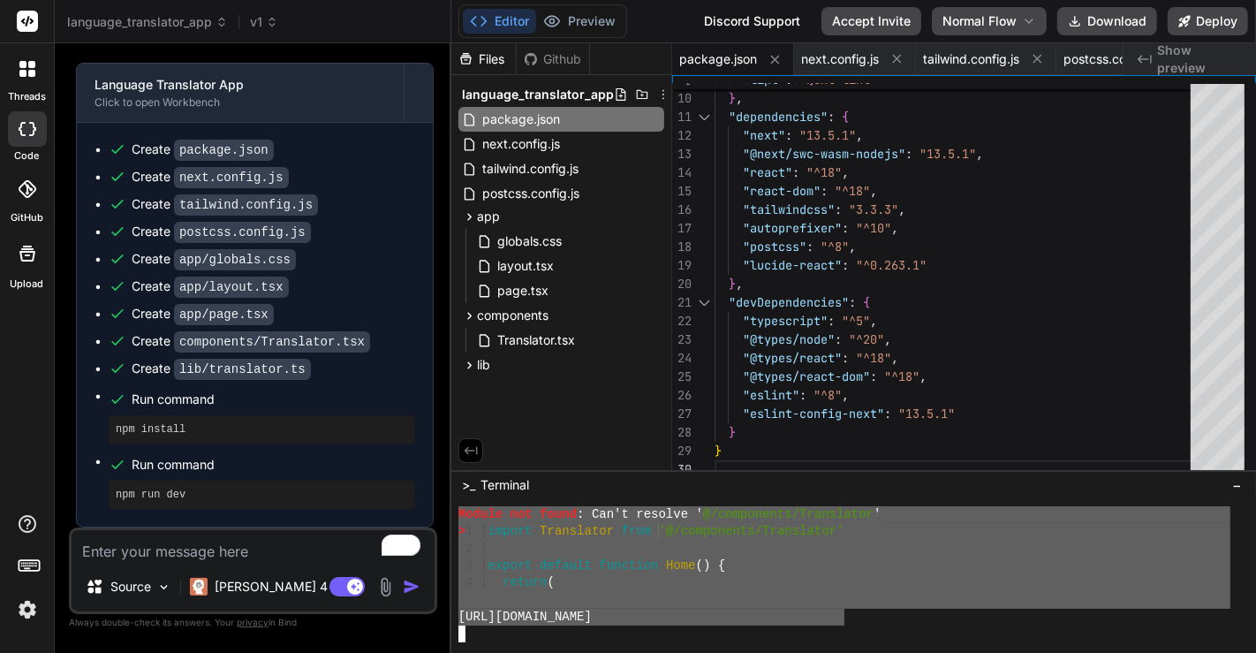
drag, startPoint x: 845, startPoint y: 613, endPoint x: 430, endPoint y: 512, distance: 427.1
click at [430, 512] on div "language_translator_app v1 Created with Pixso. Bind AI Web Search Created with …" at bounding box center [655, 326] width 1201 height 653
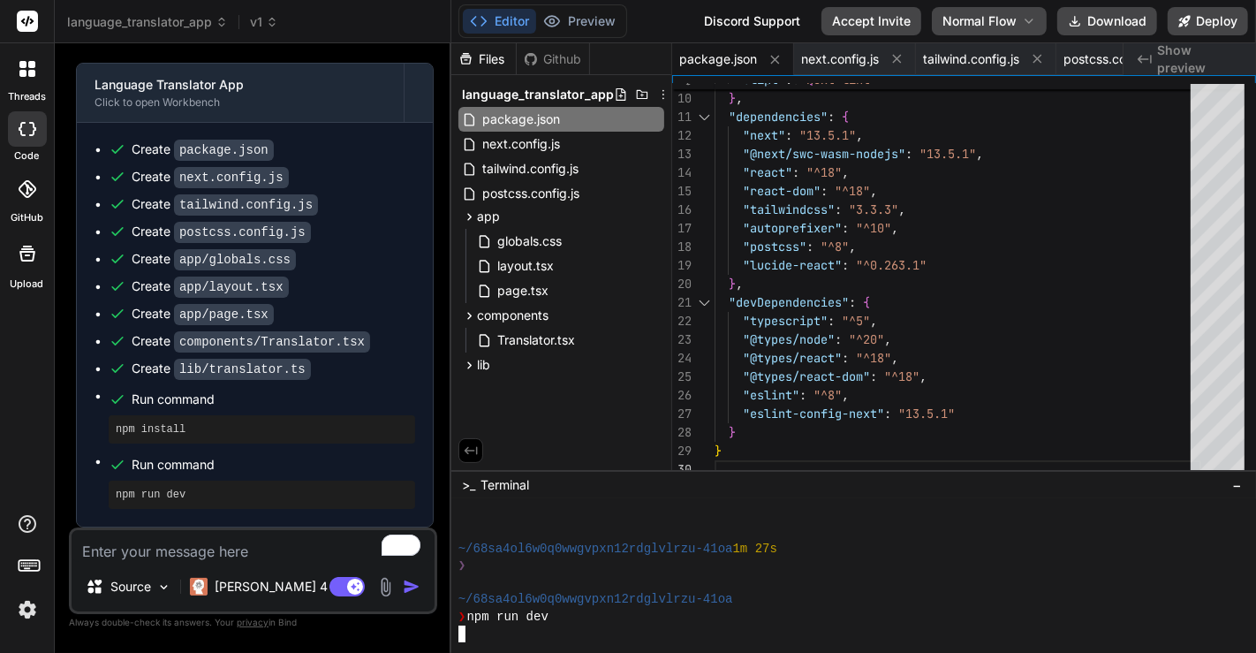
scroll to position [3656, 0]
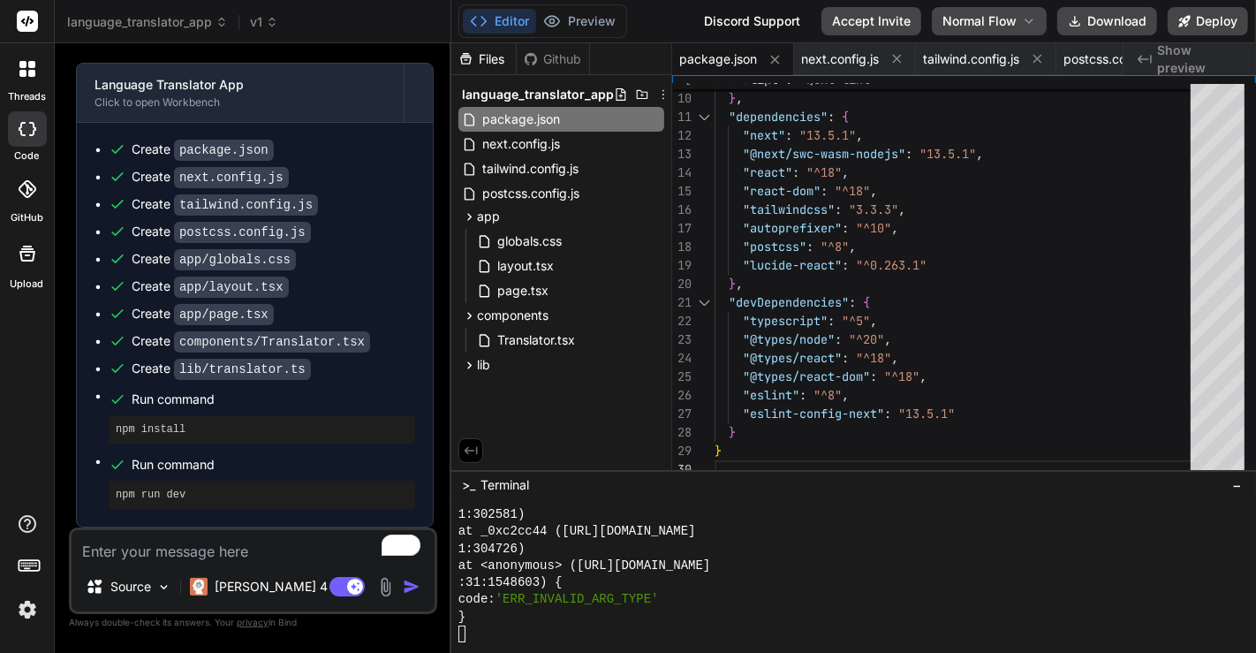
click at [157, 555] on textarea "To enrich screen reader interactions, please activate Accessibility in Grammarl…" at bounding box center [253, 546] width 363 height 32
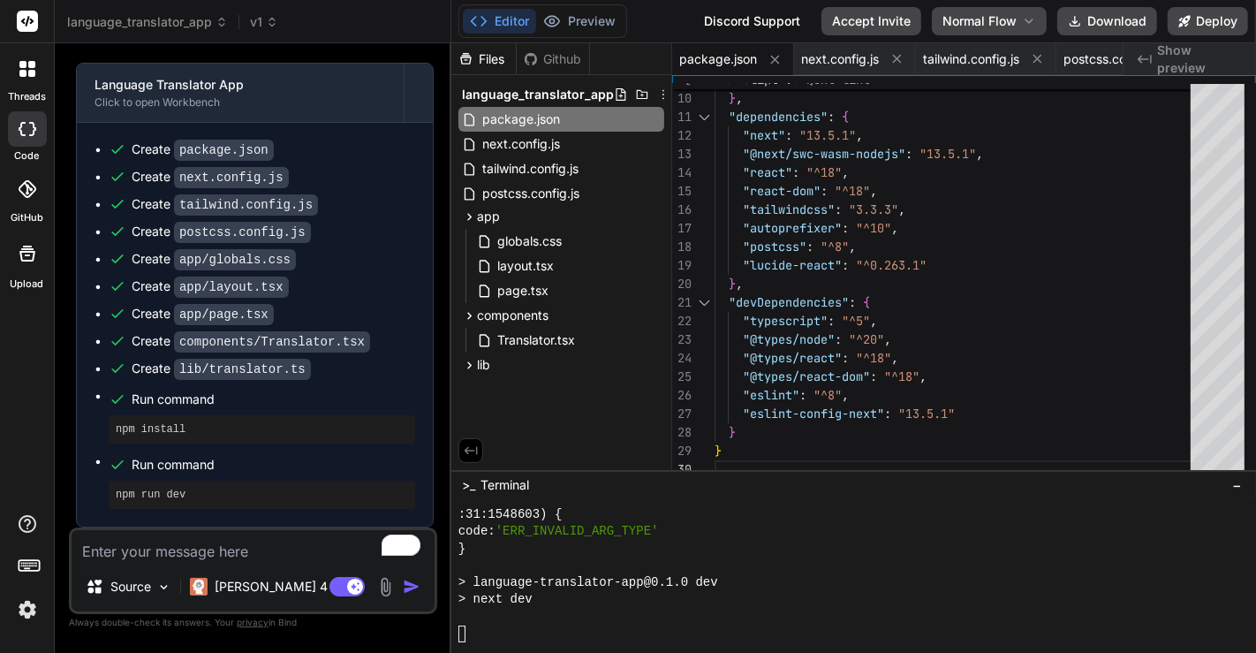
paste textarea "Happy Birthday @[PERSON_NAME]"
type textarea "Happy Birthday @[PERSON_NAME]"
type textarea "x"
type textarea "Happy Birthday @[PERSON_NAME]"
click at [583, 16] on button "Preview" at bounding box center [579, 21] width 87 height 25
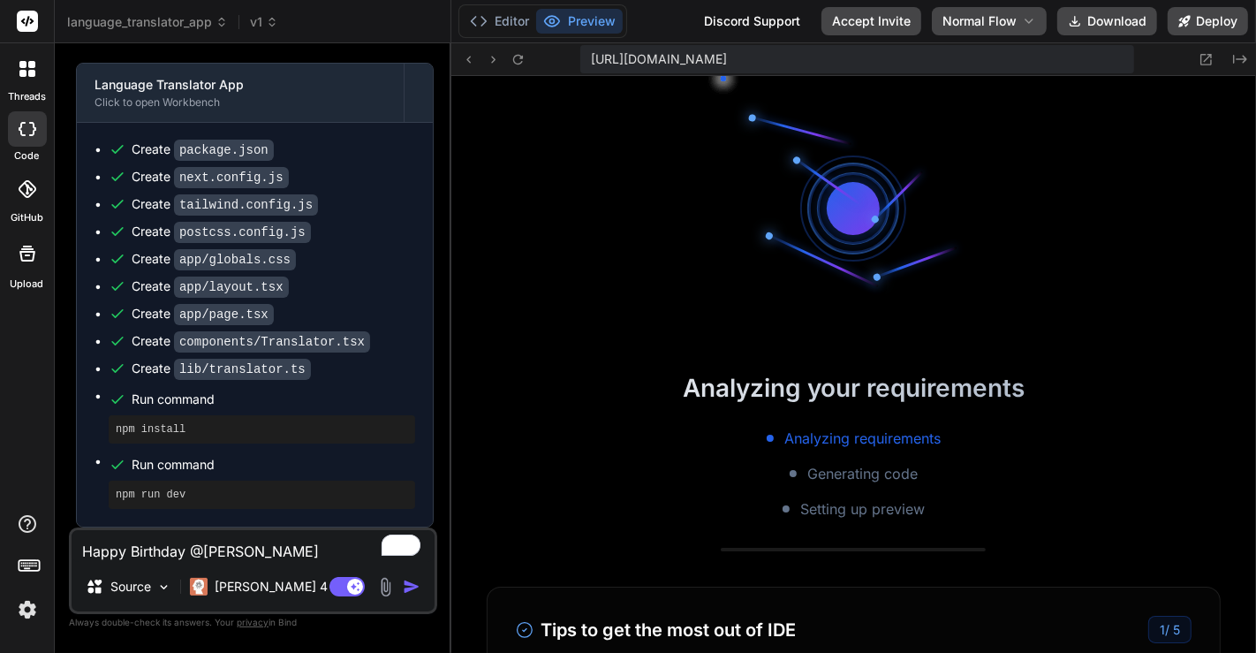
scroll to position [3996, 0]
click at [510, 24] on button "Editor" at bounding box center [499, 21] width 73 height 25
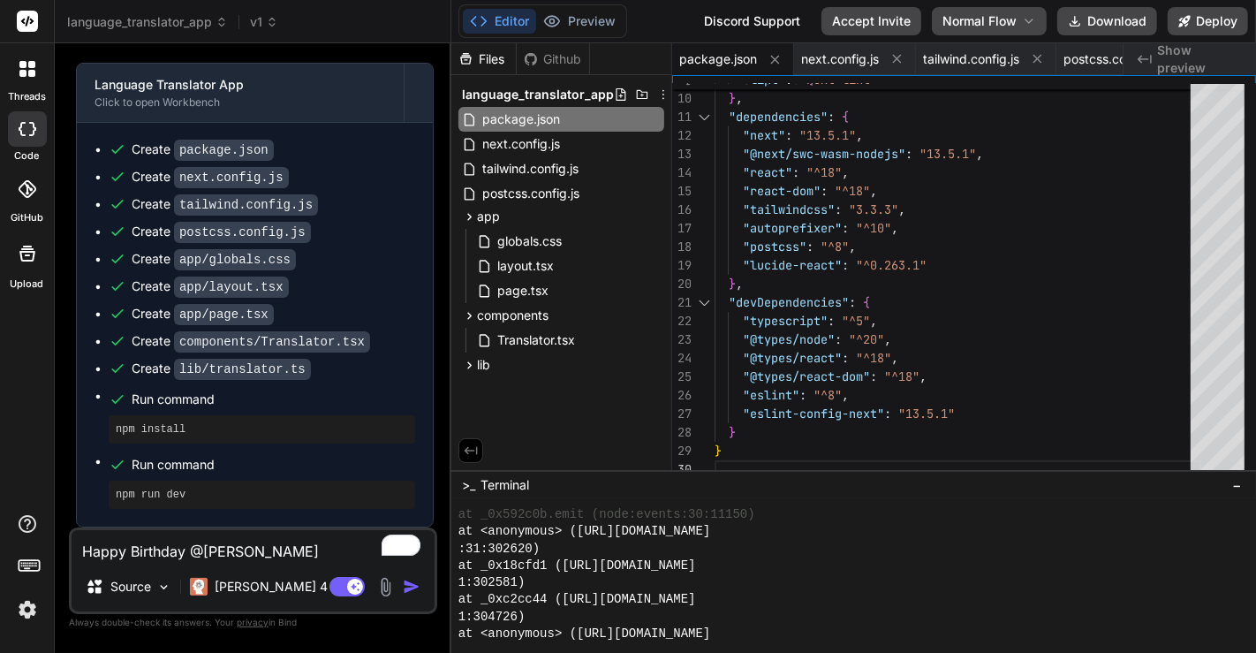
scroll to position [4100, 0]
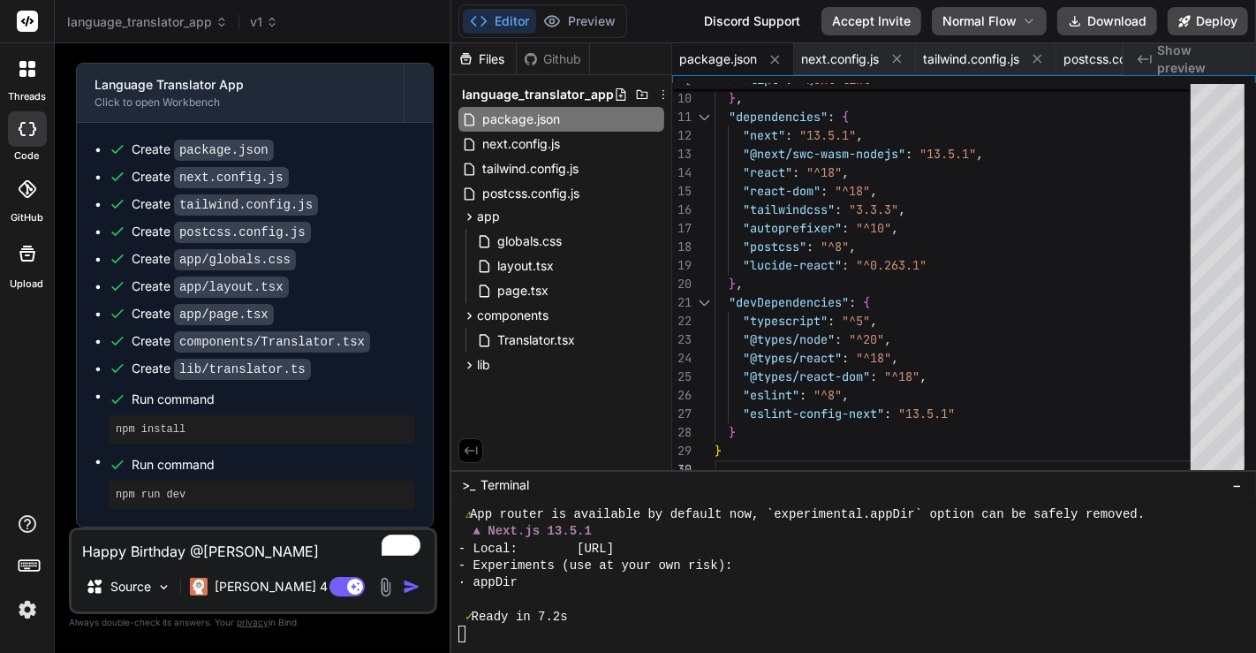
click at [339, 549] on textarea "Happy Birthday @[PERSON_NAME]" at bounding box center [253, 546] width 363 height 32
type textarea "x"
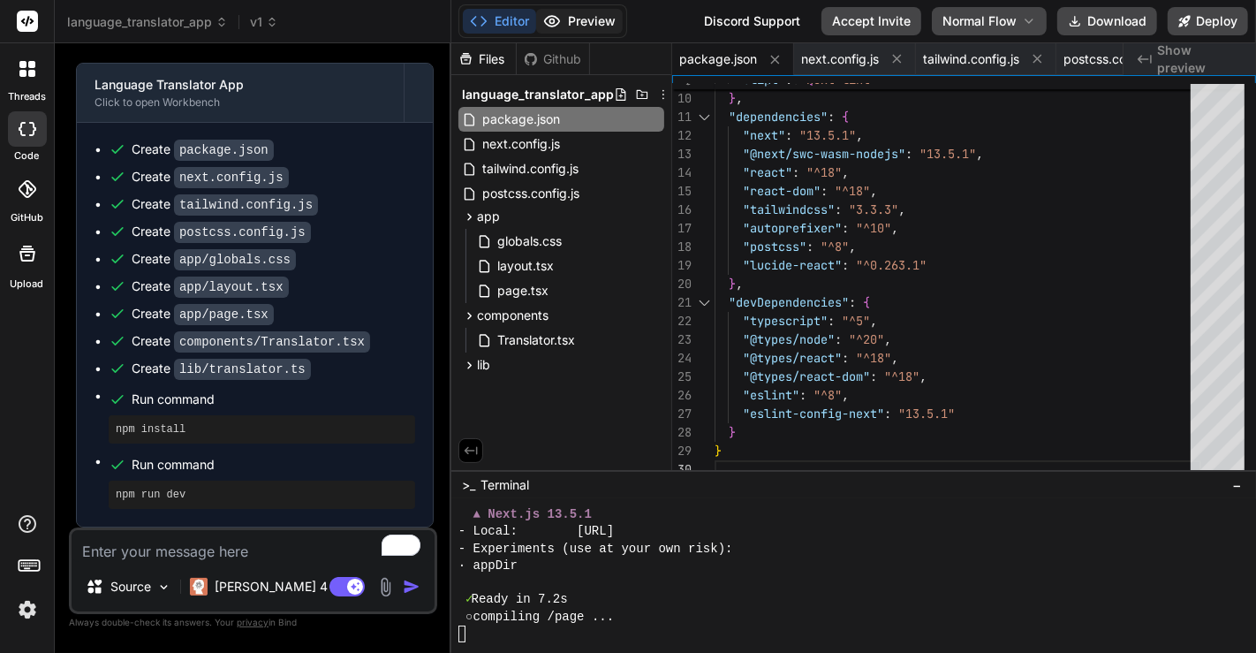
click at [571, 21] on button "Preview" at bounding box center [579, 21] width 87 height 25
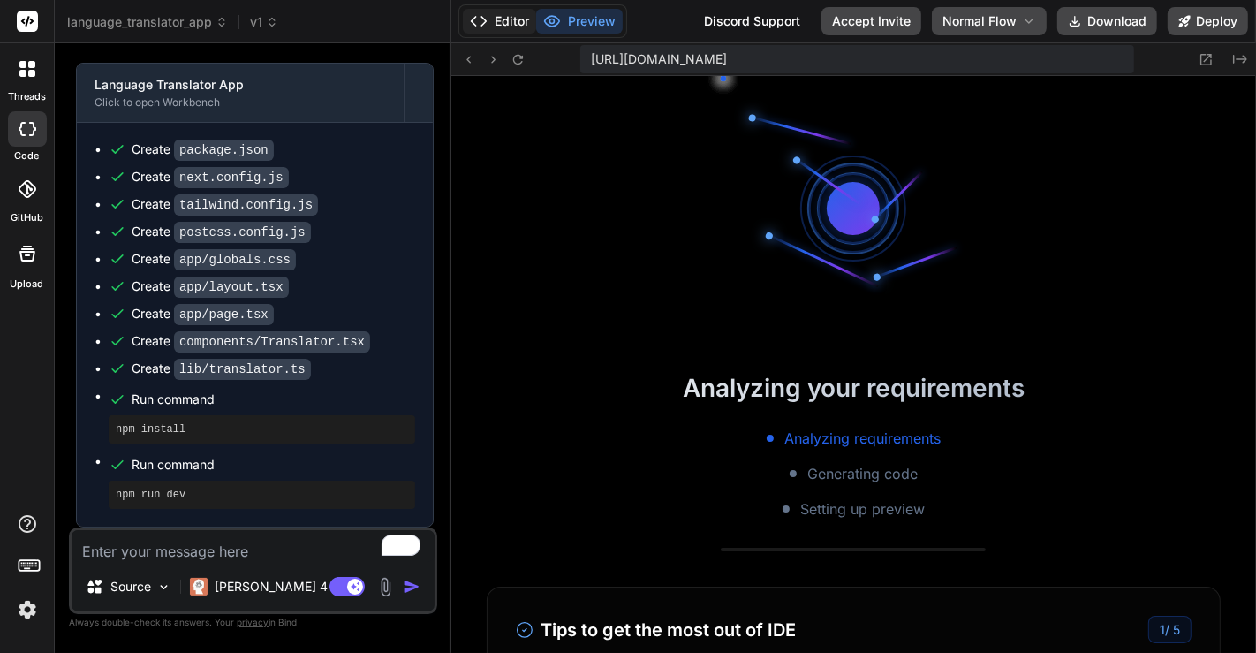
click at [507, 17] on button "Editor" at bounding box center [499, 21] width 73 height 25
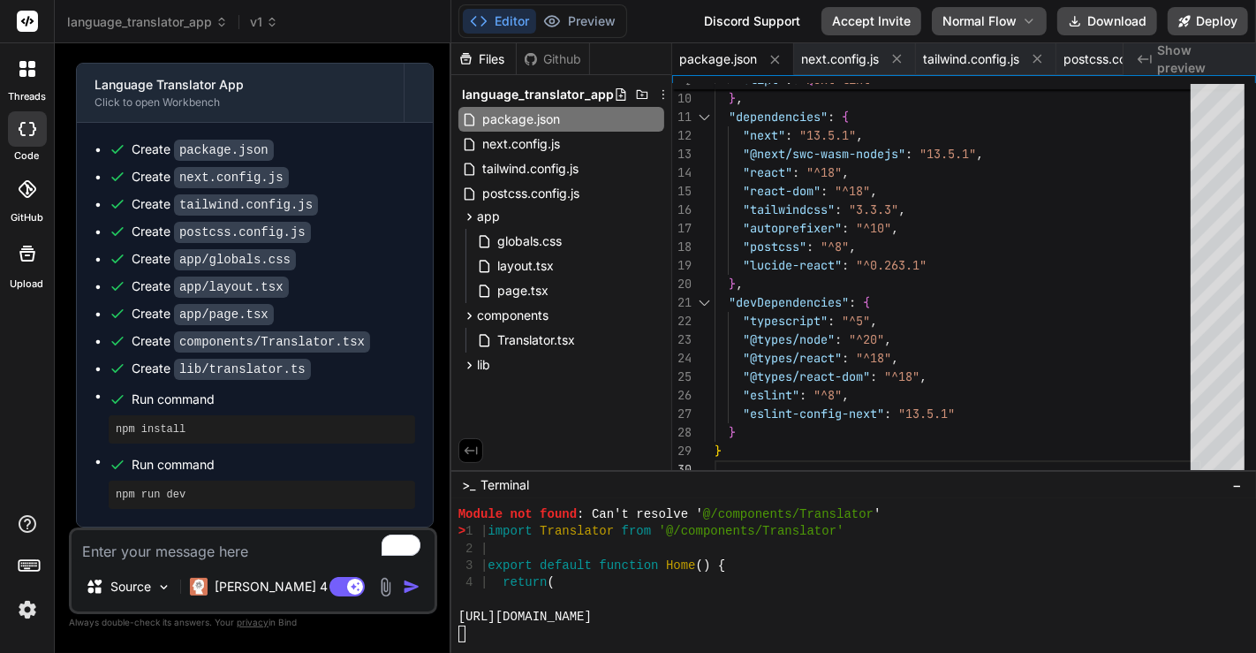
scroll to position [4387, 0]
click at [167, 558] on textarea "To enrich screen reader interactions, please activate Accessibility in Grammarl…" at bounding box center [253, 546] width 363 height 32
type textarea "i"
type textarea "x"
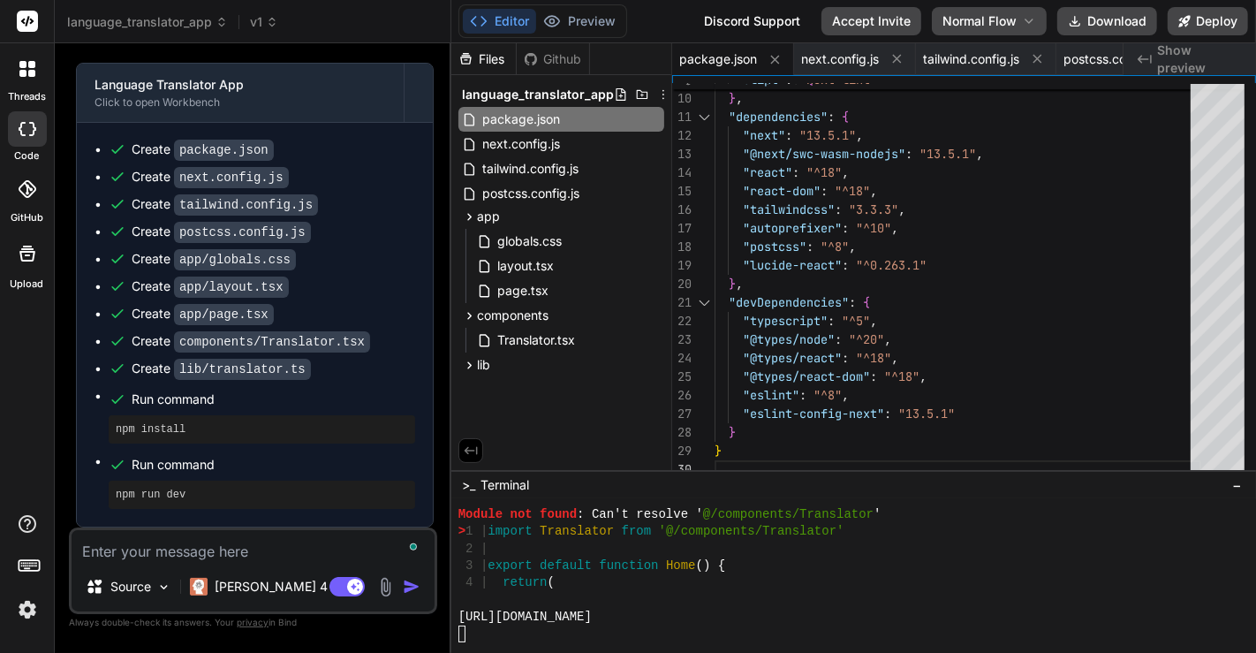
type textarea "w"
type textarea "x"
type textarea "wh"
type textarea "x"
type textarea "whi"
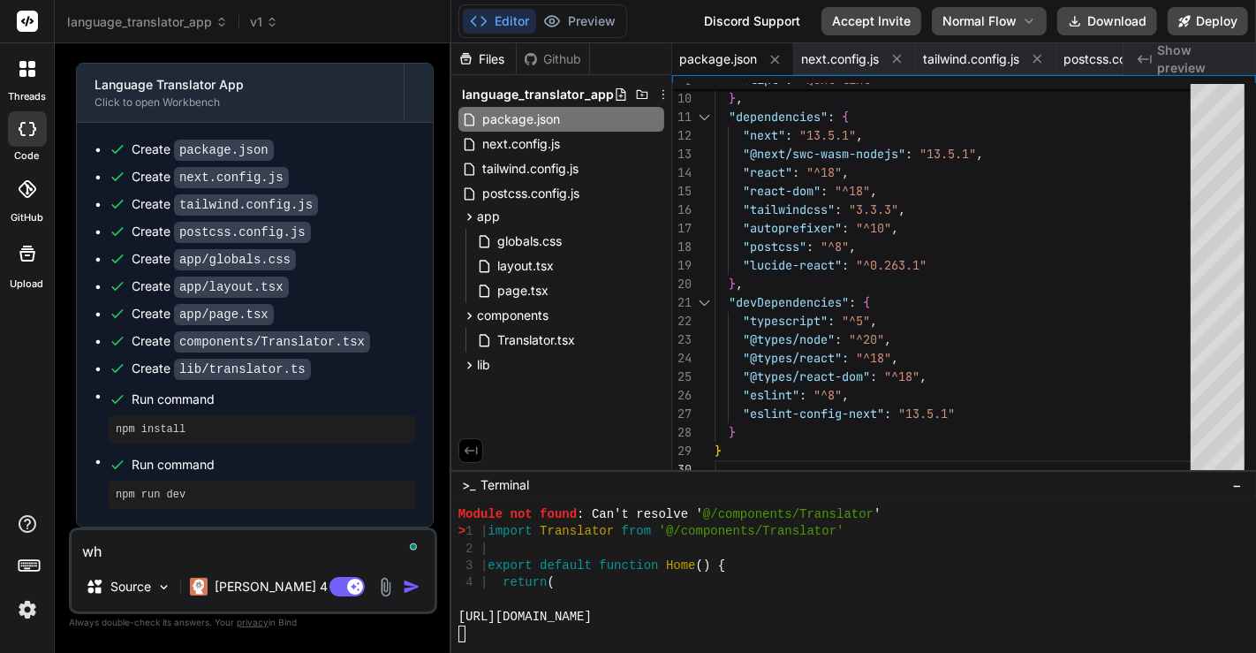
type textarea "x"
type textarea "whil"
type textarea "x"
type textarea "while"
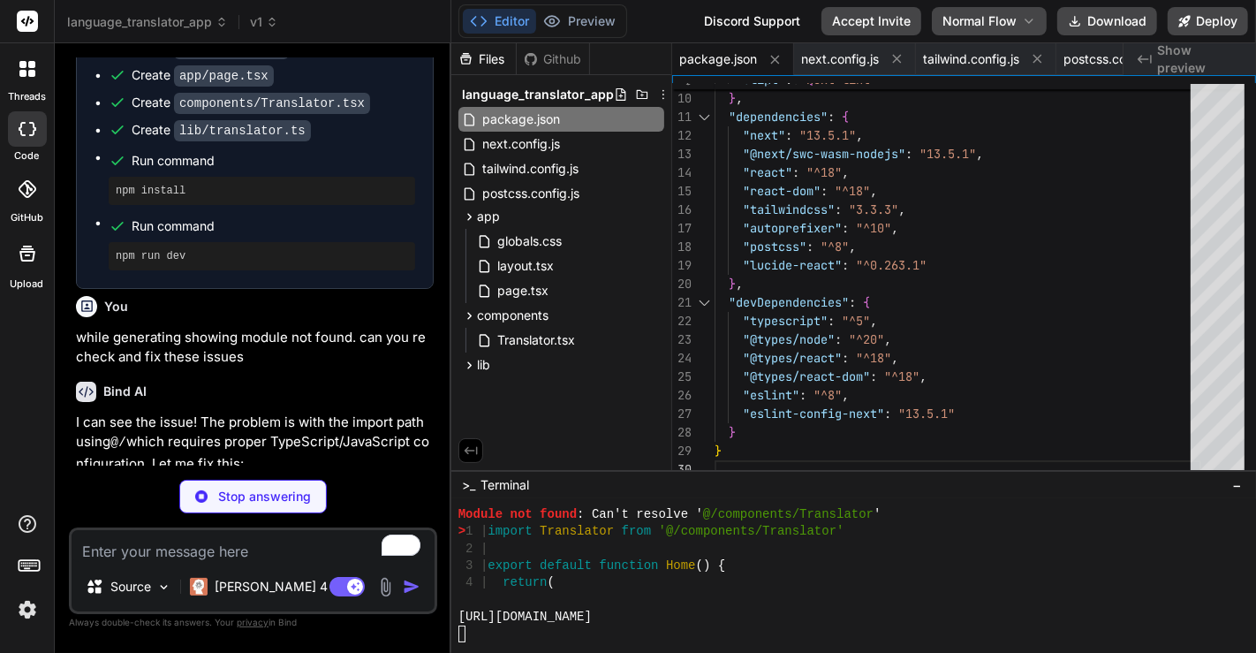
scroll to position [849, 0]
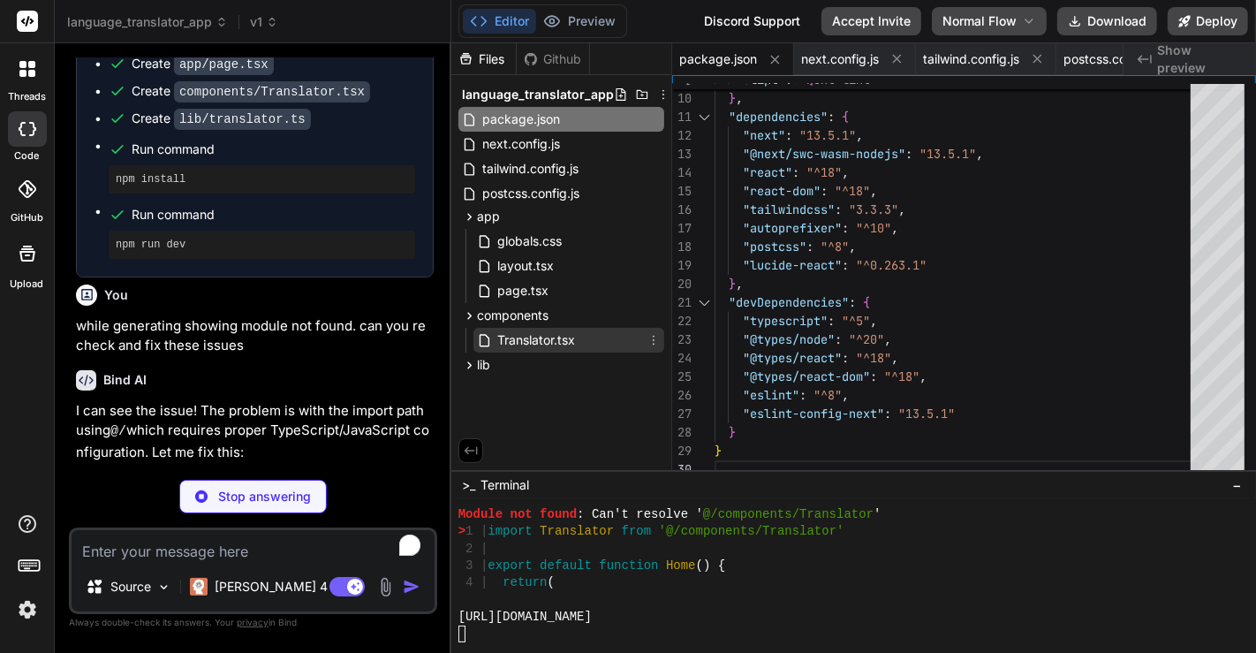
click at [549, 342] on span "Translator.tsx" at bounding box center [535, 339] width 81 height 21
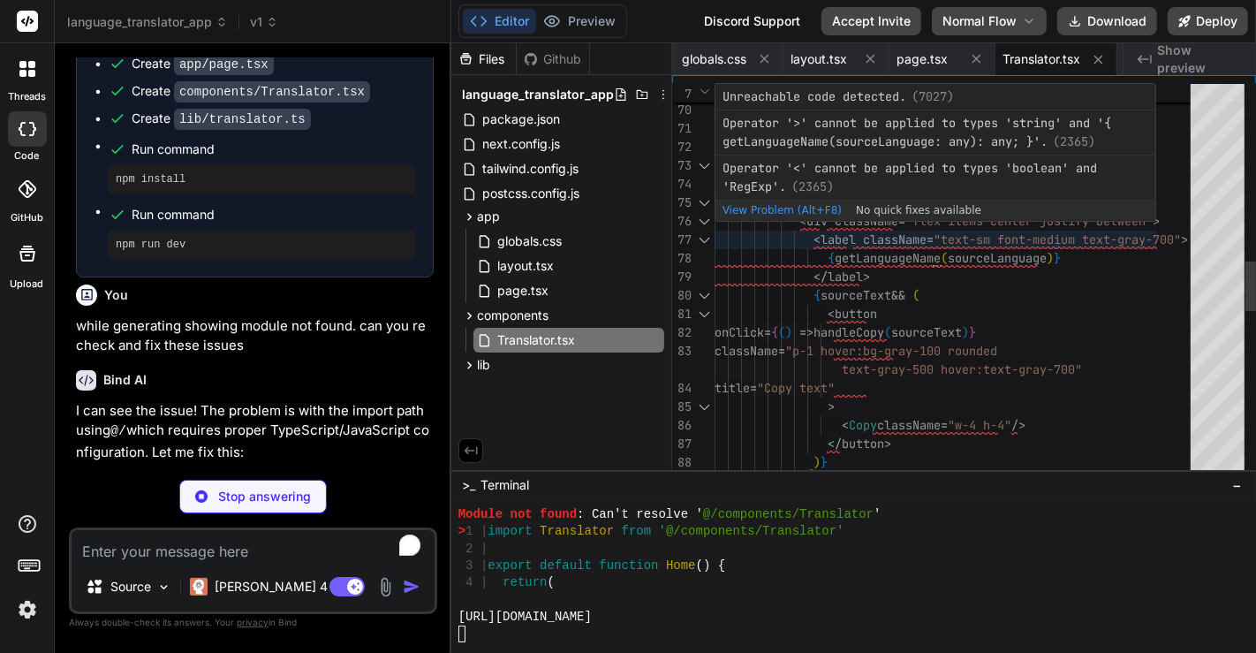
scroll to position [0, 0]
click at [949, 254] on div "</ div > </ div > { /* Translation interface */ } < div className = "grid md:gr…" at bounding box center [957, 240] width 487 height 3134
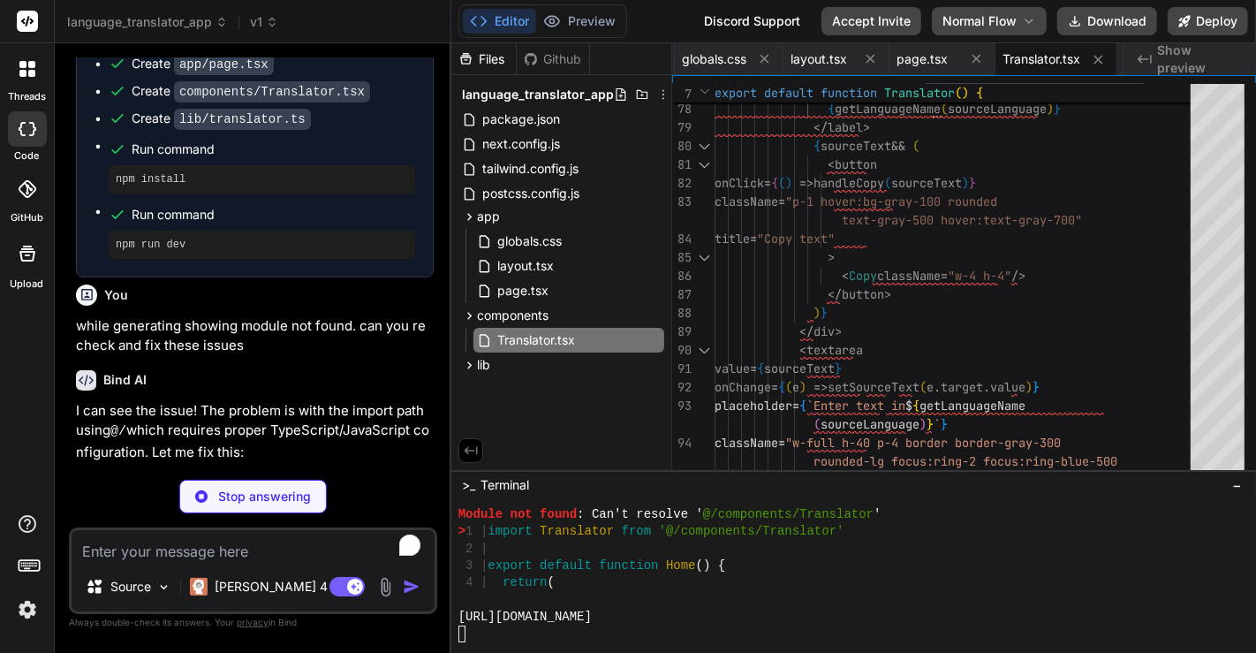
scroll to position [4728, 0]
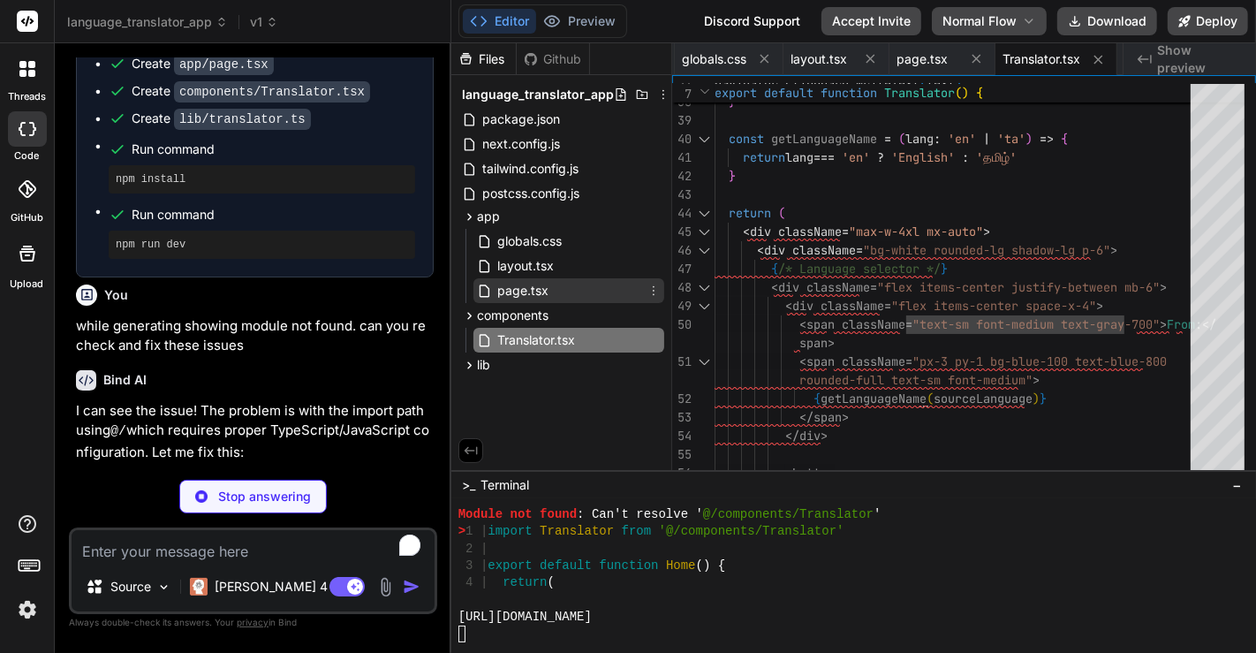
click at [505, 291] on span "page.tsx" at bounding box center [522, 290] width 55 height 21
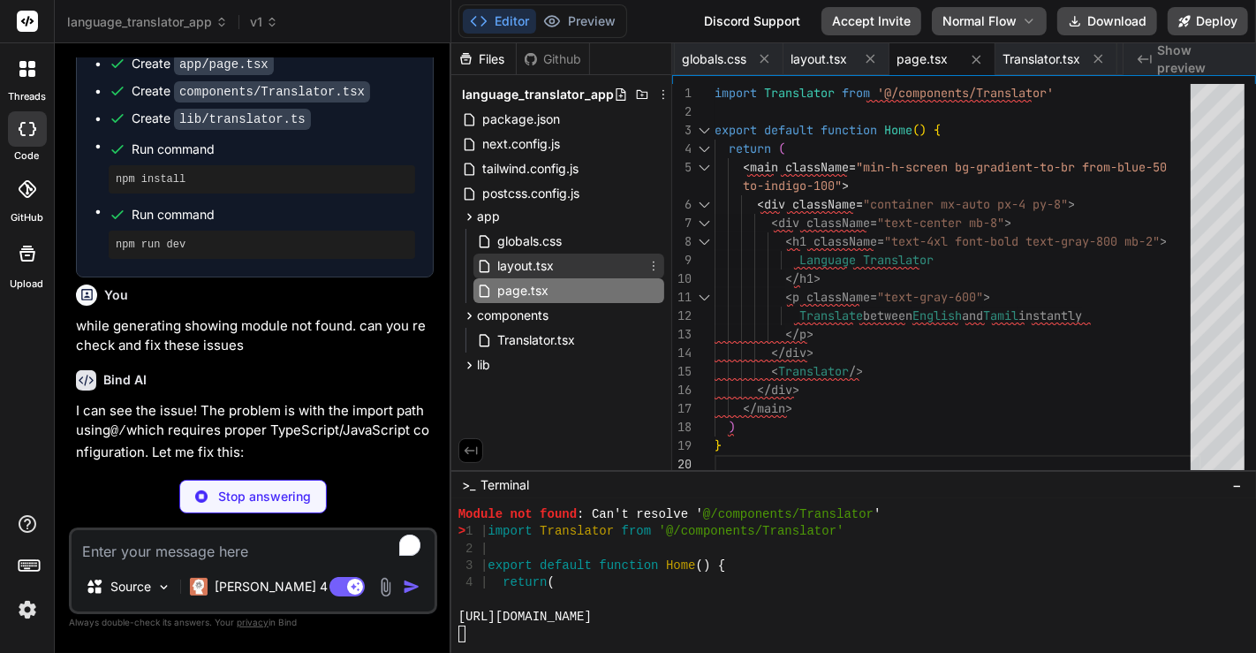
click at [520, 267] on span "layout.tsx" at bounding box center [525, 265] width 60 height 21
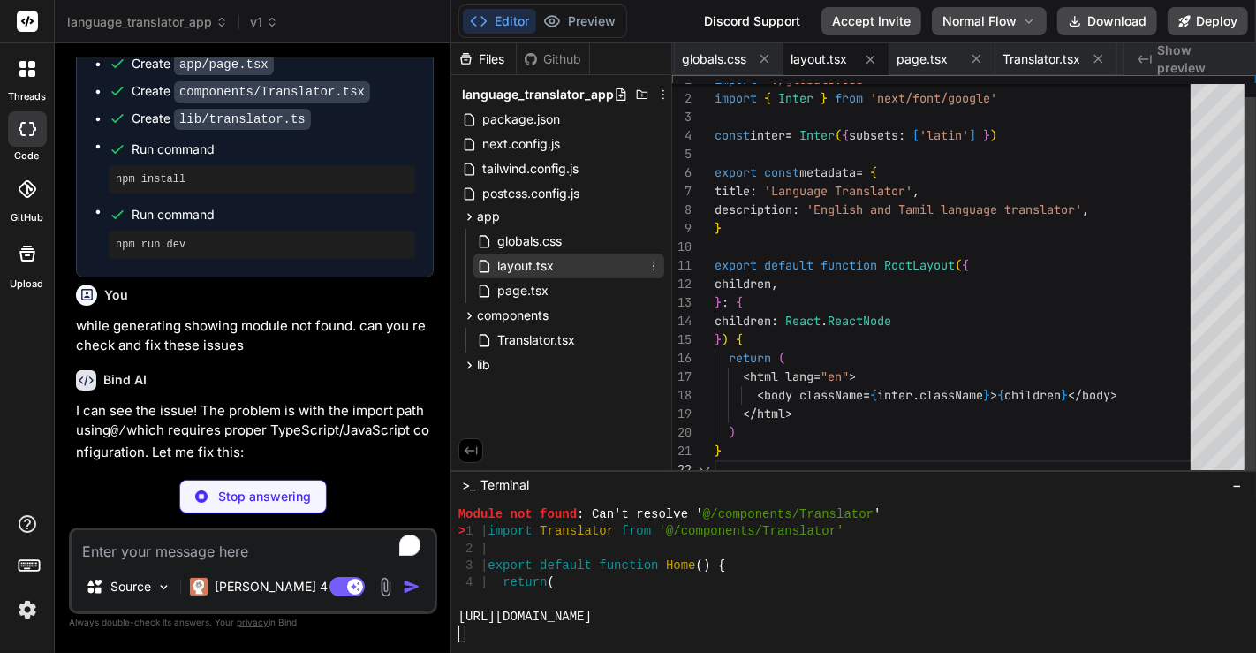
scroll to position [4796, 0]
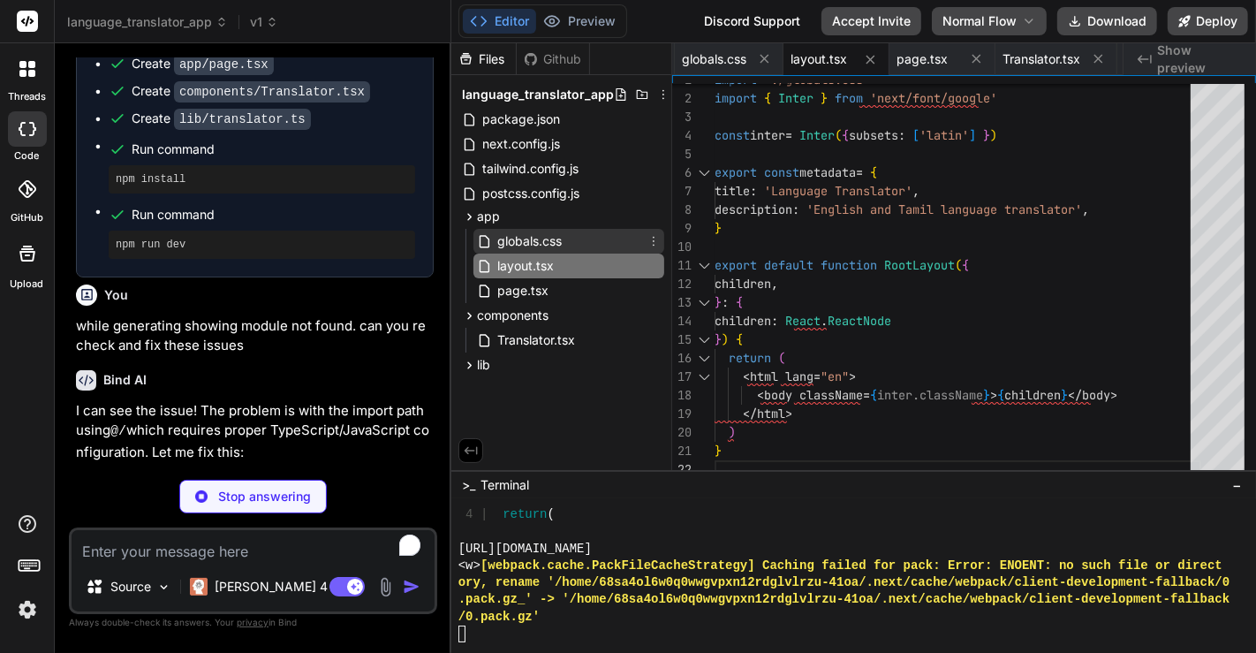
click at [524, 240] on span "globals.css" at bounding box center [529, 241] width 68 height 21
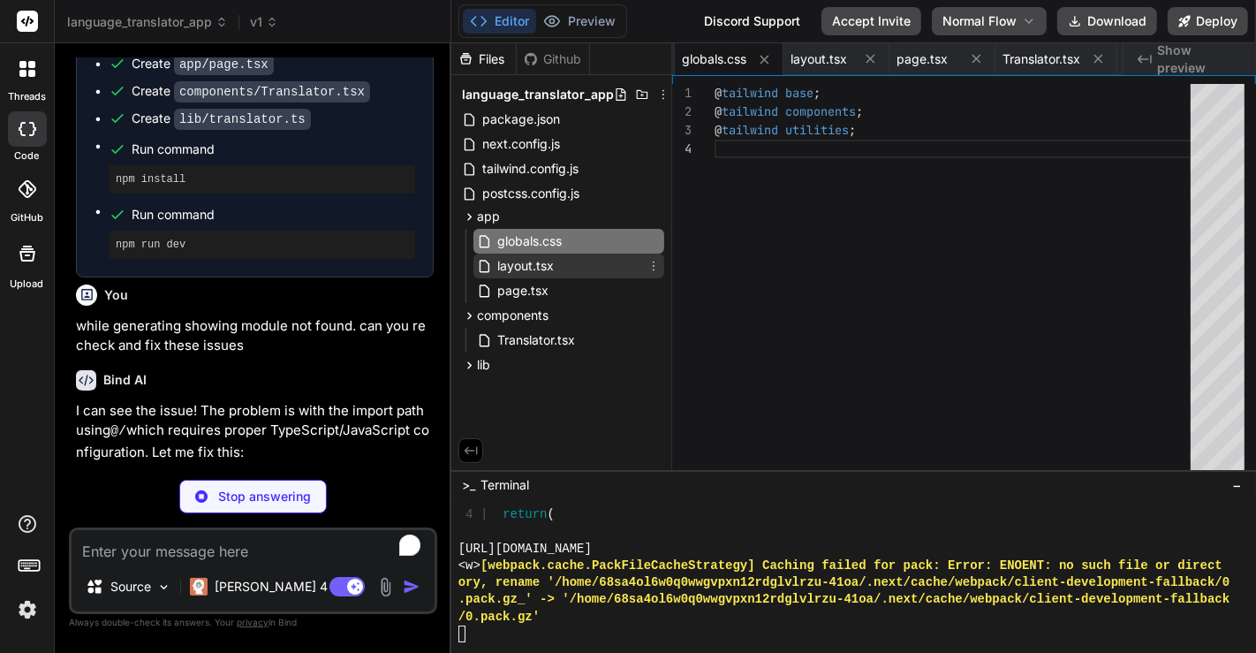
click at [523, 276] on span "layout.tsx" at bounding box center [525, 265] width 60 height 21
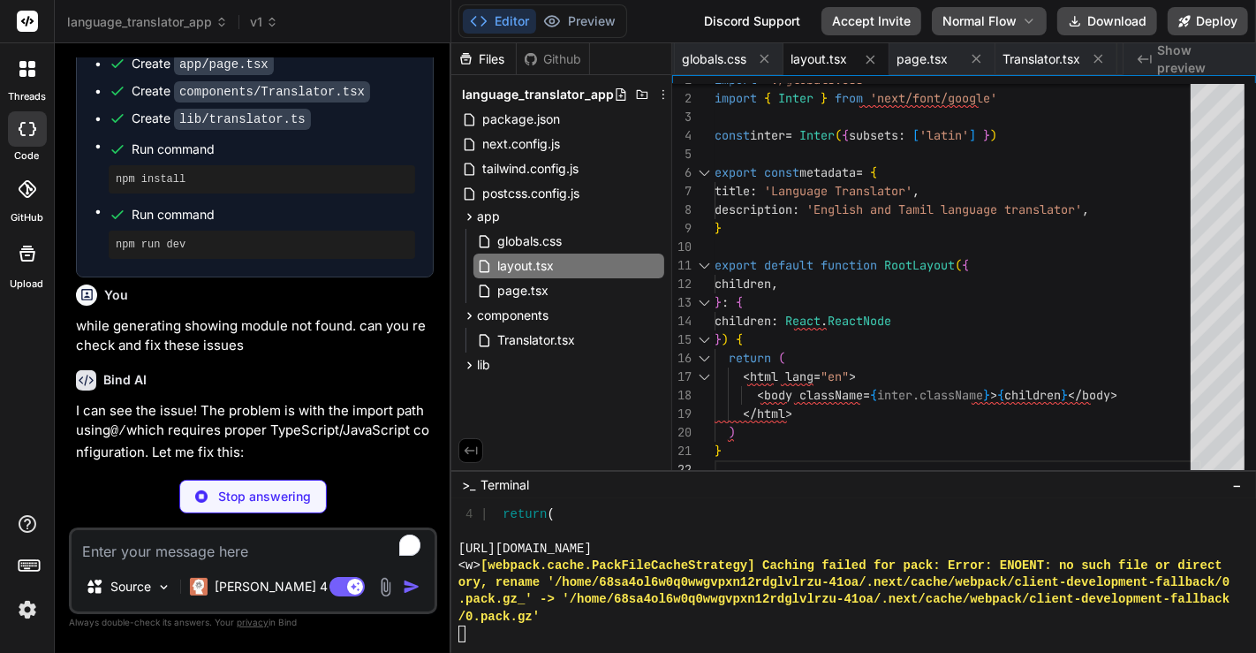
click at [242, 495] on p "Stop answering" at bounding box center [264, 496] width 93 height 18
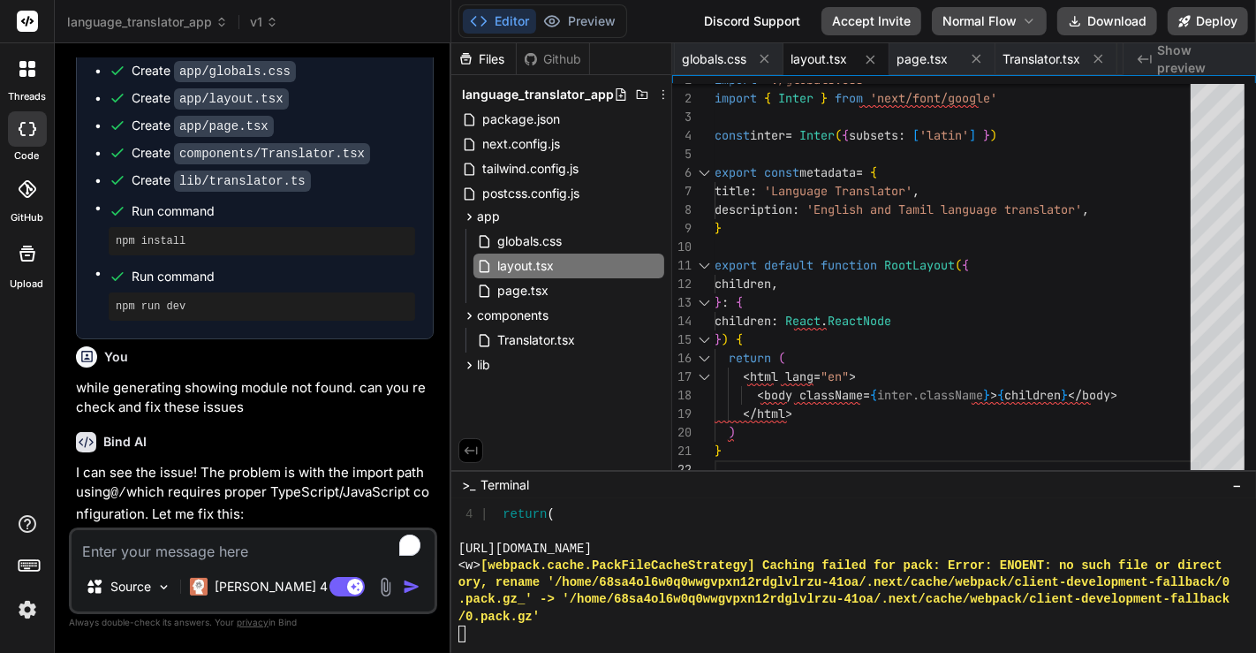
scroll to position [787, 0]
click at [217, 561] on textarea "To enrich screen reader interactions, please activate Accessibility in Grammarl…" at bounding box center [253, 546] width 363 height 32
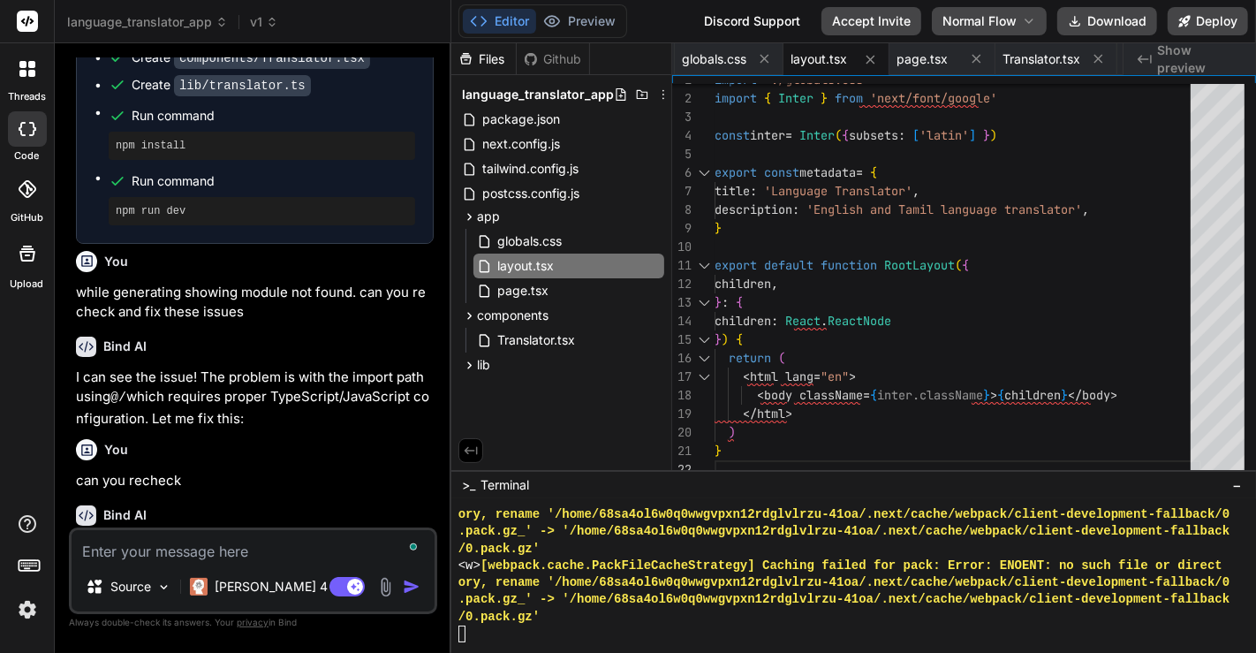
scroll to position [971, 0]
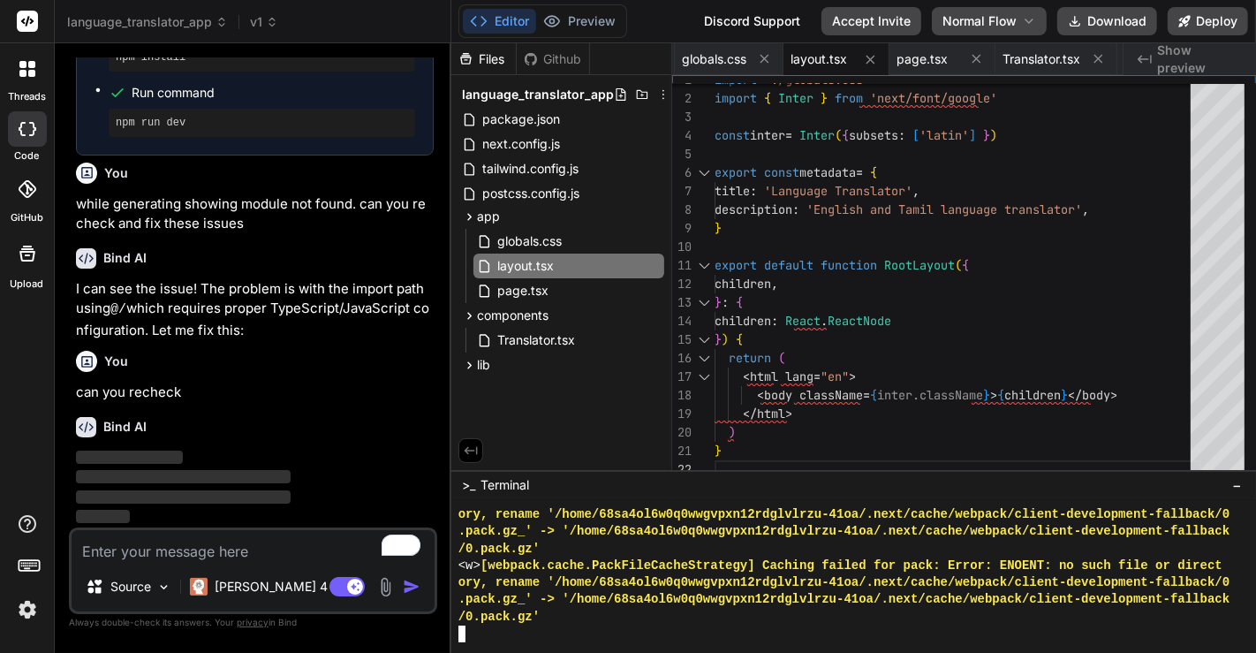
click at [711, 619] on div "/0.pack.gz'" at bounding box center [844, 616] width 772 height 17
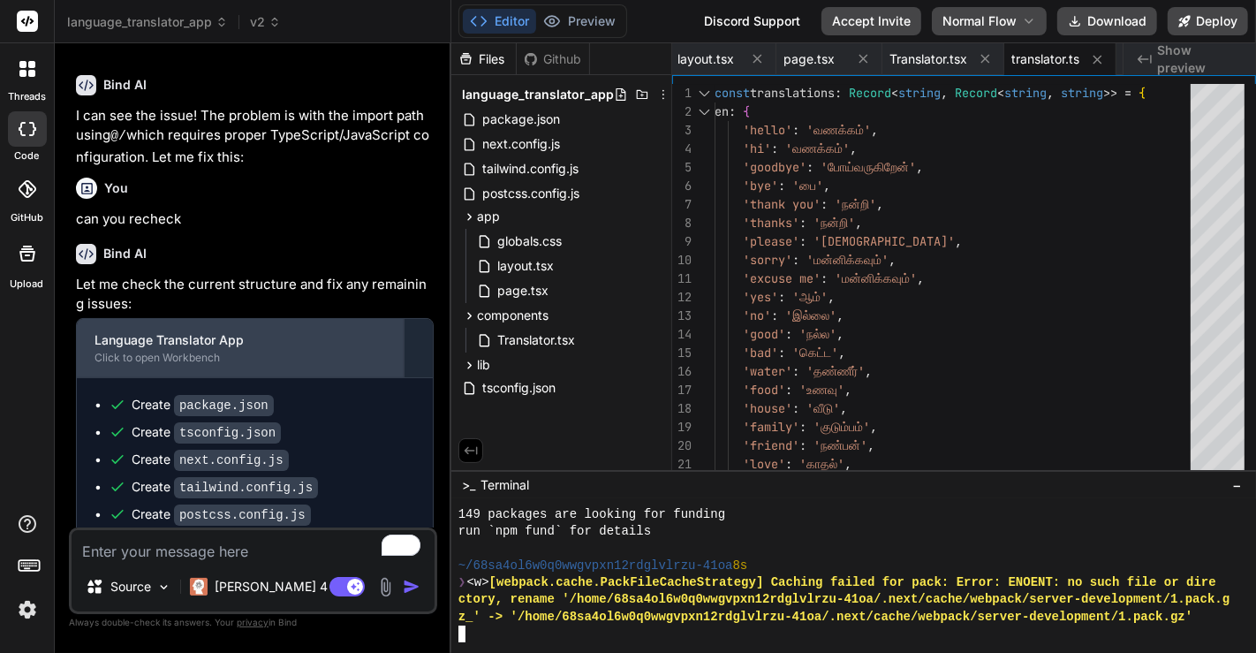
scroll to position [1607, 0]
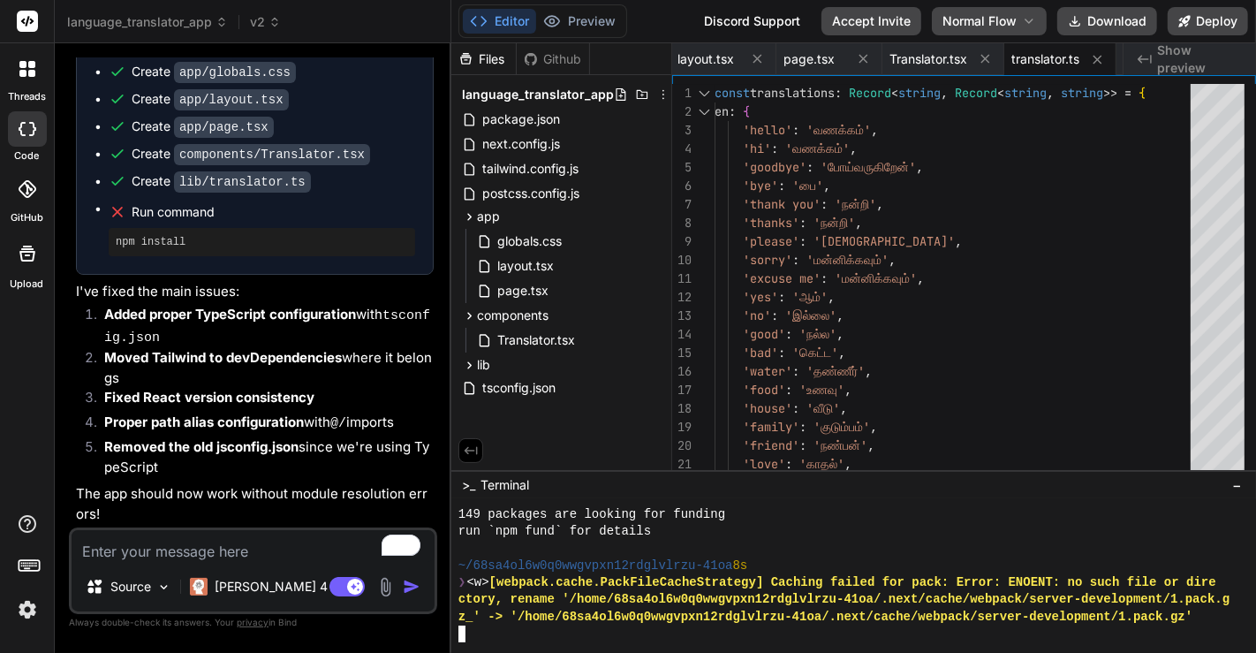
click at [719, 642] on div at bounding box center [844, 633] width 772 height 17
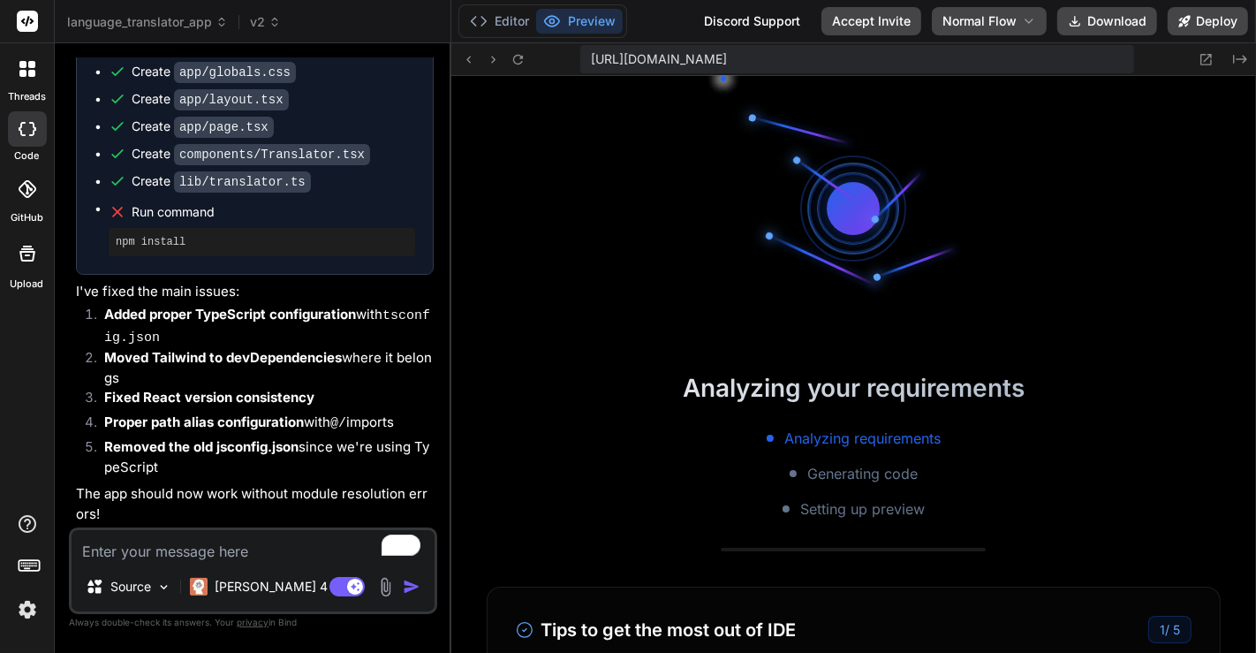
scroll to position [8283, 0]
click at [502, 19] on button "Editor" at bounding box center [499, 21] width 73 height 25
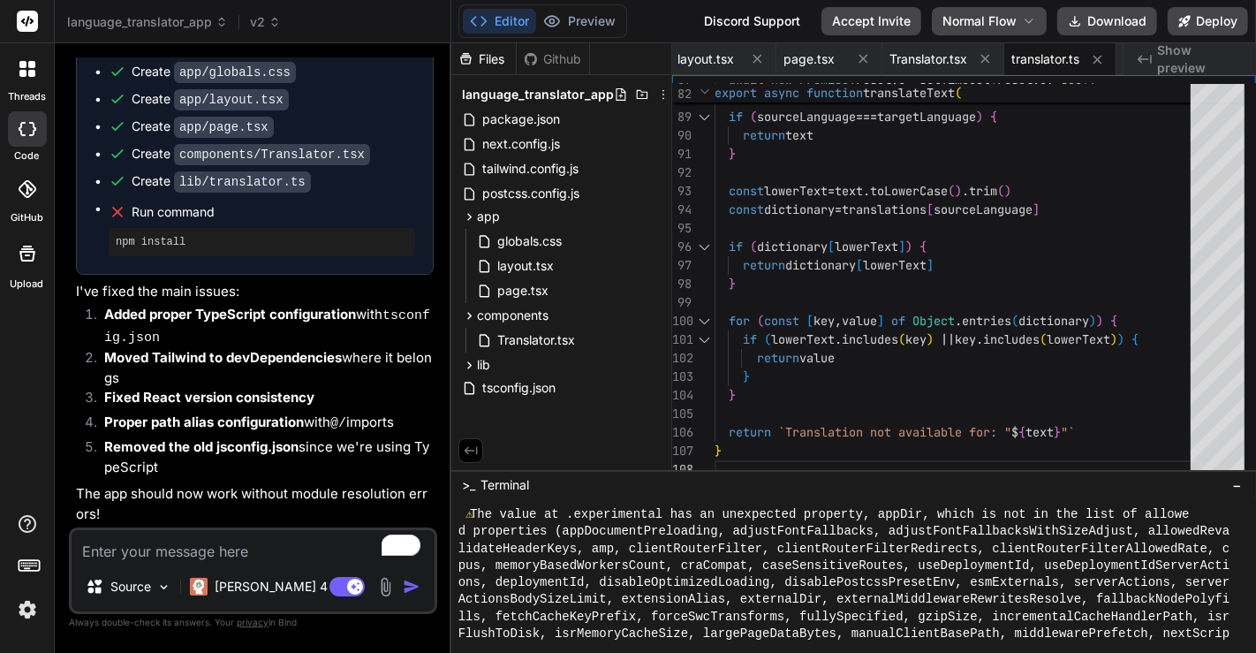
scroll to position [8385, 0]
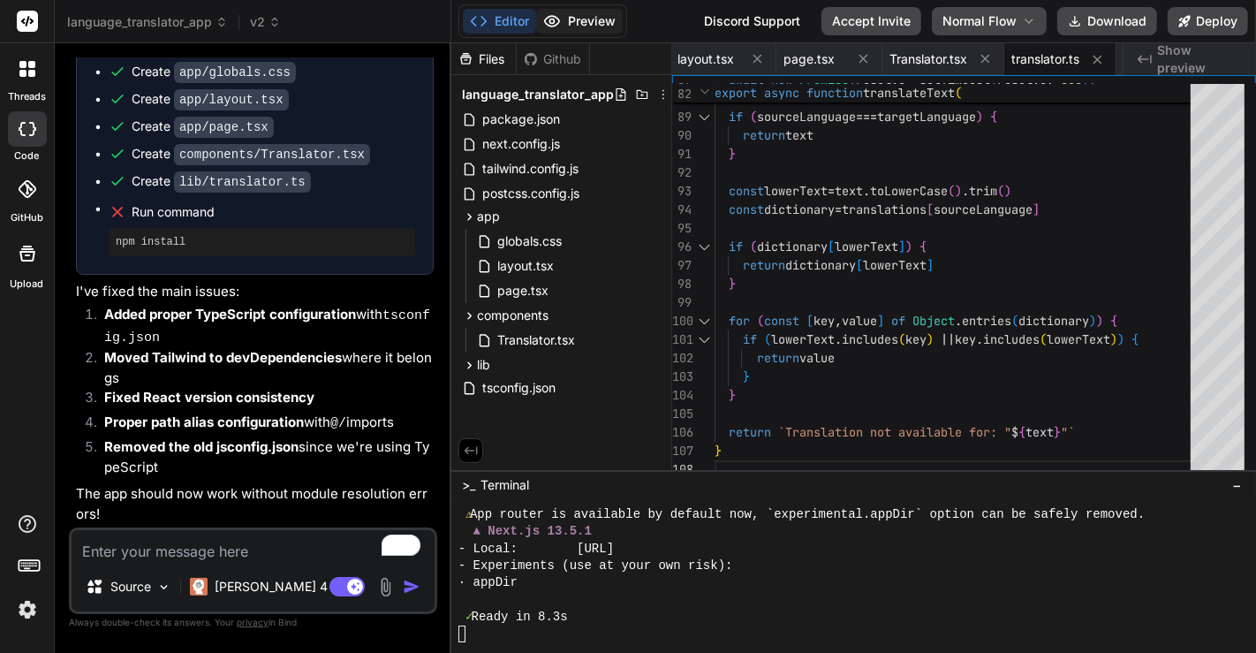
click at [585, 19] on button "Preview" at bounding box center [579, 21] width 87 height 25
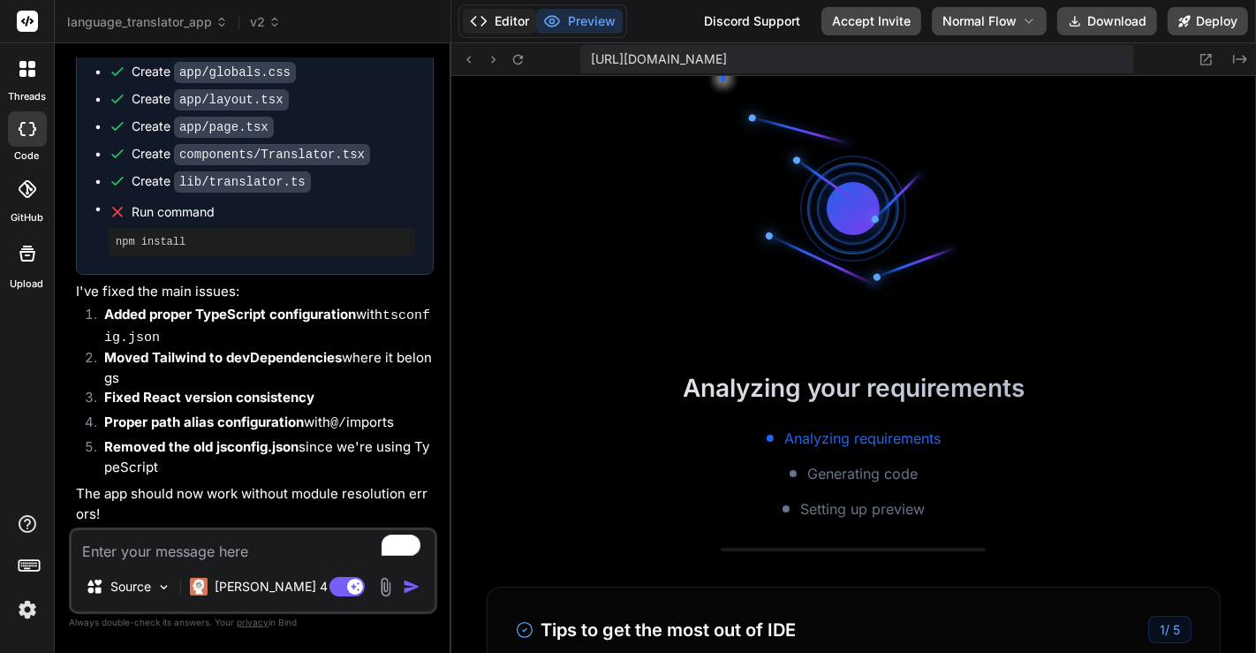
click at [510, 22] on button "Editor" at bounding box center [499, 21] width 73 height 25
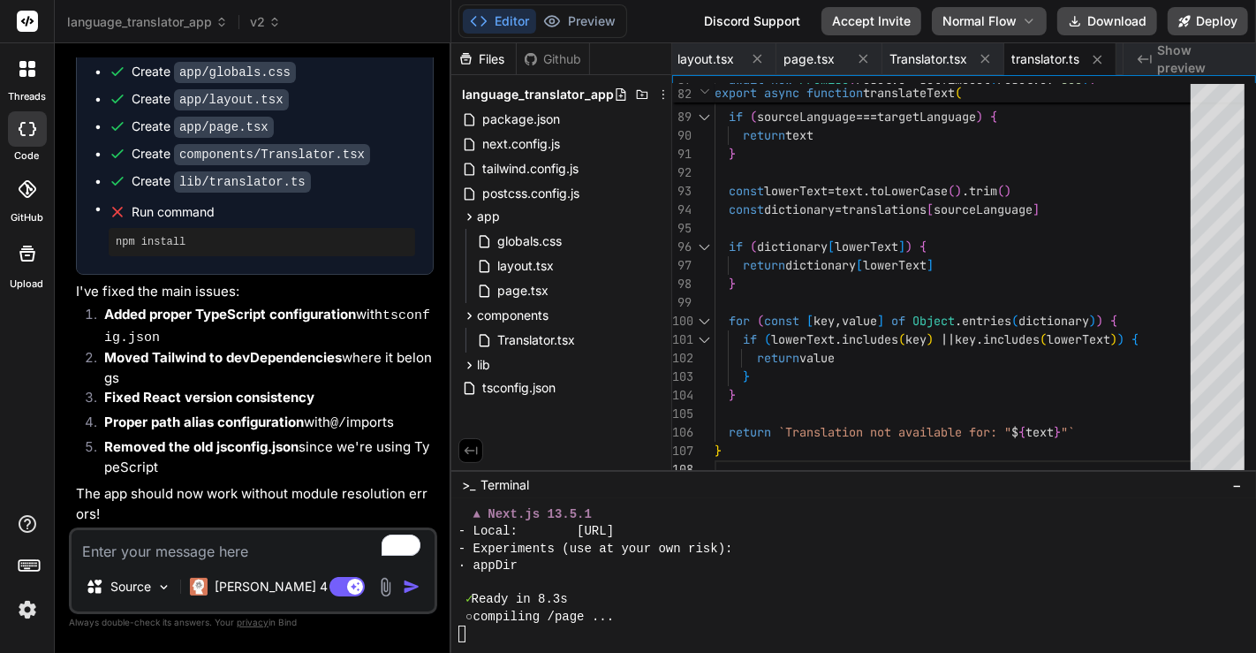
scroll to position [8402, 0]
click at [540, 339] on span "Translator.tsx" at bounding box center [535, 339] width 81 height 21
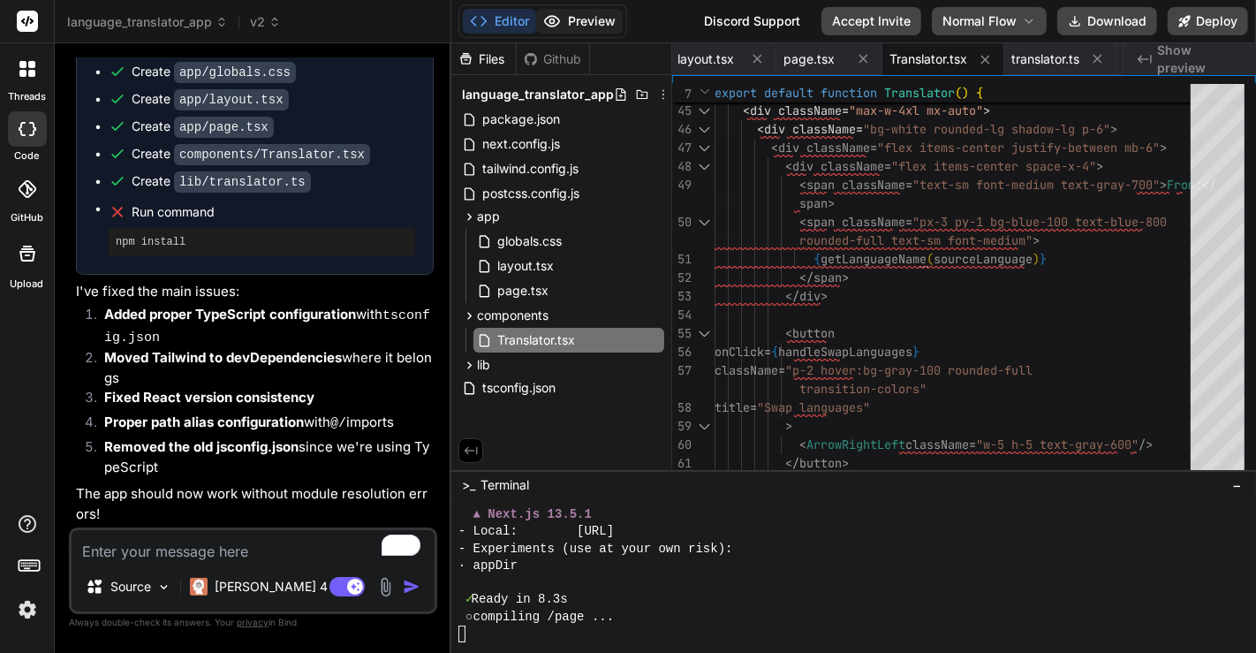
click at [572, 14] on button "Preview" at bounding box center [579, 21] width 87 height 25
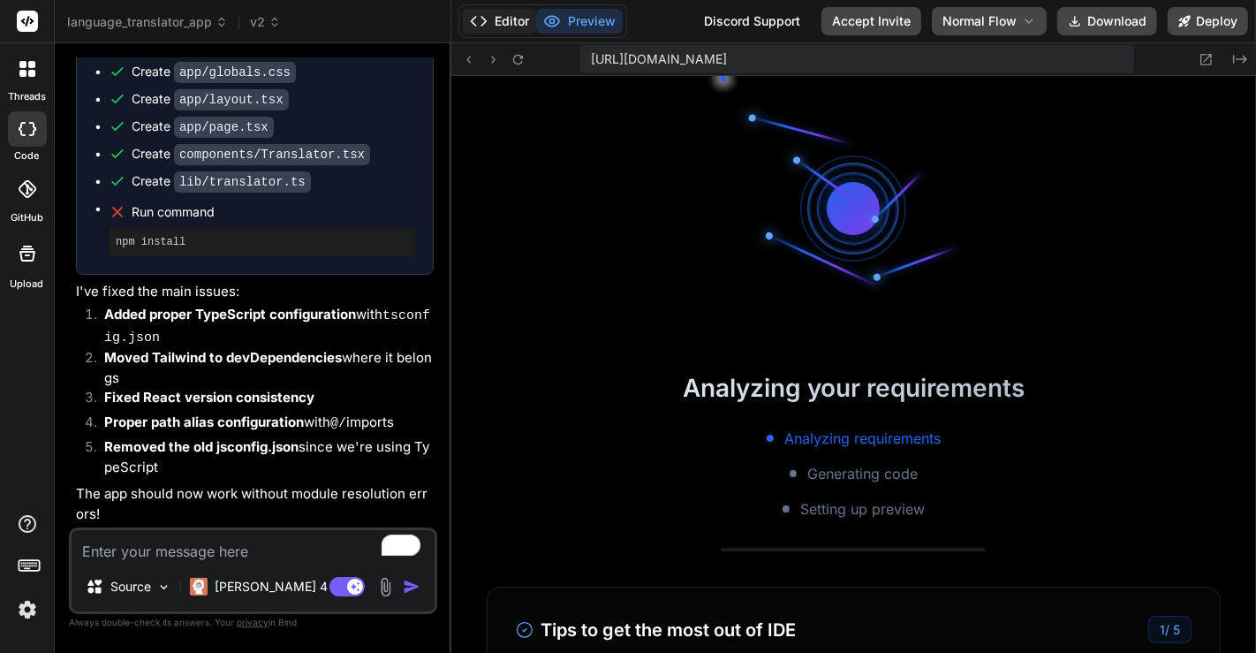
click at [513, 18] on button "Editor" at bounding box center [499, 21] width 73 height 25
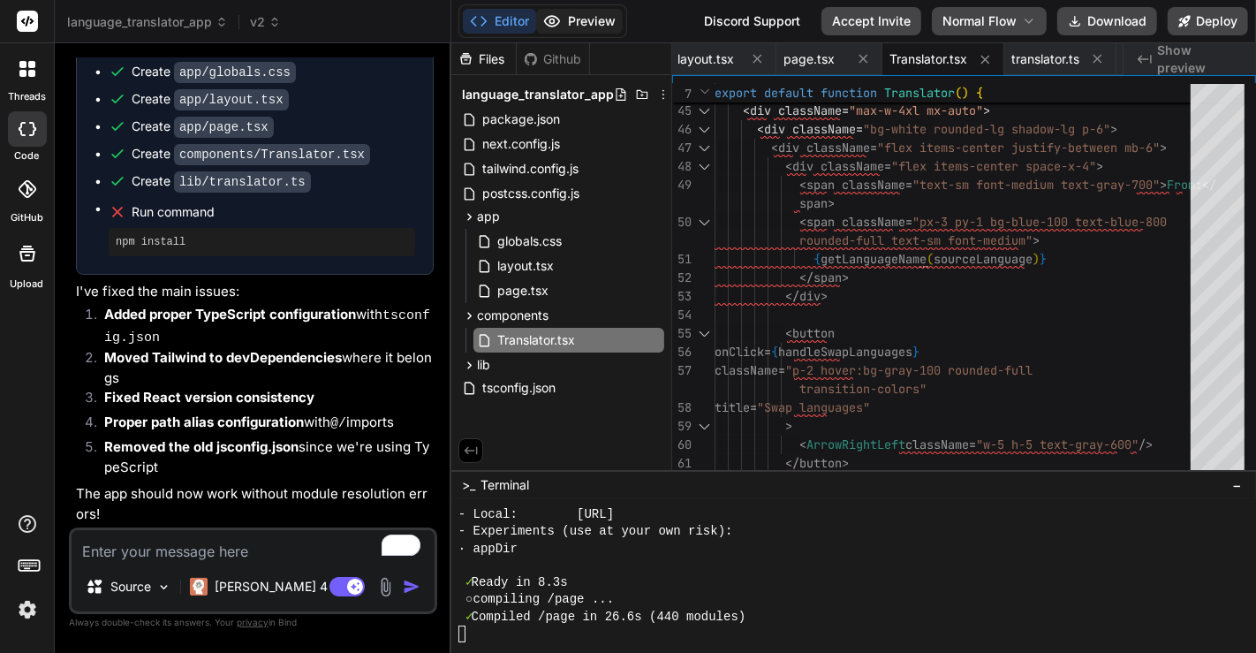
scroll to position [8436, 0]
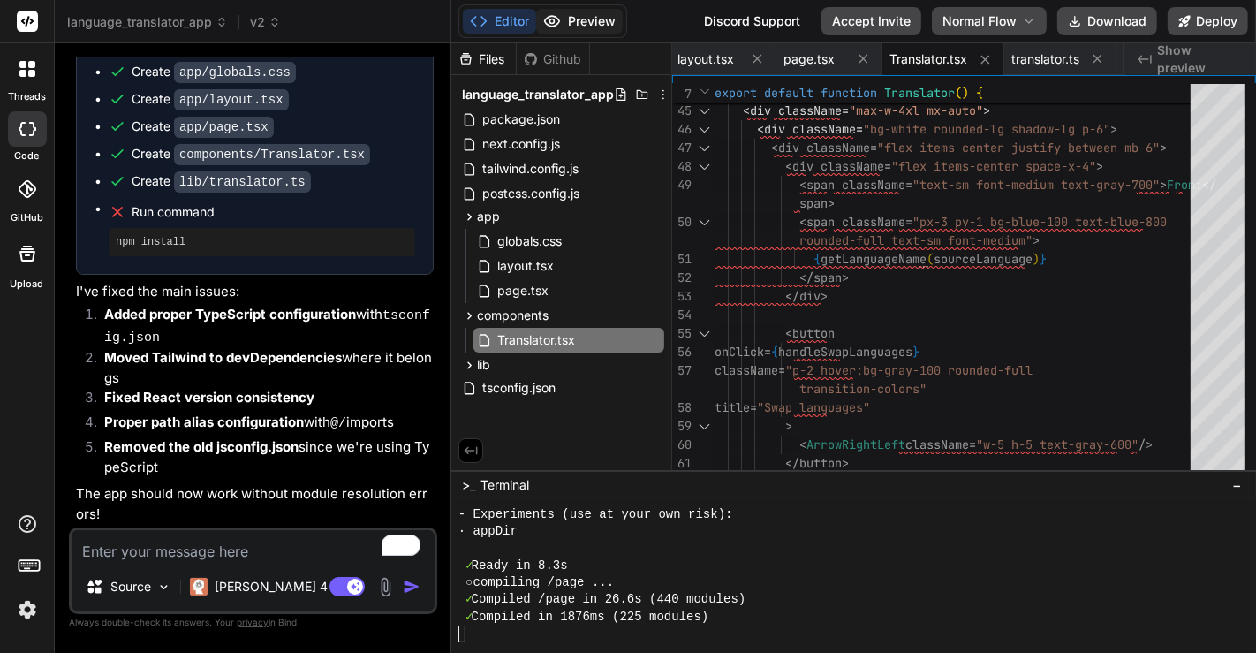
click at [583, 11] on button "Preview" at bounding box center [579, 21] width 87 height 25
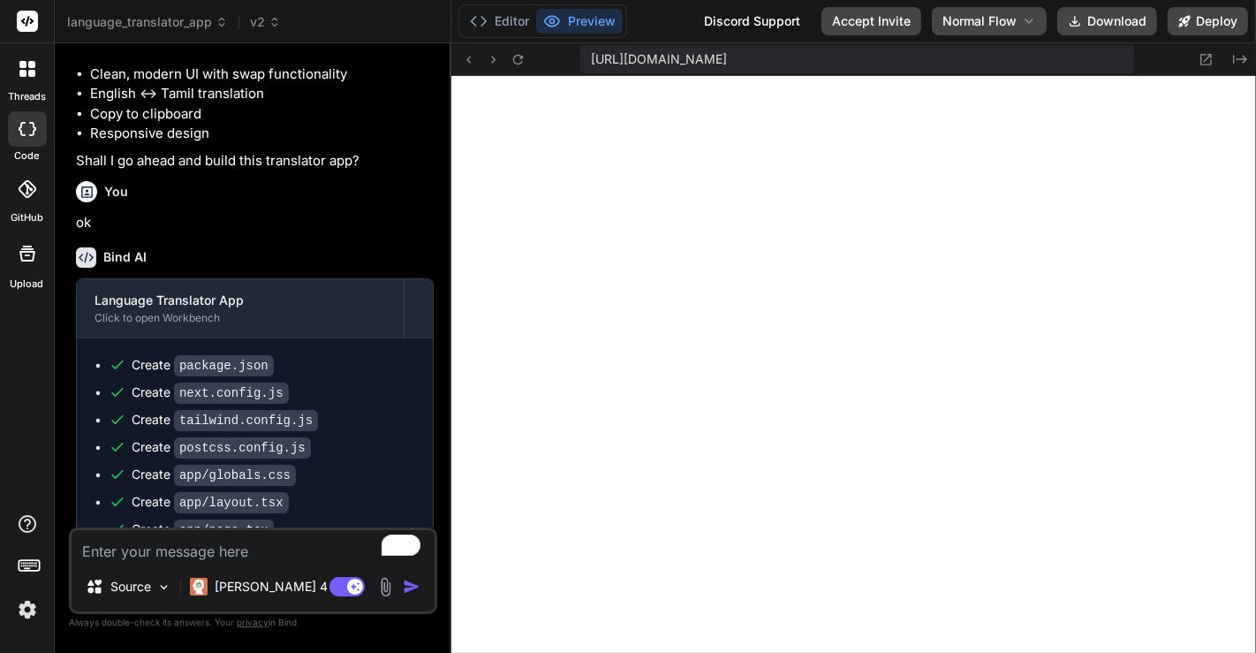
scroll to position [0, 0]
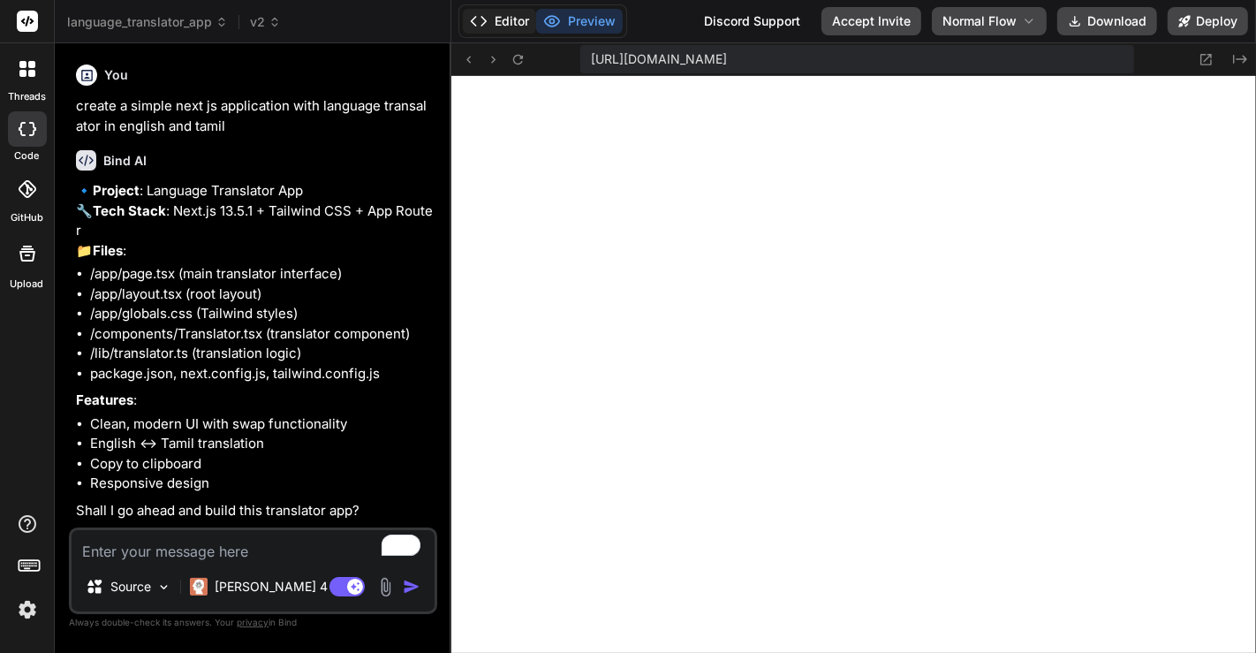
click at [488, 21] on button "Editor" at bounding box center [499, 21] width 73 height 25
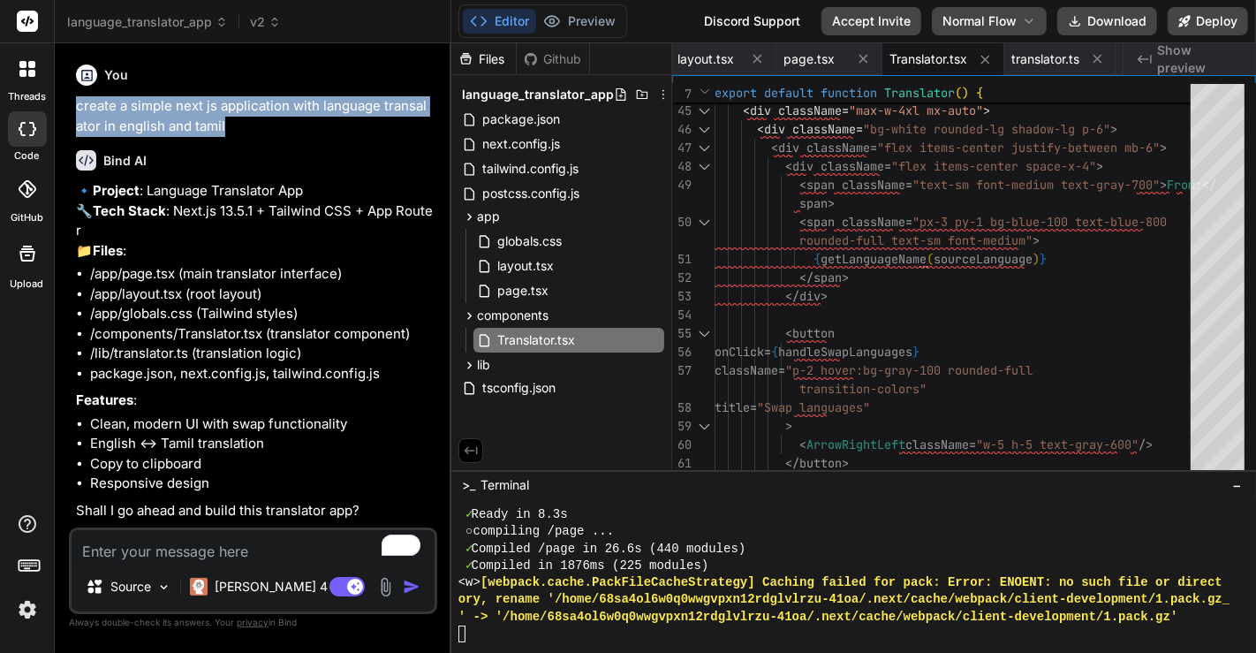
drag, startPoint x: 66, startPoint y: 102, endPoint x: 333, endPoint y: 125, distance: 267.7
click at [333, 125] on div "Bind AI Web Search Created with Pixso. Code Generator You create a simple next …" at bounding box center [253, 347] width 397 height 608
click at [567, 21] on button "Preview" at bounding box center [579, 21] width 87 height 25
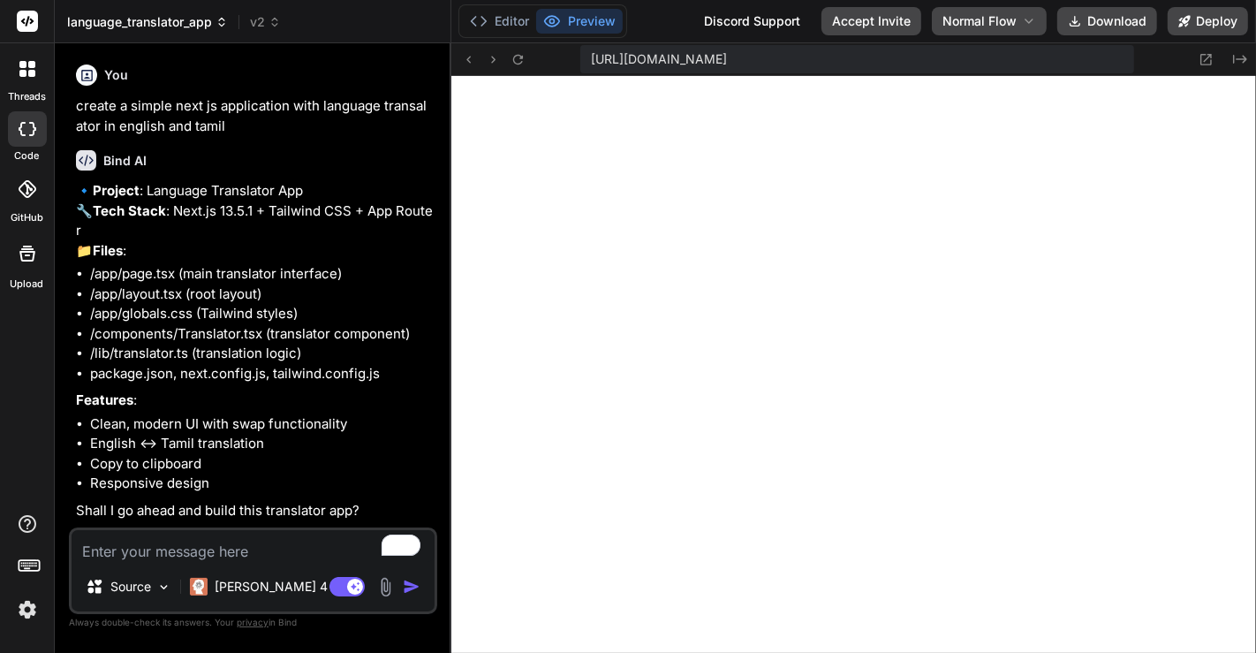
click at [115, 23] on span "language_translator_app" at bounding box center [147, 22] width 161 height 18
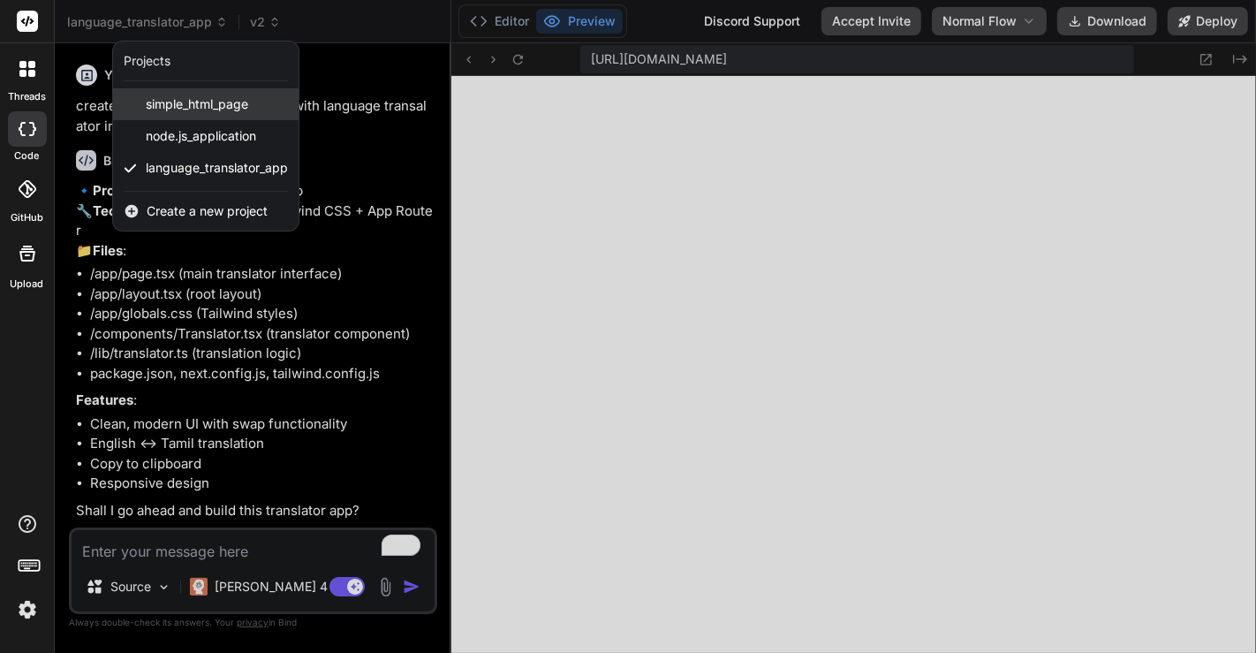
click at [167, 103] on span "simple_html_page" at bounding box center [197, 104] width 102 height 18
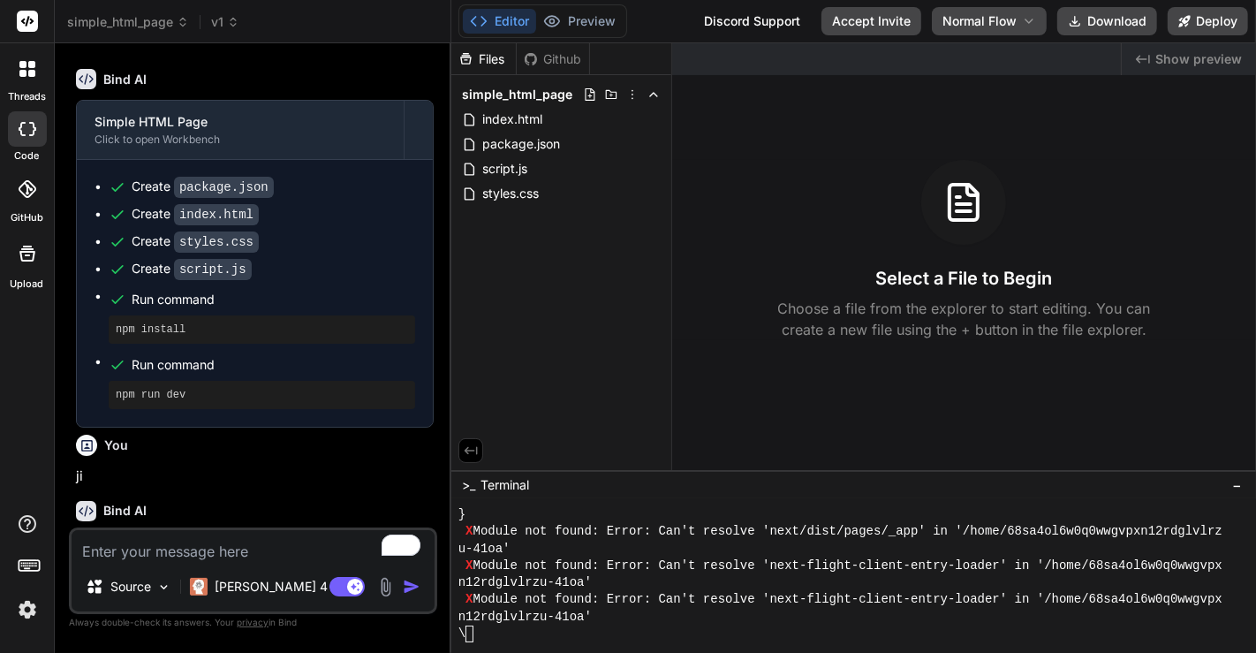
scroll to position [1146, 0]
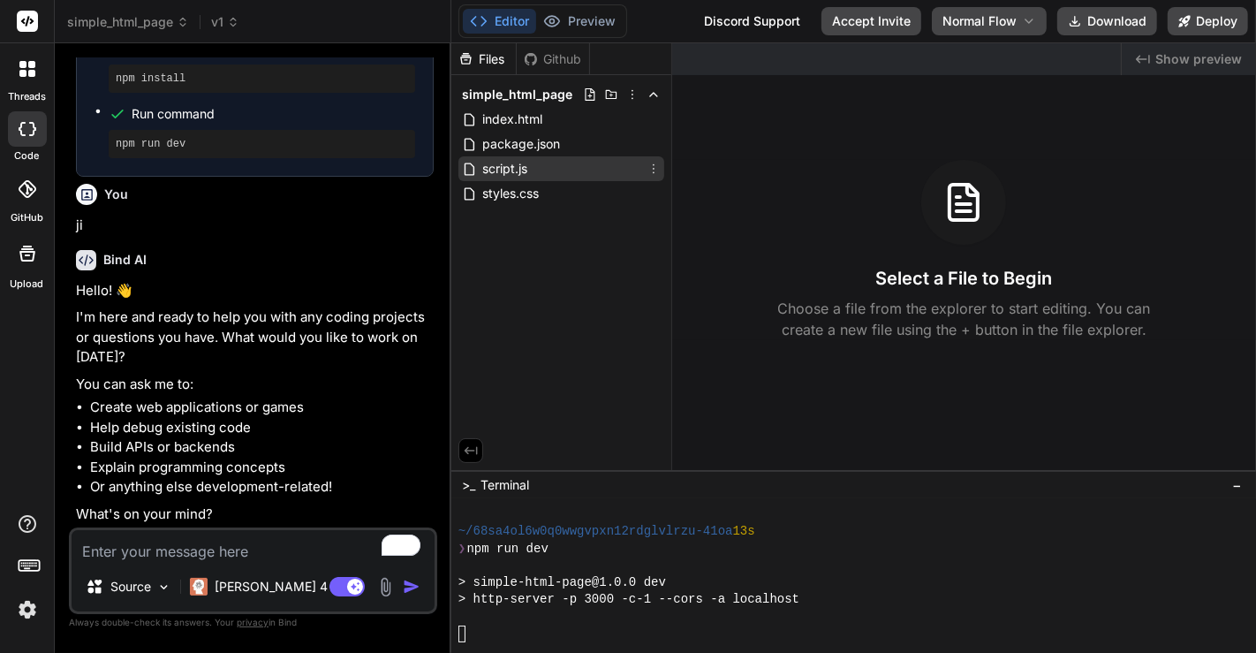
click at [499, 162] on span "script.js" at bounding box center [504, 168] width 49 height 21
